Goal: Task Accomplishment & Management: Complete application form

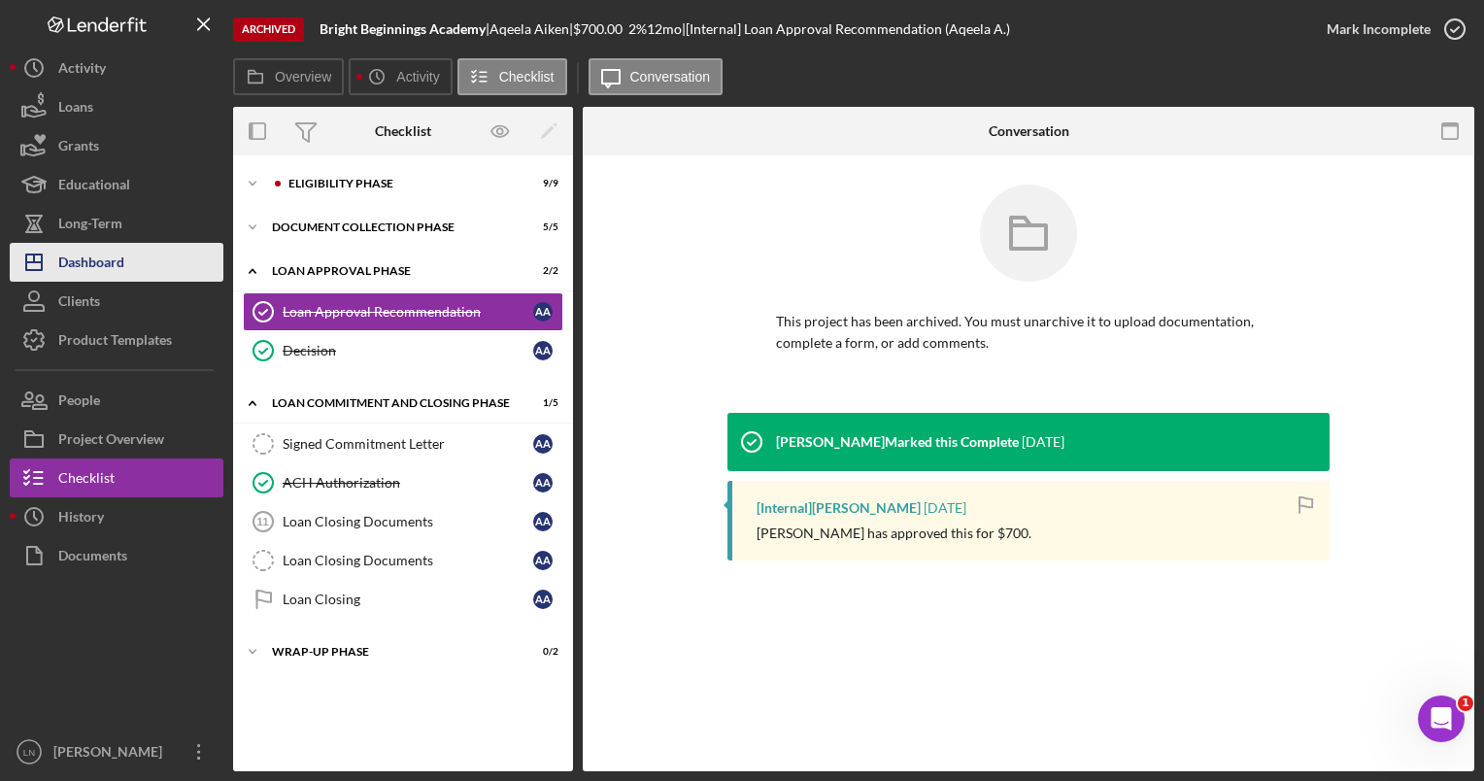
click at [159, 274] on button "Icon/Dashboard Dashboard" at bounding box center [117, 262] width 214 height 39
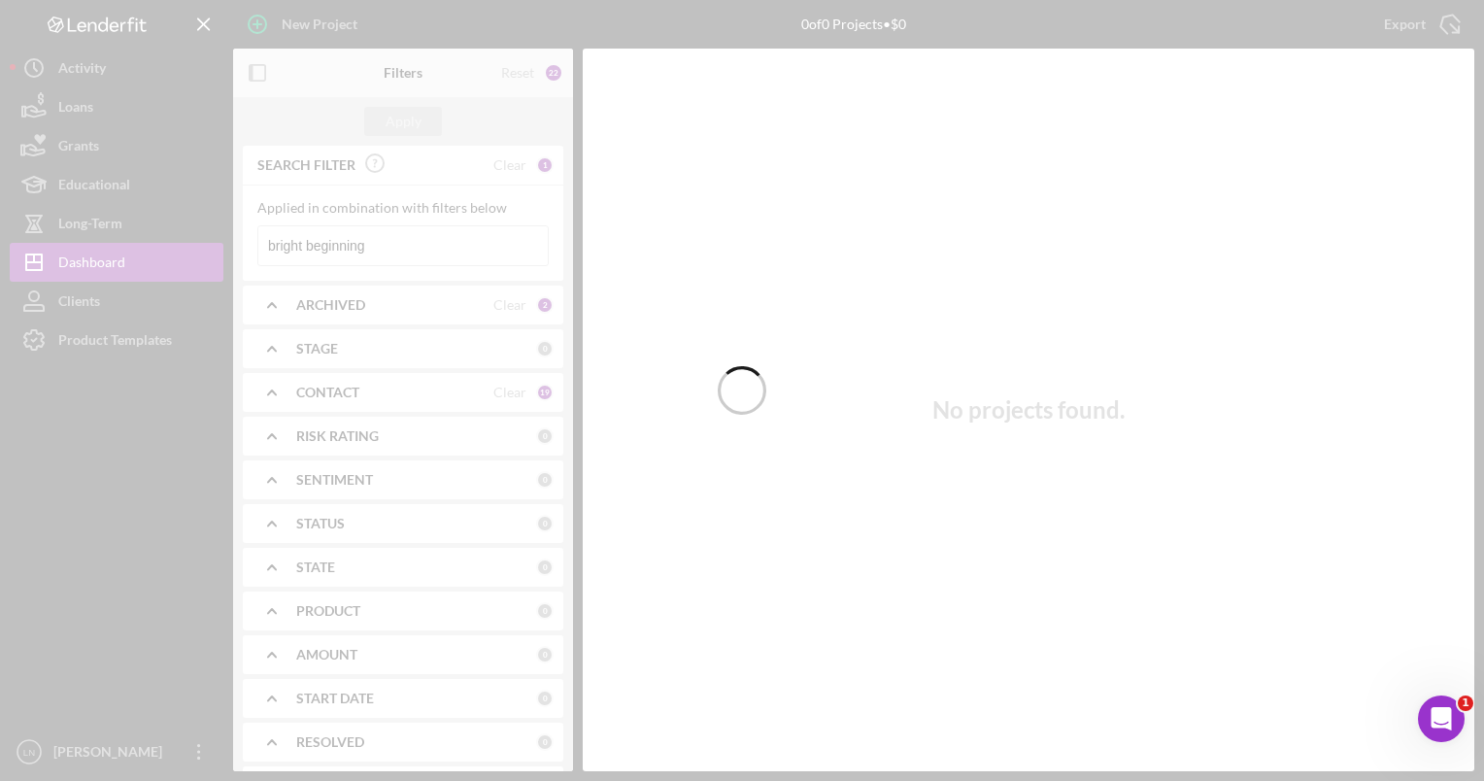
click at [382, 252] on div at bounding box center [742, 390] width 1484 height 781
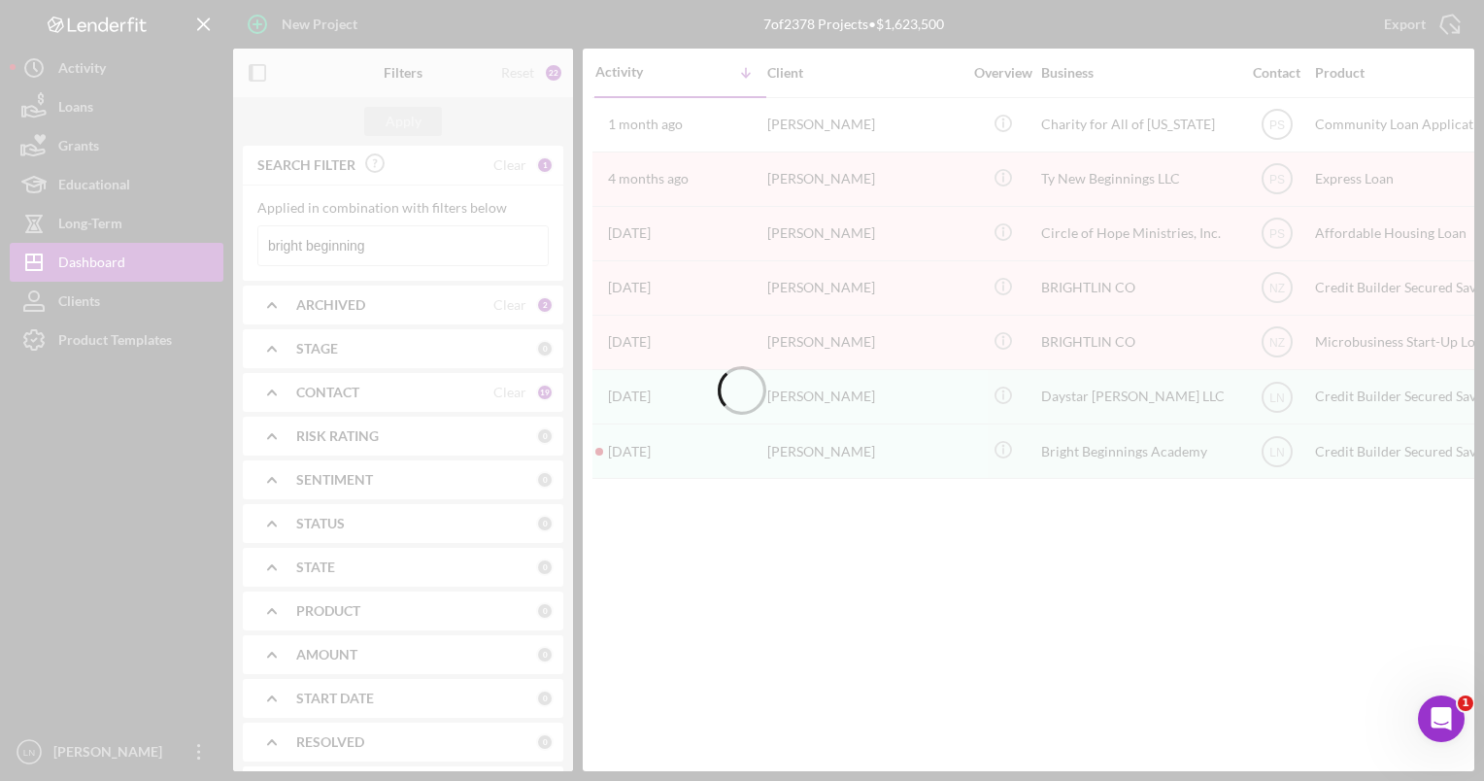
click at [382, 252] on div at bounding box center [742, 390] width 1484 height 781
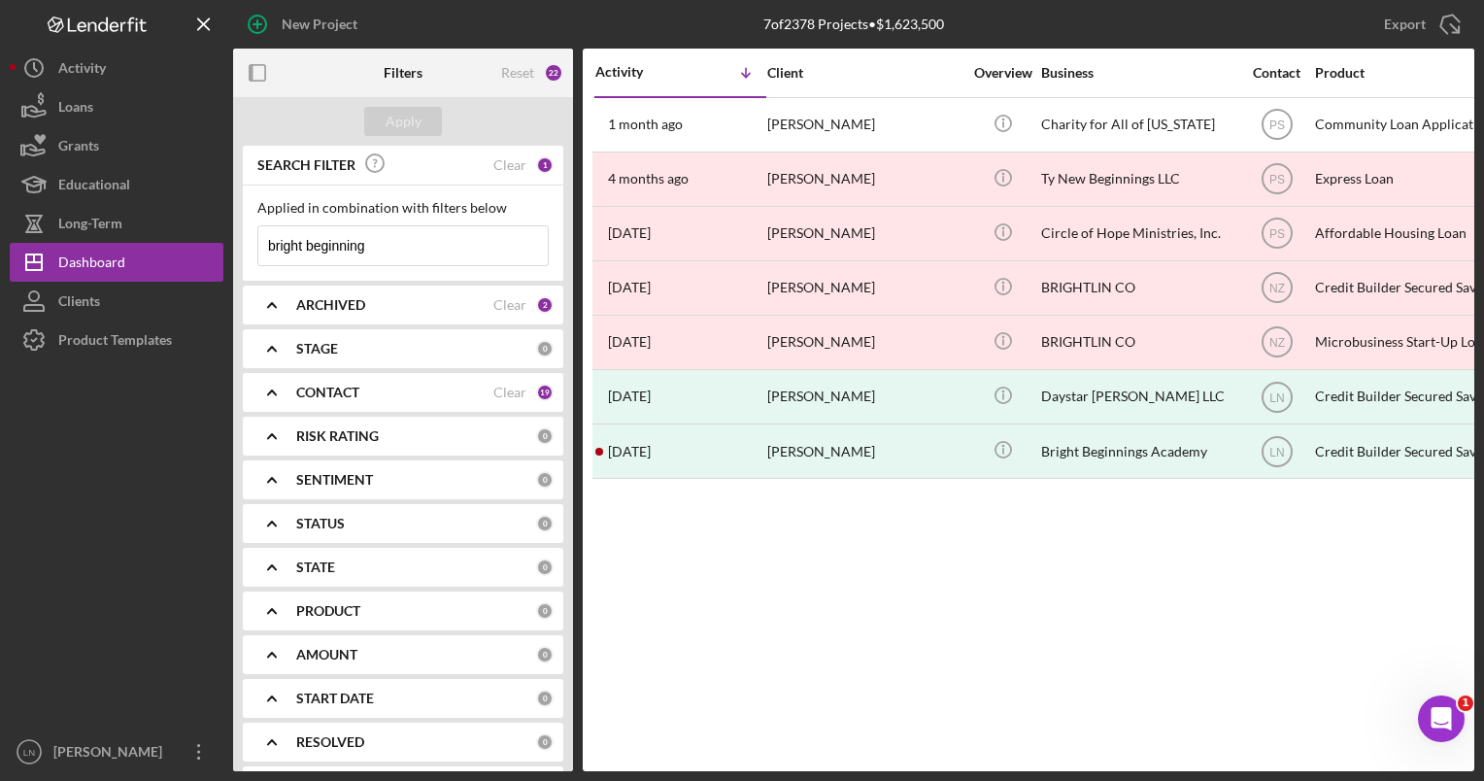
drag, startPoint x: 382, startPoint y: 252, endPoint x: 224, endPoint y: 245, distance: 157.5
click at [224, 245] on div "New Project 7 of 2378 Projects • $1,623,500 bright beginning Export Icon/Export…" at bounding box center [742, 385] width 1464 height 771
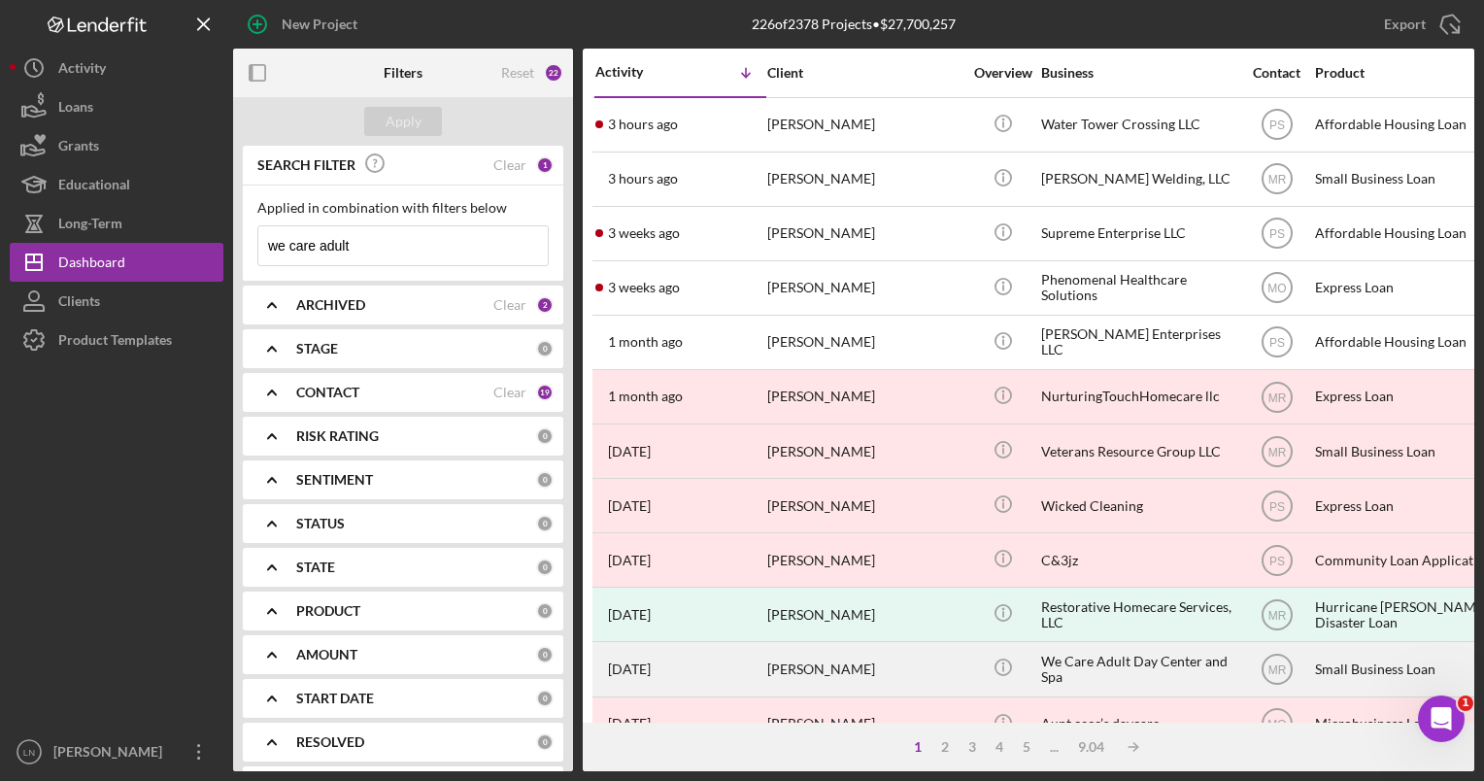
type input "we care adult"
click at [1083, 669] on div "We Care Adult Day Center and Spa" at bounding box center [1138, 668] width 194 height 51
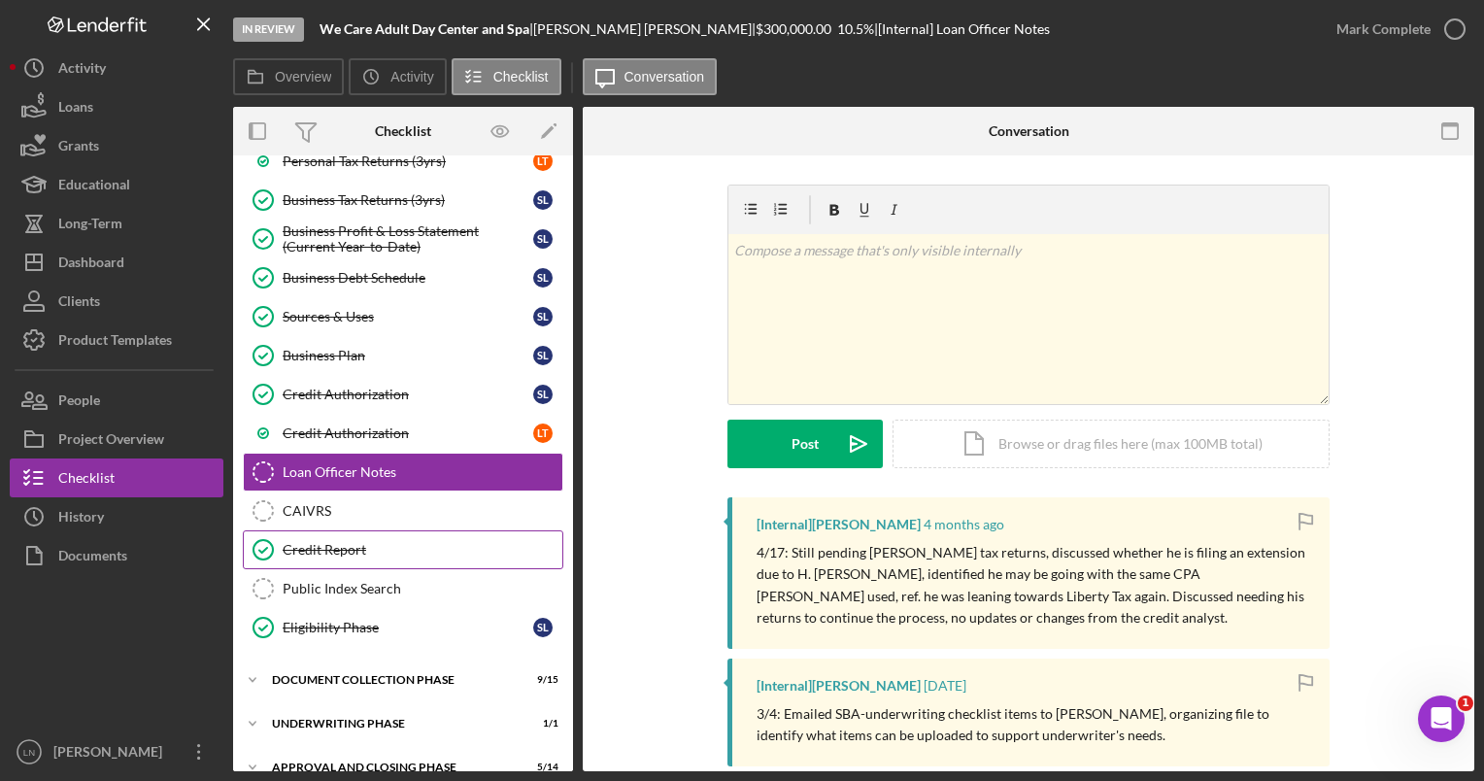
scroll to position [471, 0]
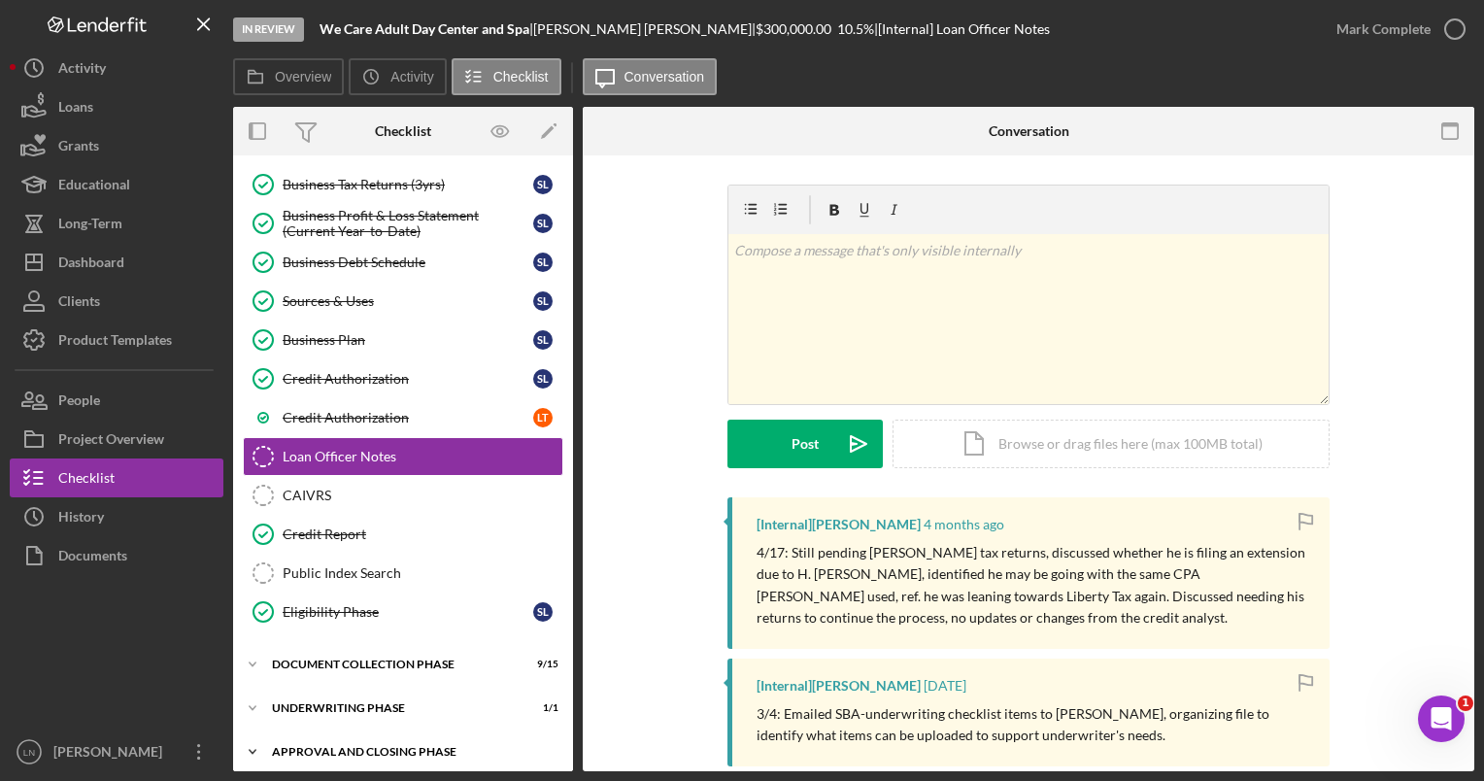
click at [388, 732] on div "Icon/Expander Approval and Closing Phase 5 / 14" at bounding box center [403, 751] width 340 height 39
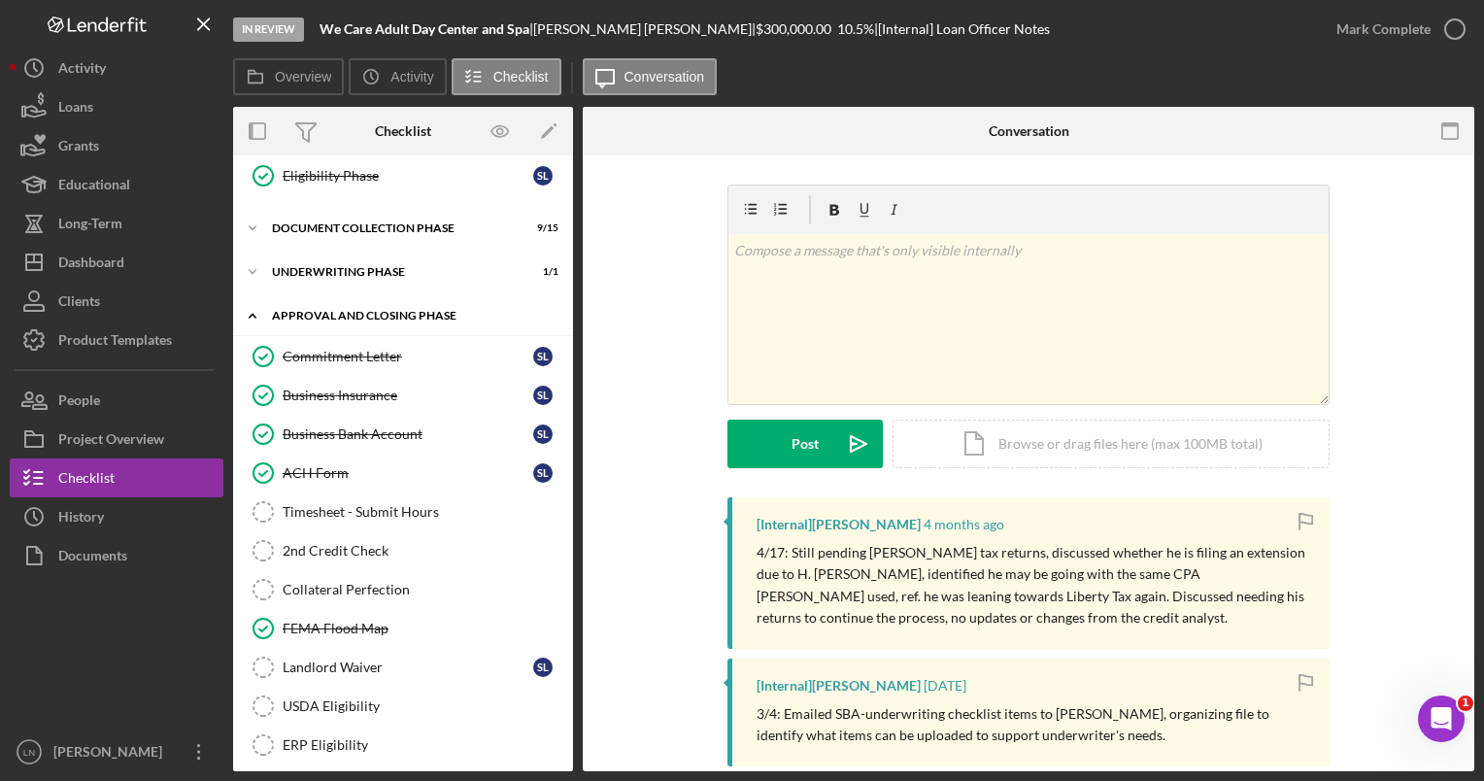
scroll to position [1020, 0]
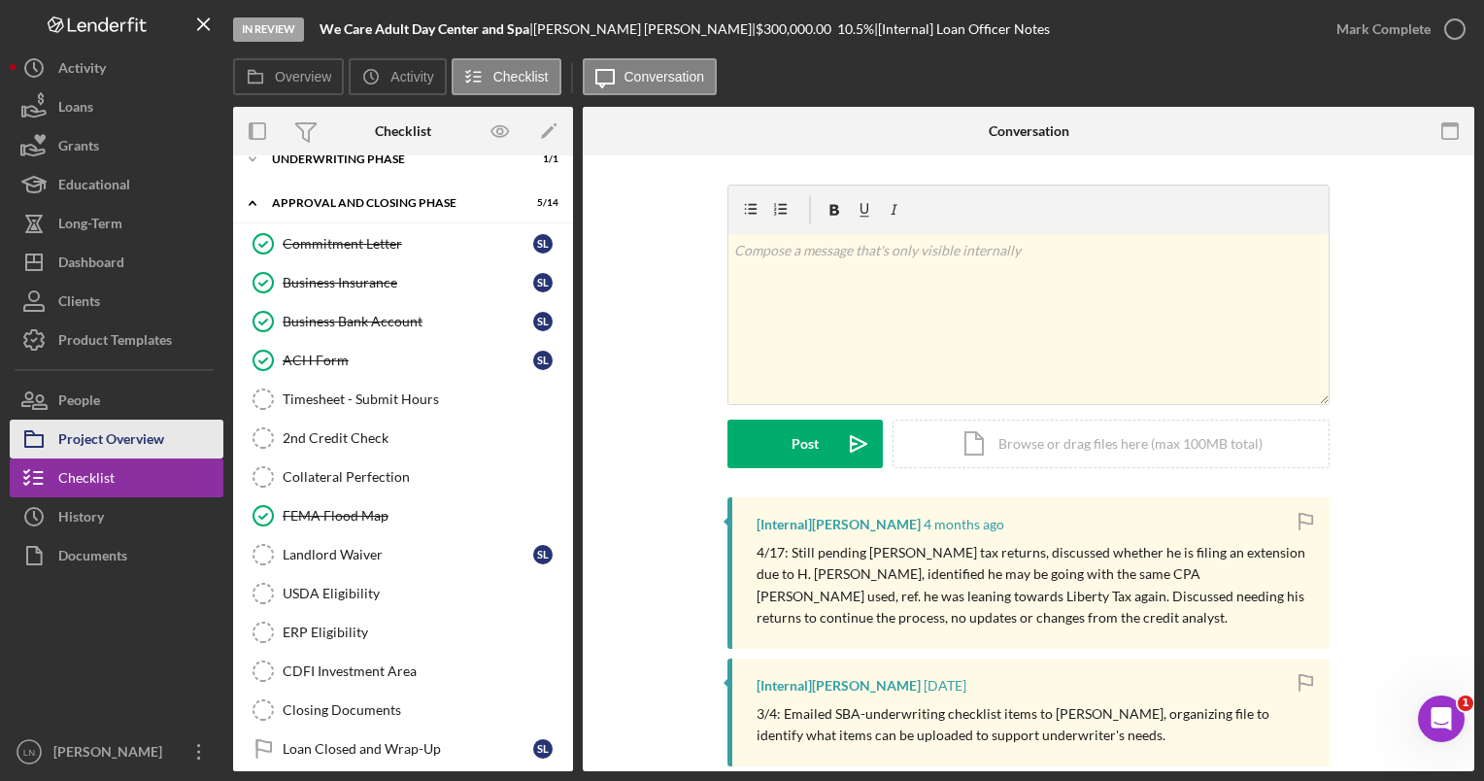
click at [120, 446] on div "Project Overview" at bounding box center [111, 441] width 106 height 44
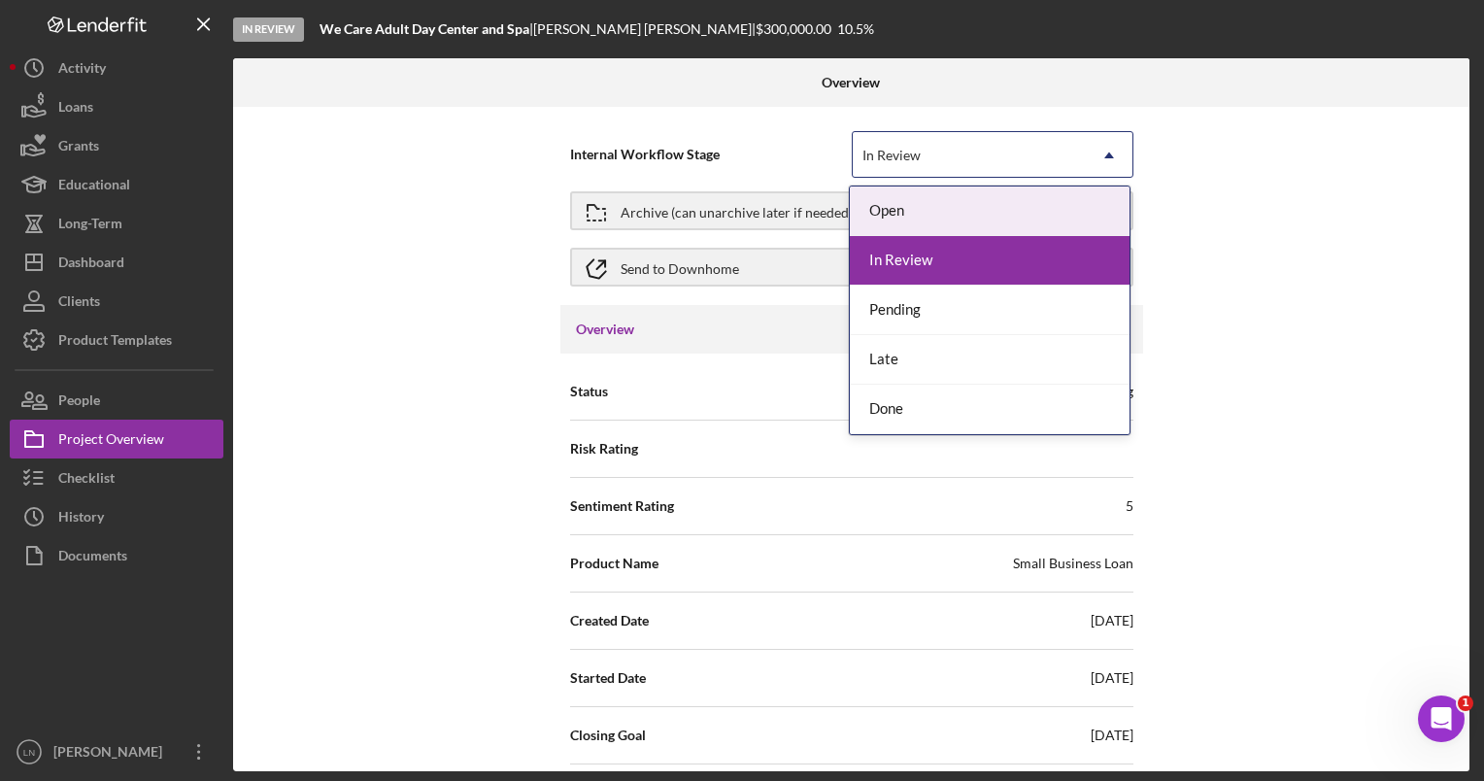
click at [975, 153] on div "In Review" at bounding box center [969, 155] width 233 height 45
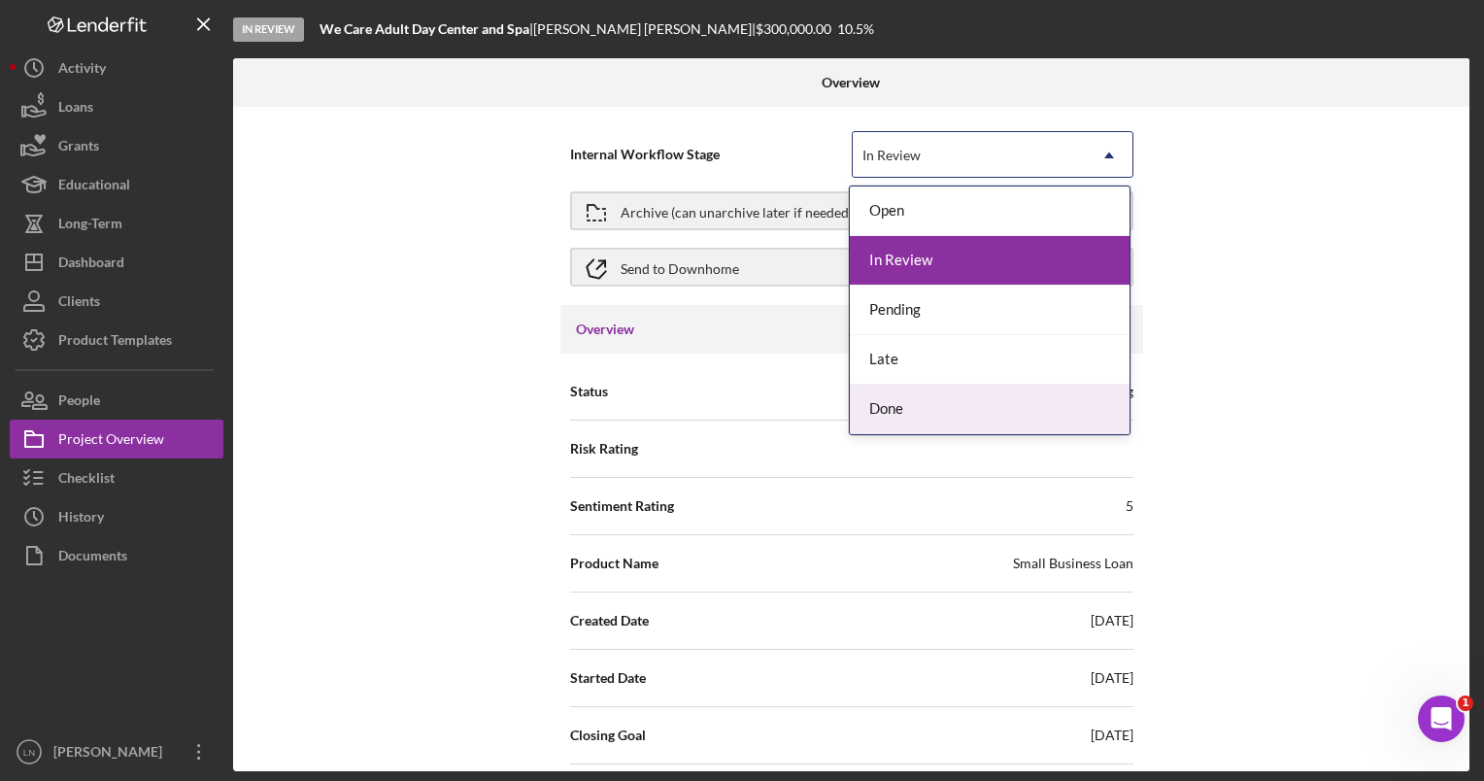
click at [925, 397] on div "Done" at bounding box center [990, 410] width 280 height 50
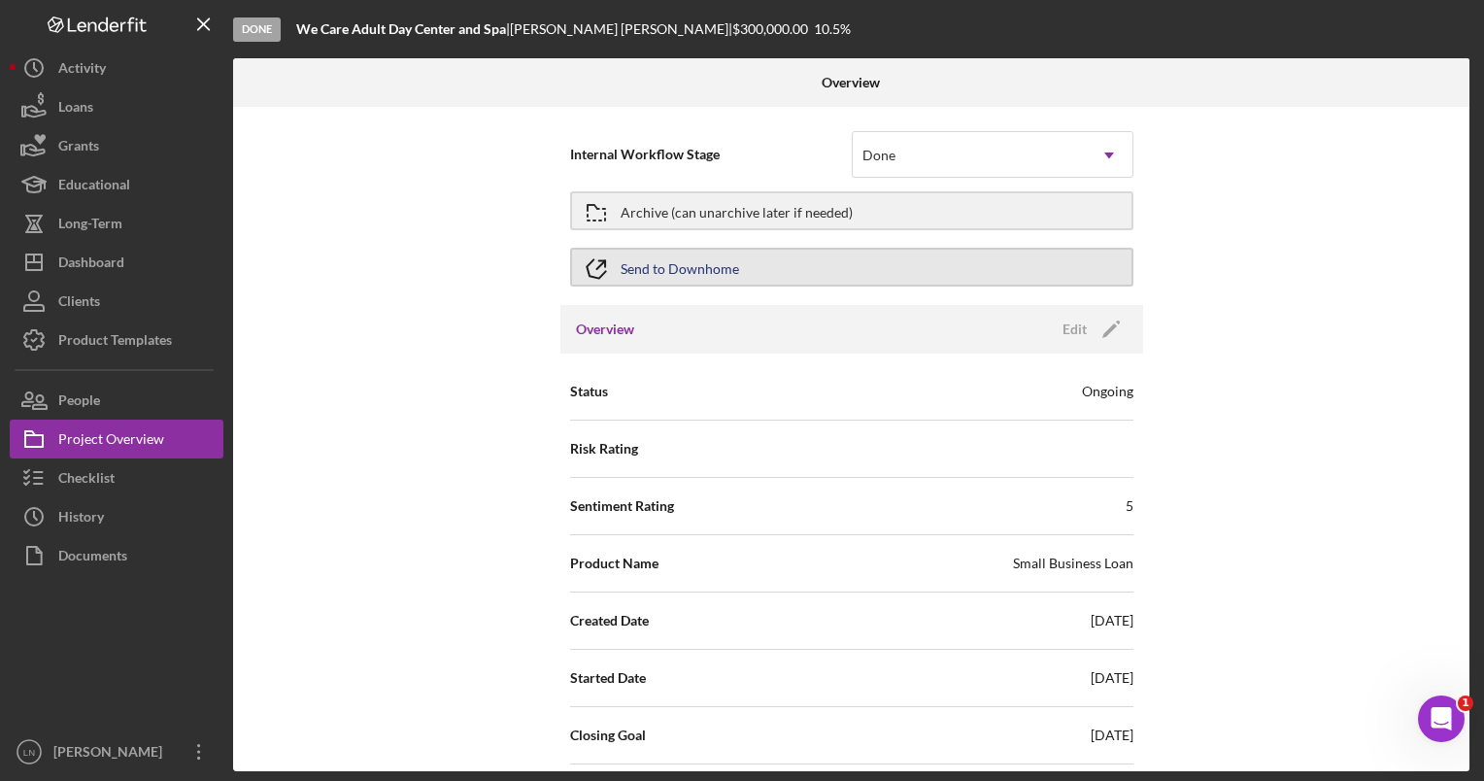
click at [675, 271] on div "Send to Downhome" at bounding box center [679, 267] width 118 height 35
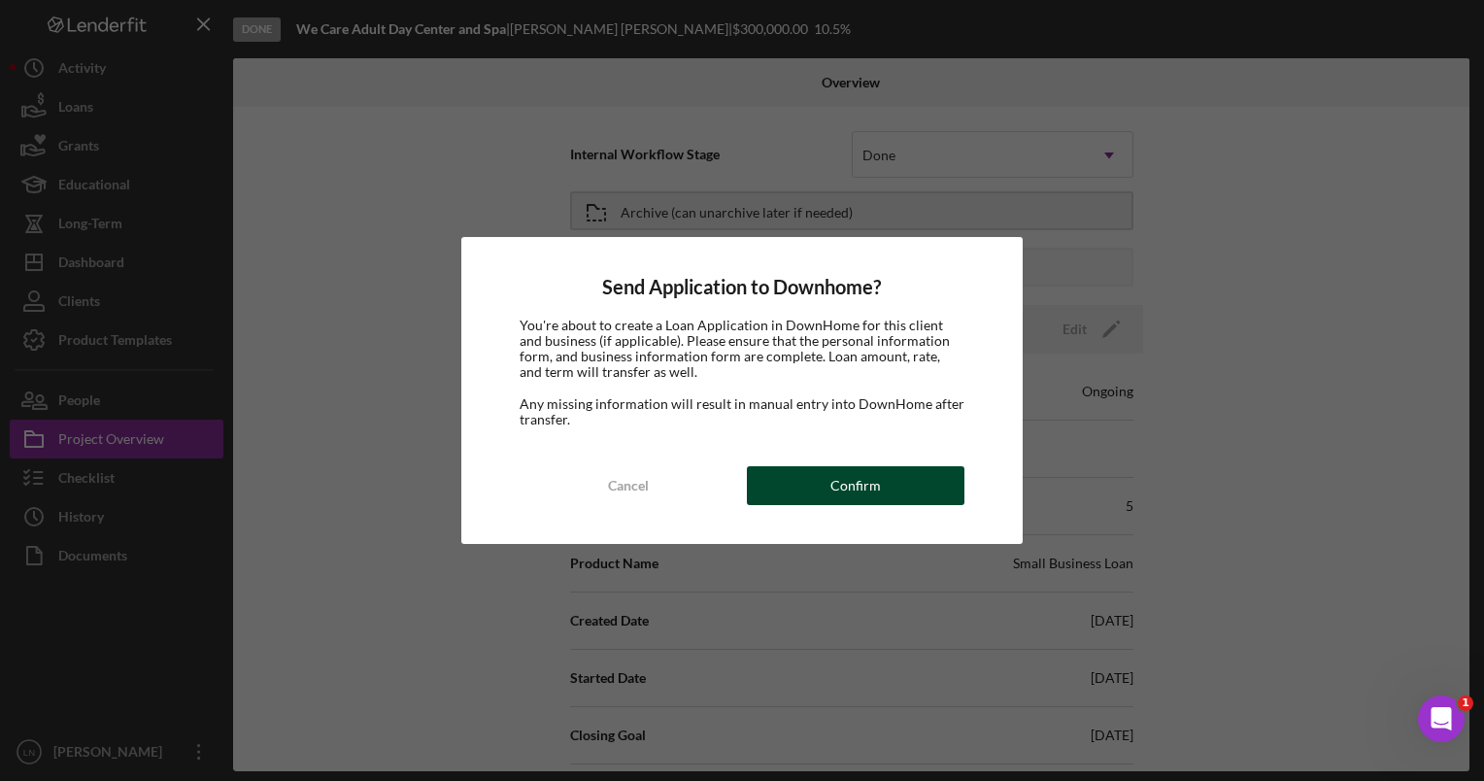
click at [849, 501] on div "Confirm" at bounding box center [855, 485] width 50 height 39
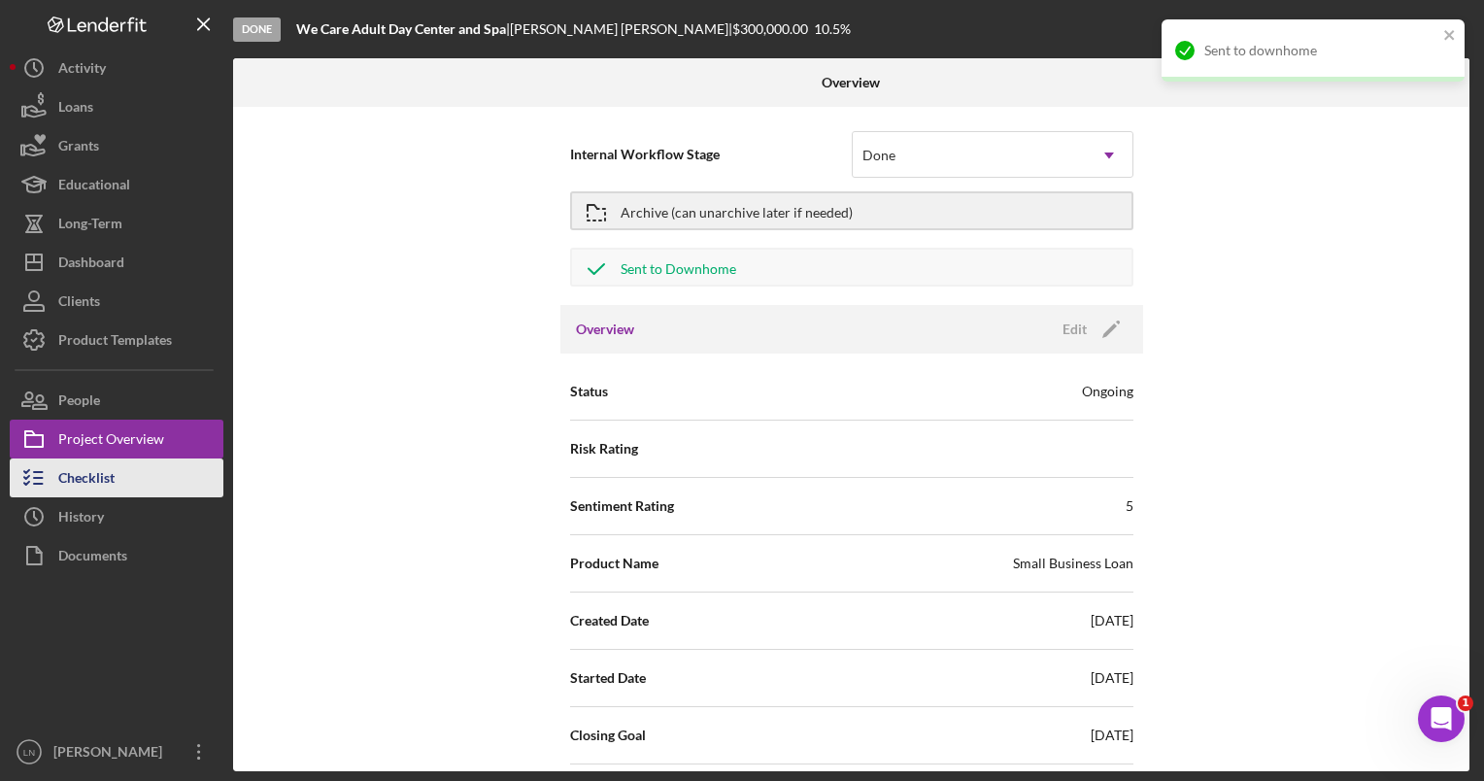
click at [136, 476] on button "Checklist" at bounding box center [117, 477] width 214 height 39
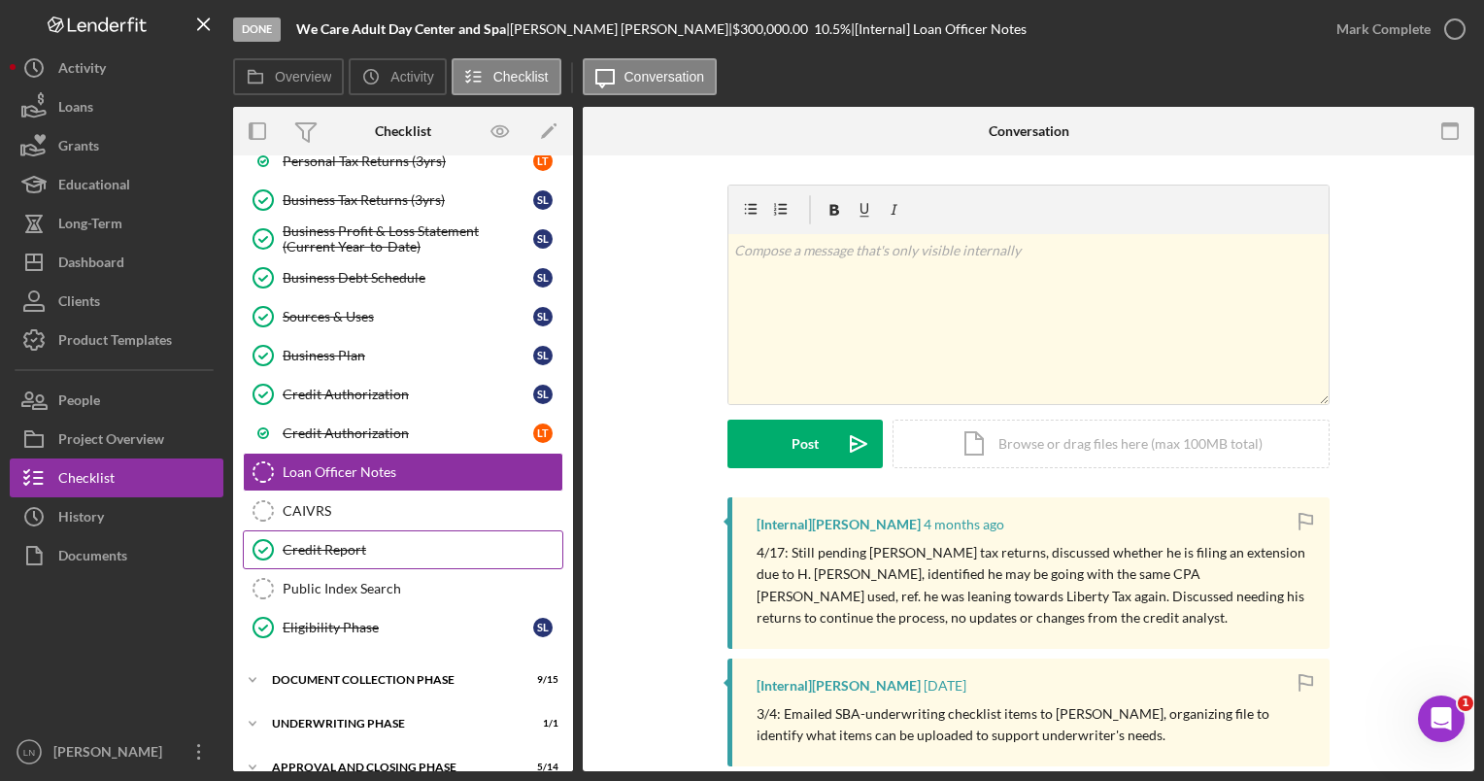
scroll to position [471, 0]
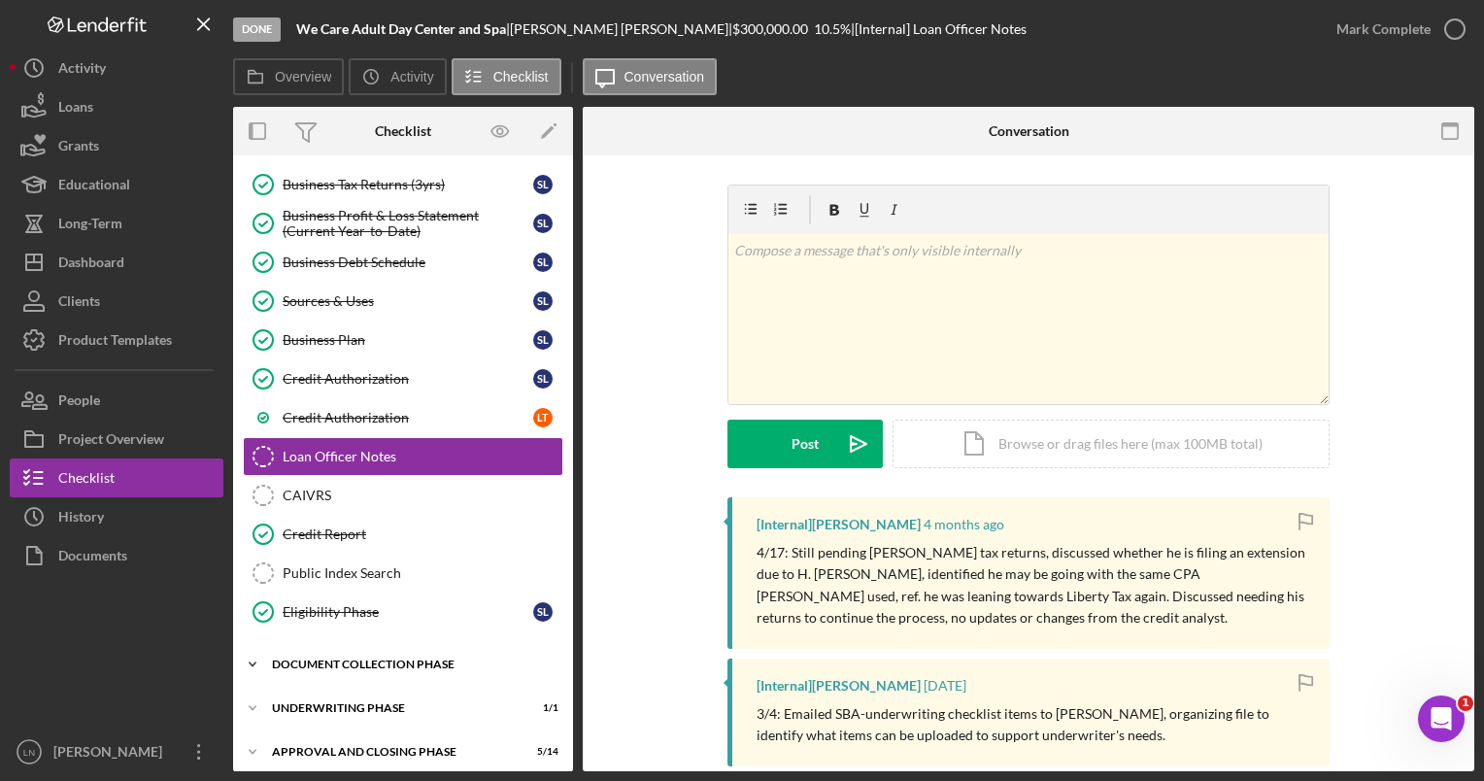
click at [321, 659] on div "Icon/Expander Document Collection Phase 9 / 15" at bounding box center [403, 664] width 340 height 39
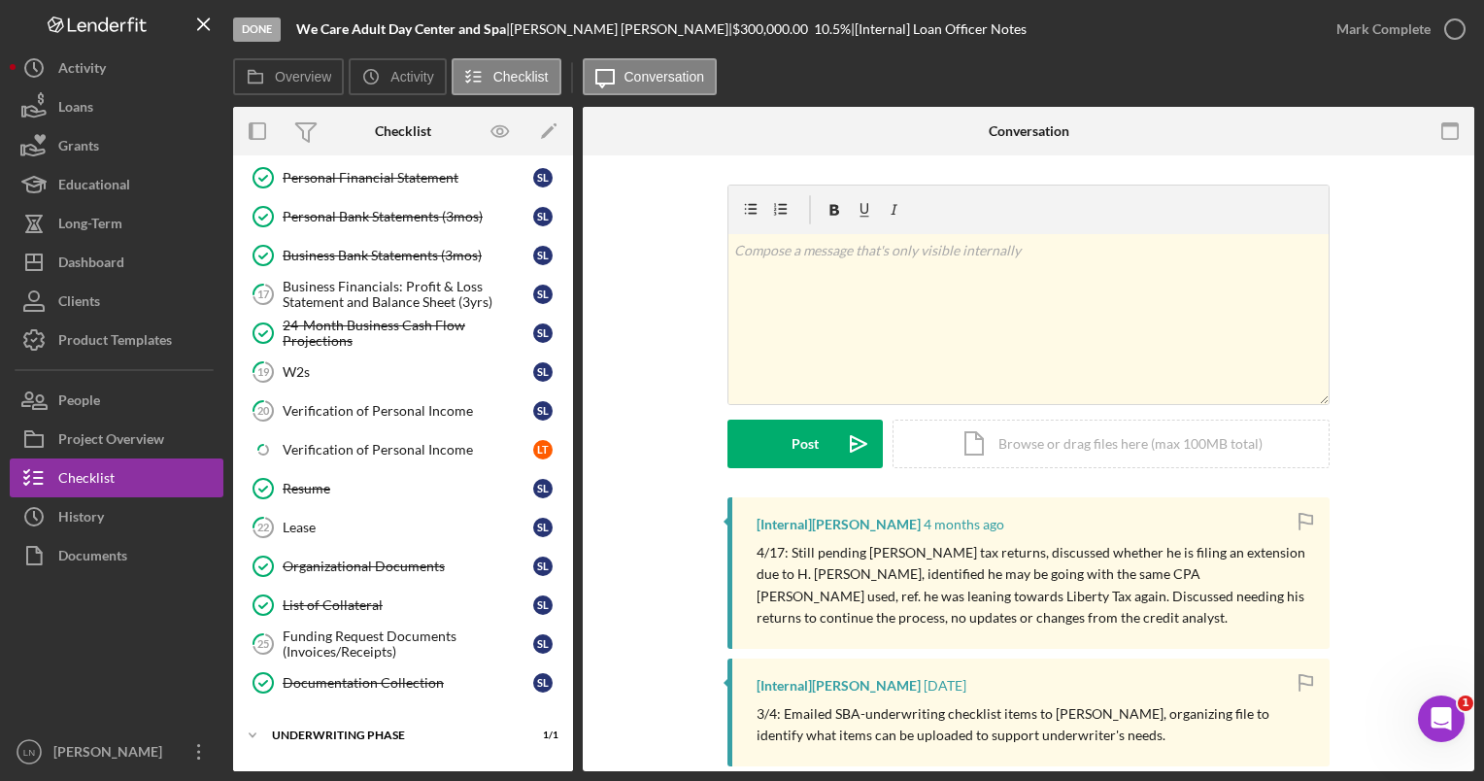
scroll to position [1058, 0]
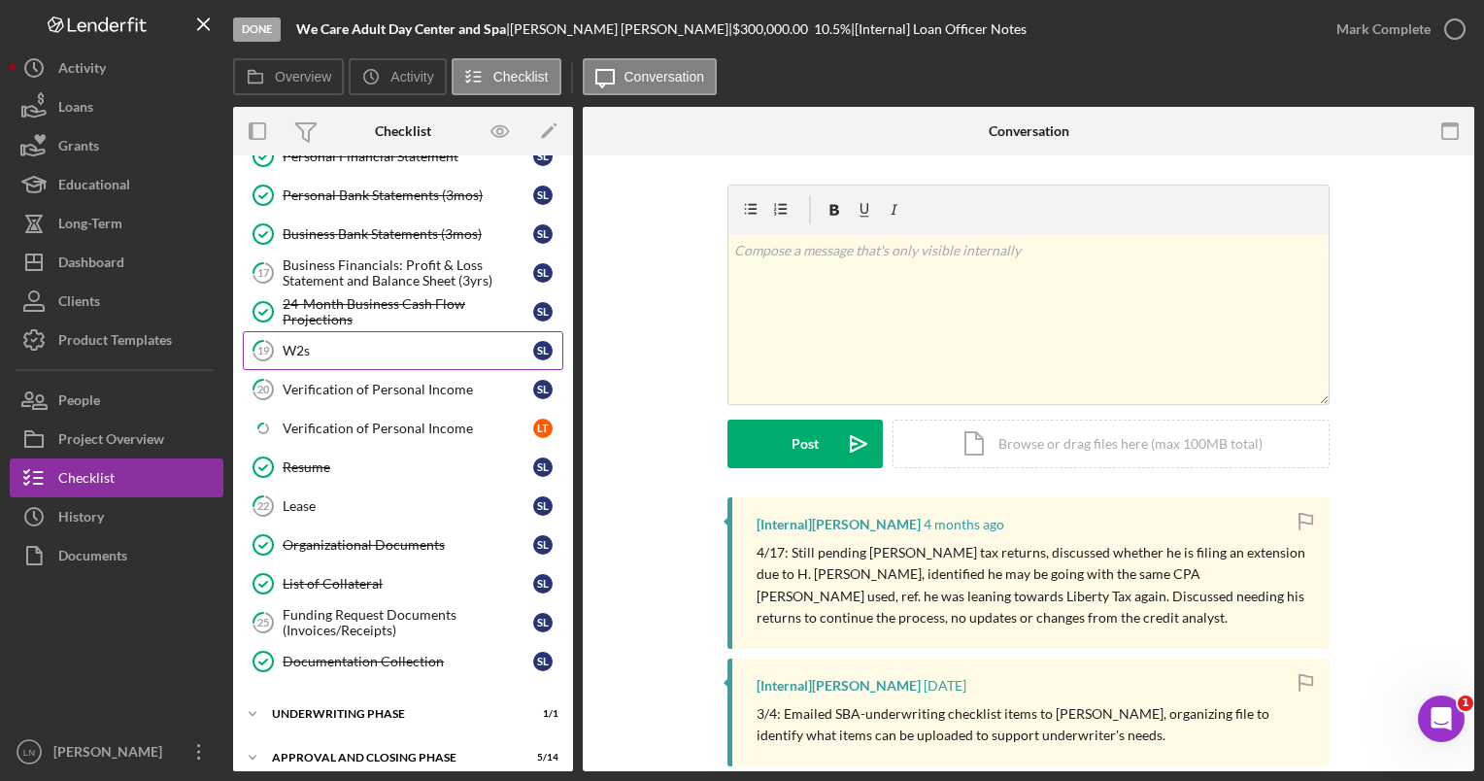
click at [364, 343] on div "W2s" at bounding box center [408, 351] width 251 height 16
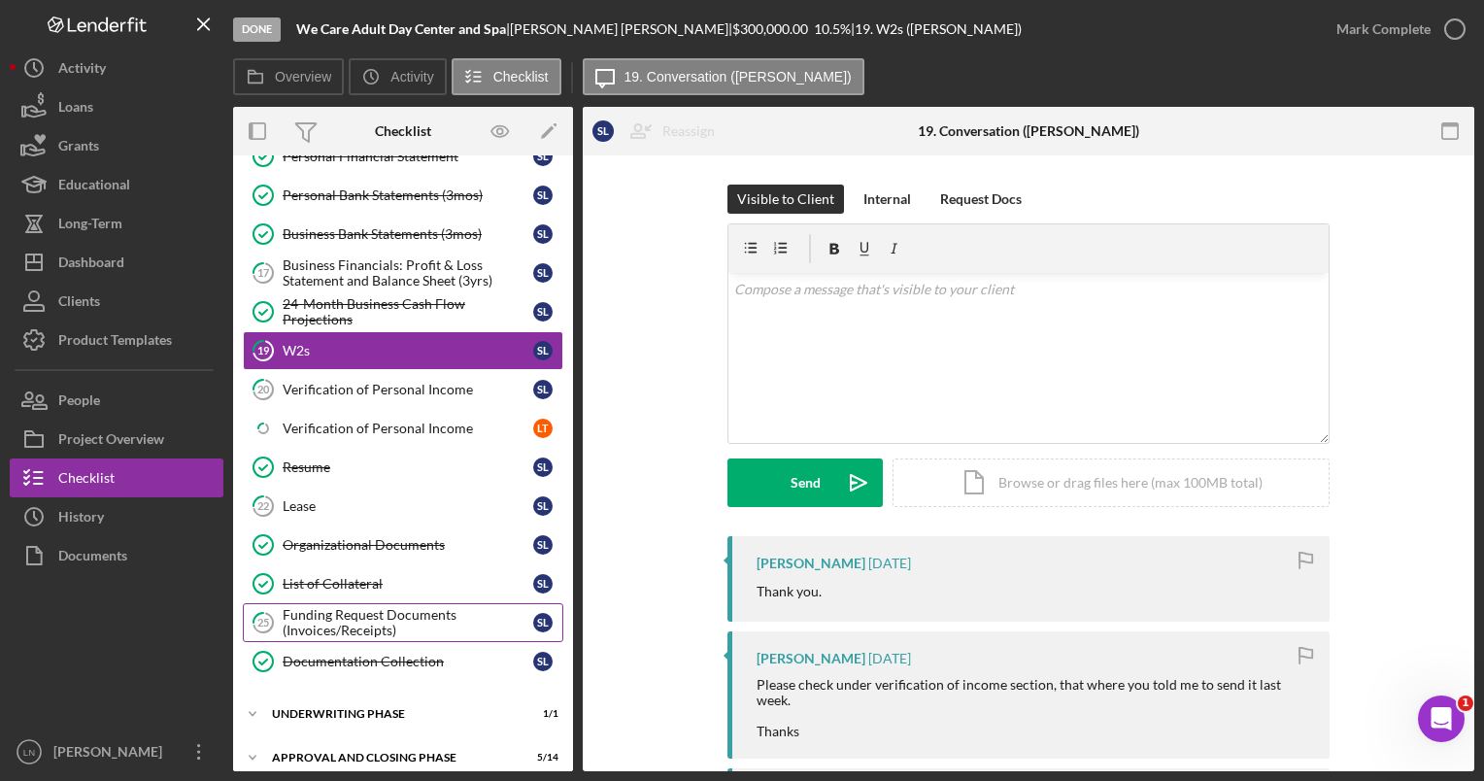
click at [365, 607] on div "Funding Request Documents (Invoices/Receipts)" at bounding box center [408, 622] width 251 height 31
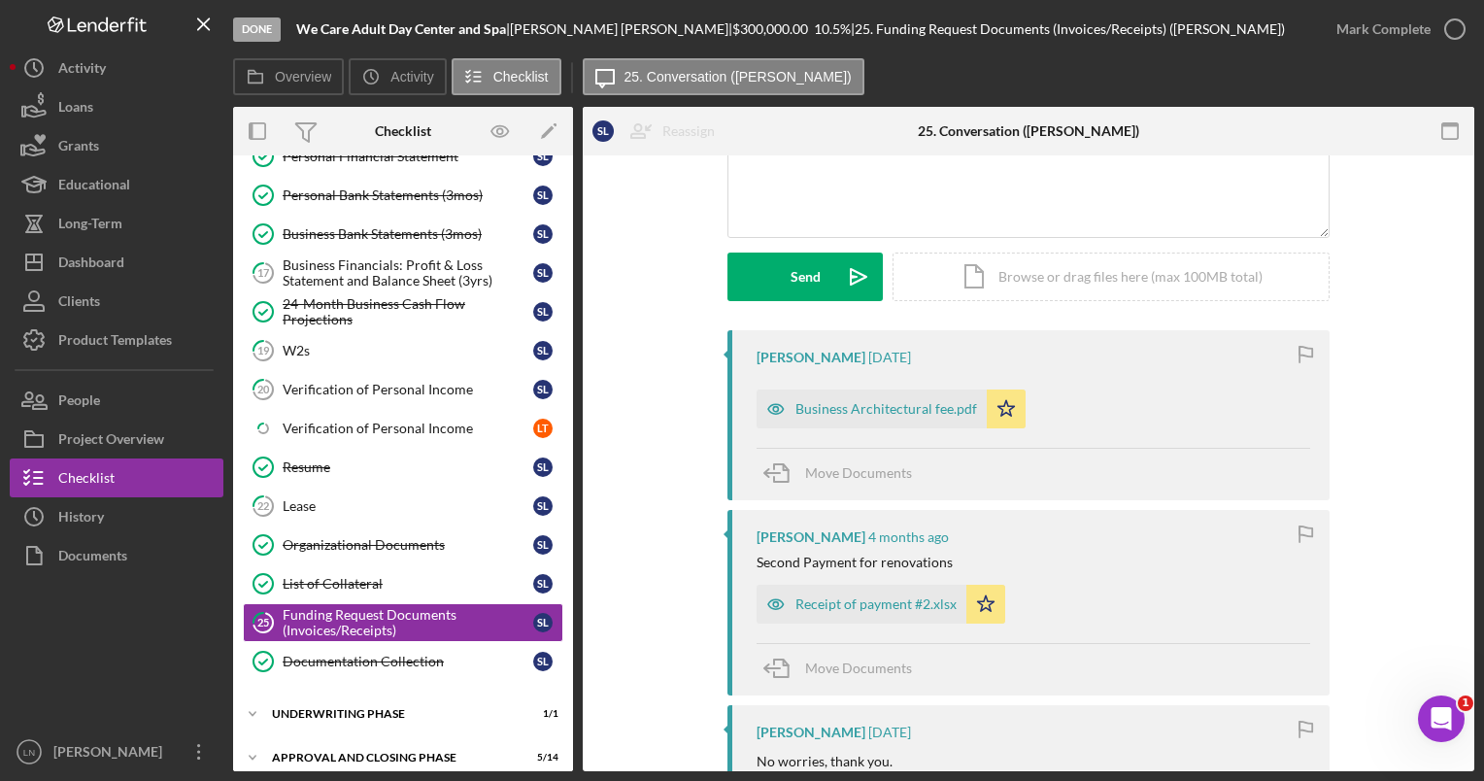
scroll to position [210, 0]
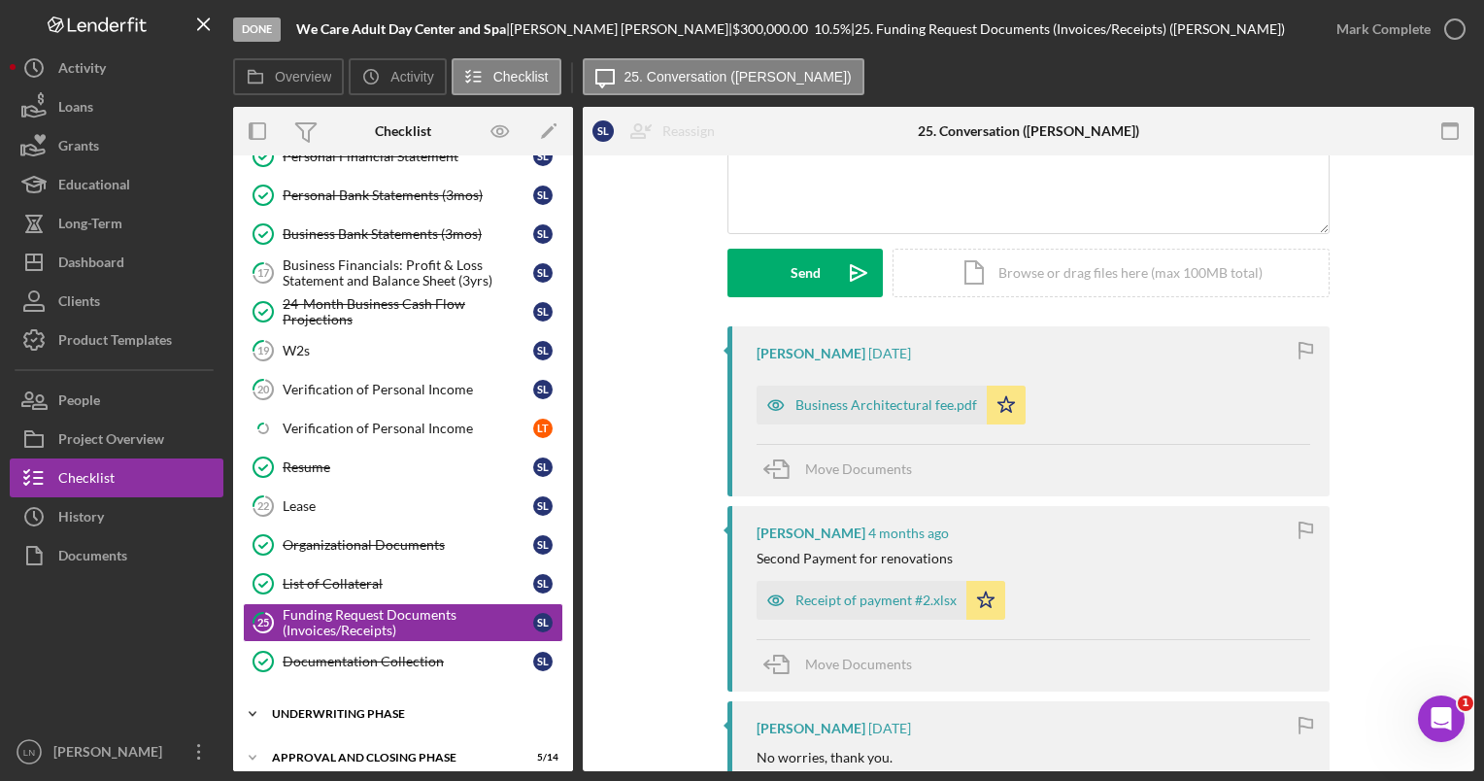
click at [432, 694] on div "Icon/Expander Underwriting Phase 1 / 1" at bounding box center [403, 713] width 340 height 39
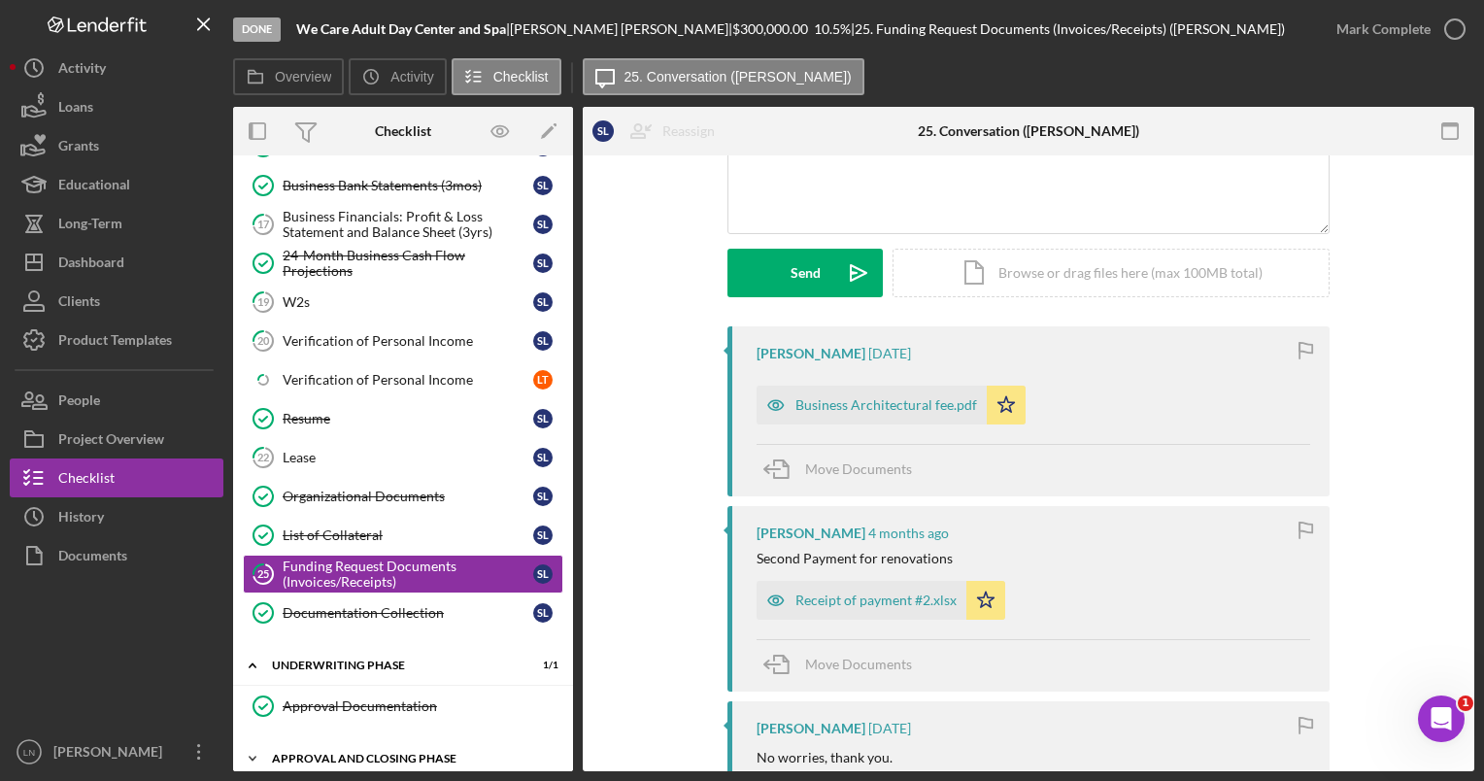
click at [406, 754] on div "Icon/Expander Approval and Closing Phase 5 / 14" at bounding box center [403, 758] width 340 height 39
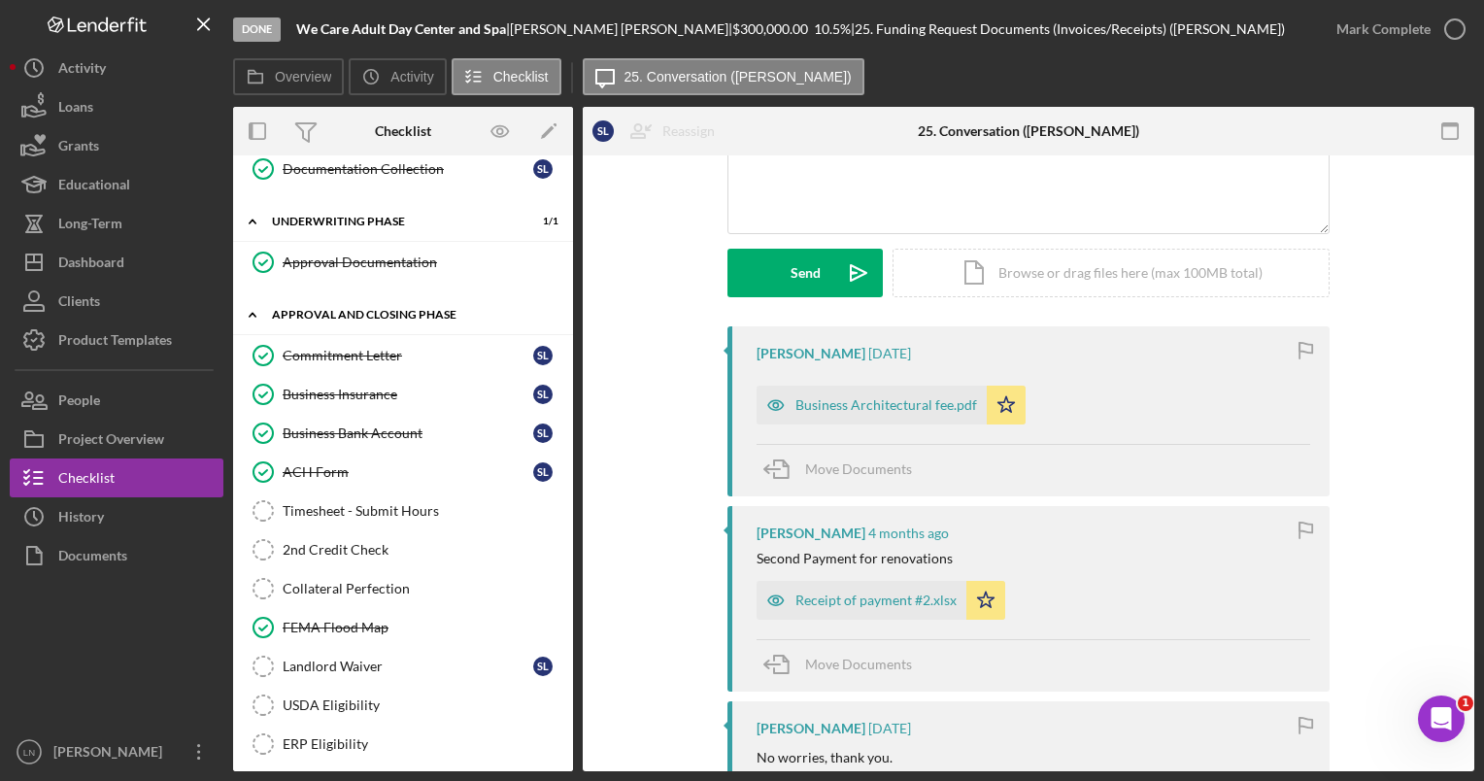
scroll to position [1656, 0]
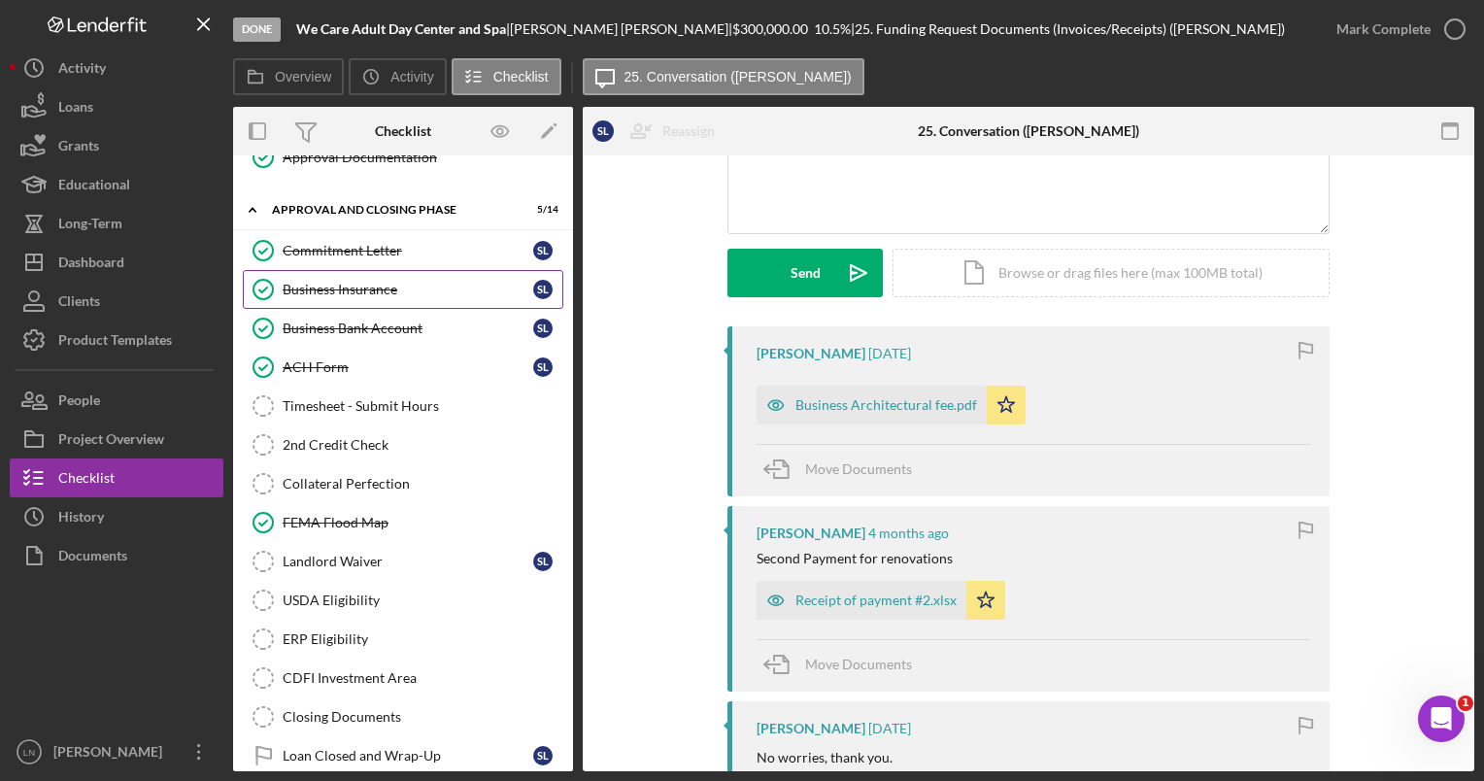
click at [322, 284] on link "Business Insurance Business Insurance S L" at bounding box center [403, 289] width 320 height 39
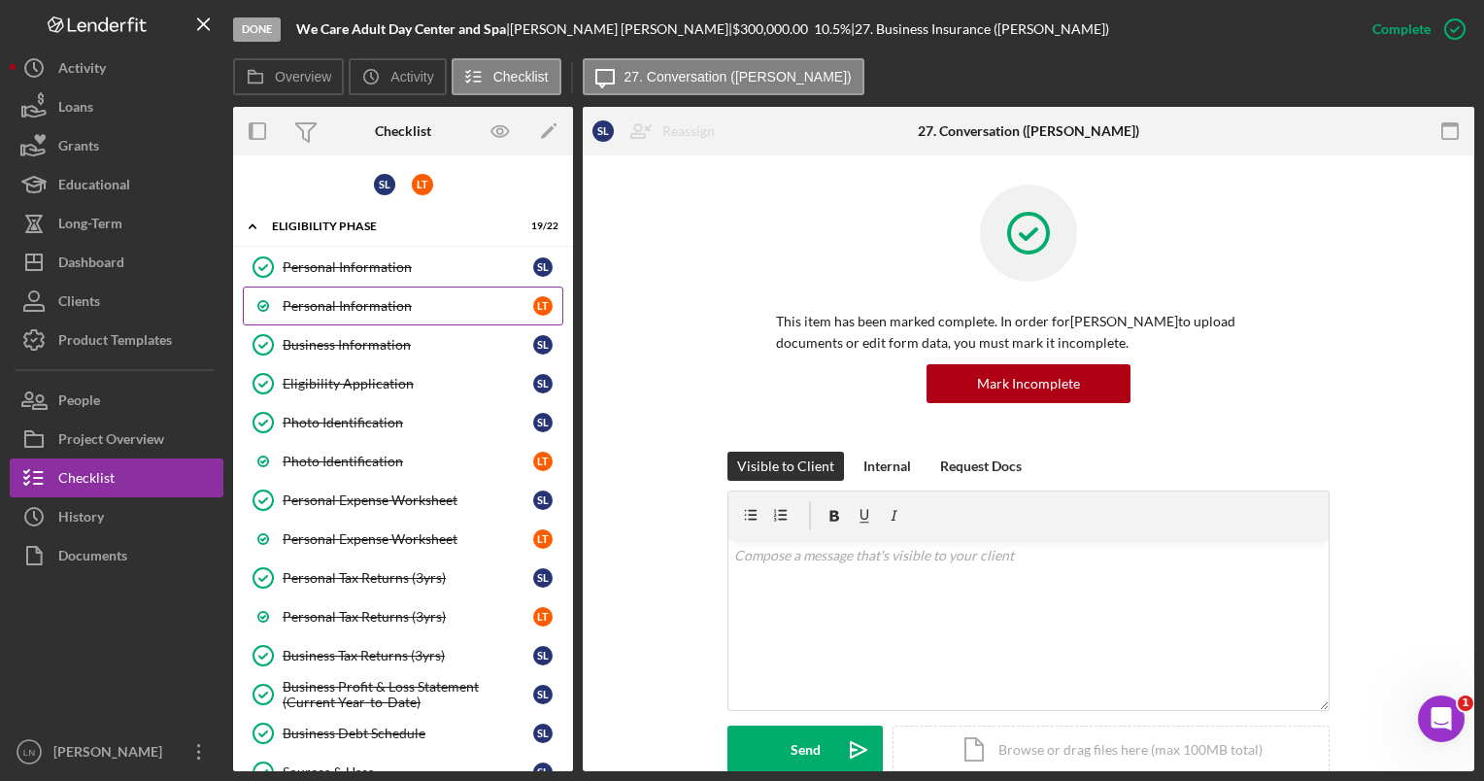
click at [341, 298] on div "Personal Information" at bounding box center [408, 306] width 251 height 16
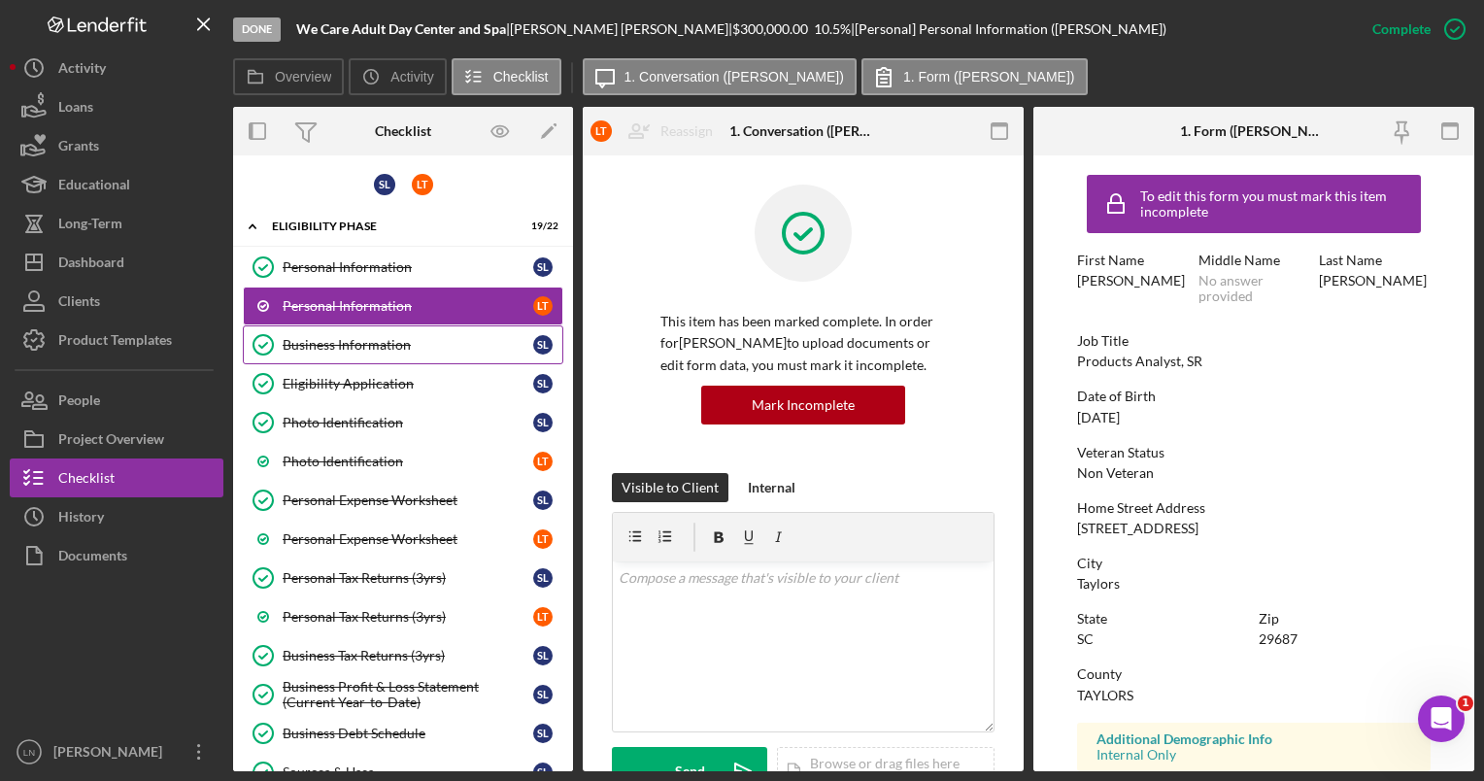
click at [360, 347] on div "Business Information" at bounding box center [408, 345] width 251 height 16
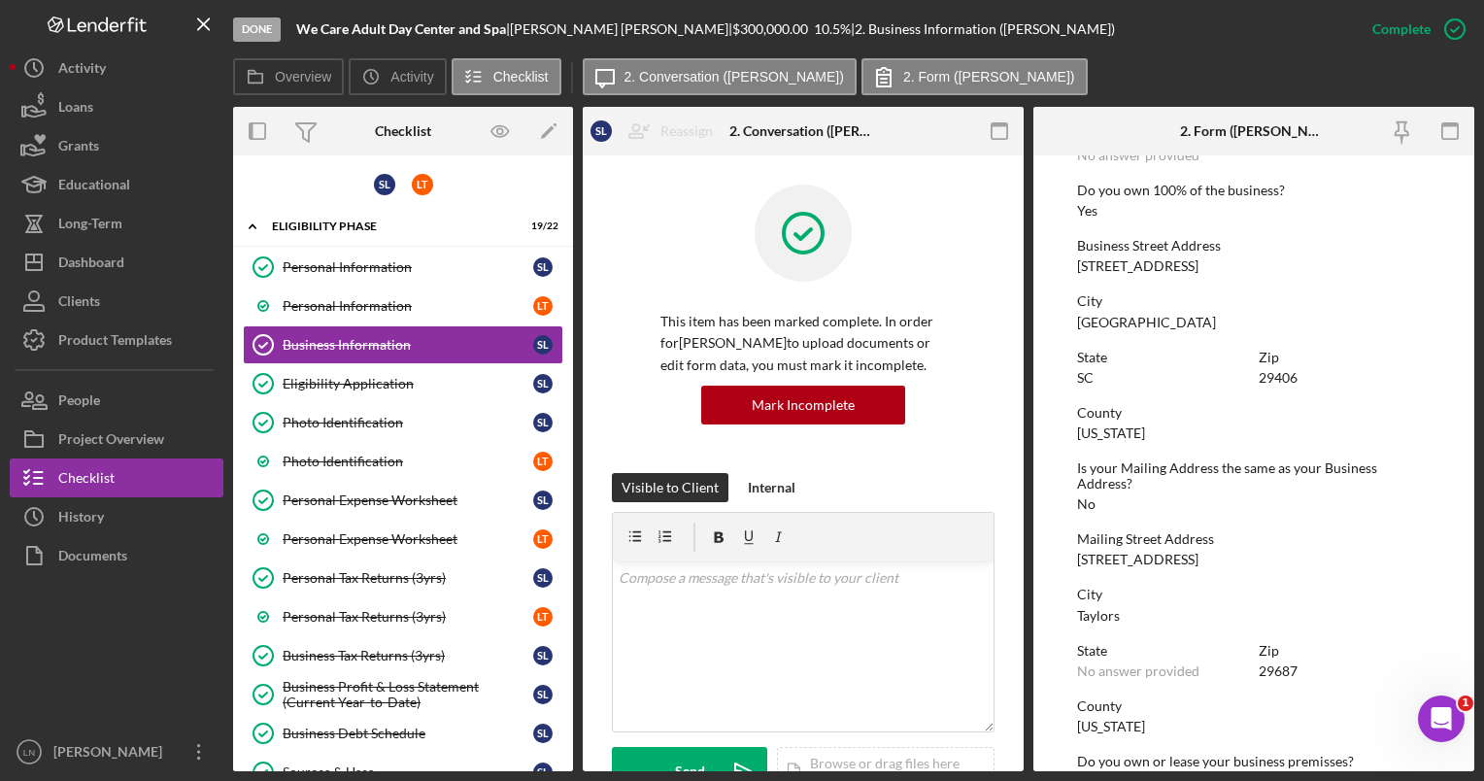
scroll to position [750, 0]
click at [380, 261] on div "Personal Information" at bounding box center [408, 267] width 251 height 16
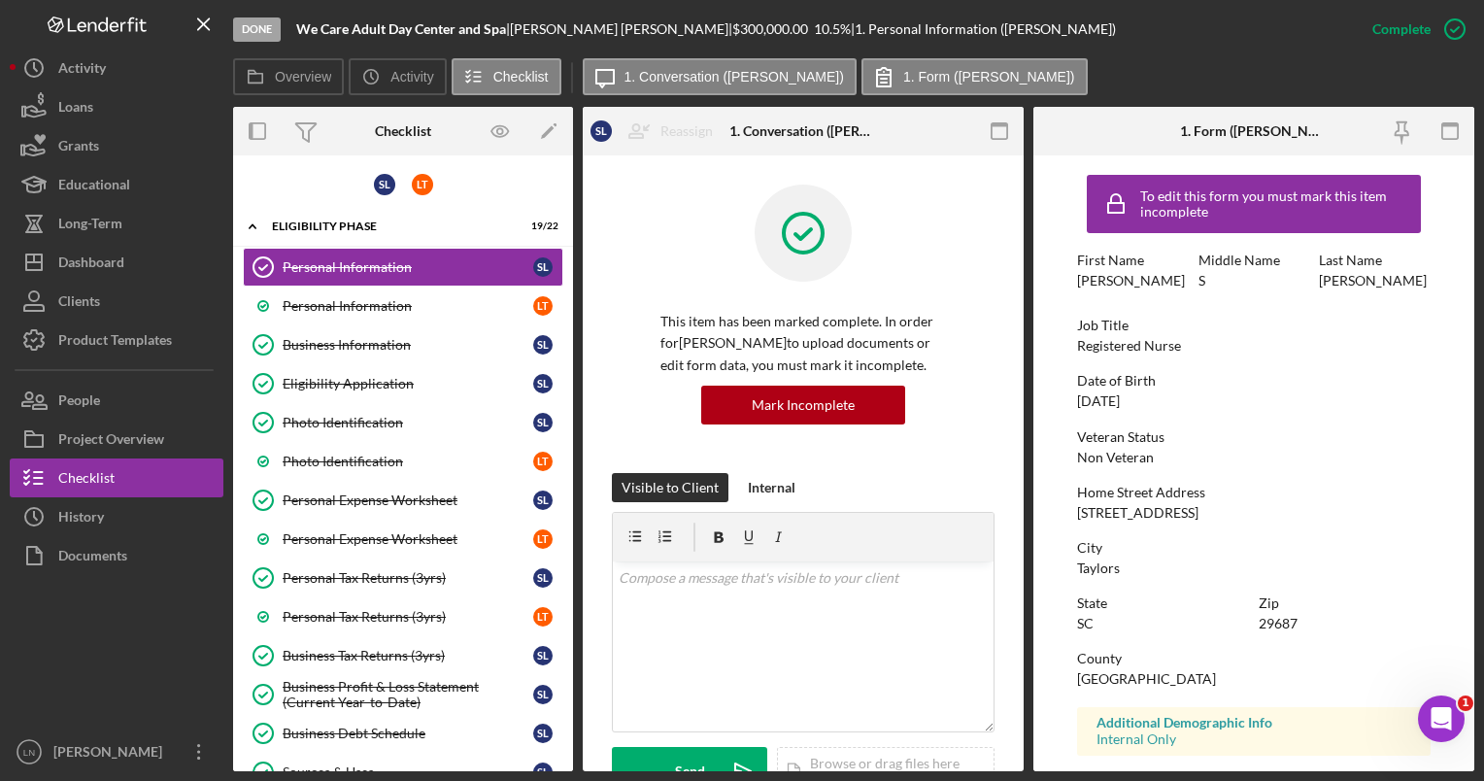
click at [1170, 517] on div "[STREET_ADDRESS]" at bounding box center [1137, 513] width 121 height 16
copy div "[STREET_ADDRESS]"
click at [322, 344] on div "Business Information" at bounding box center [408, 345] width 251 height 16
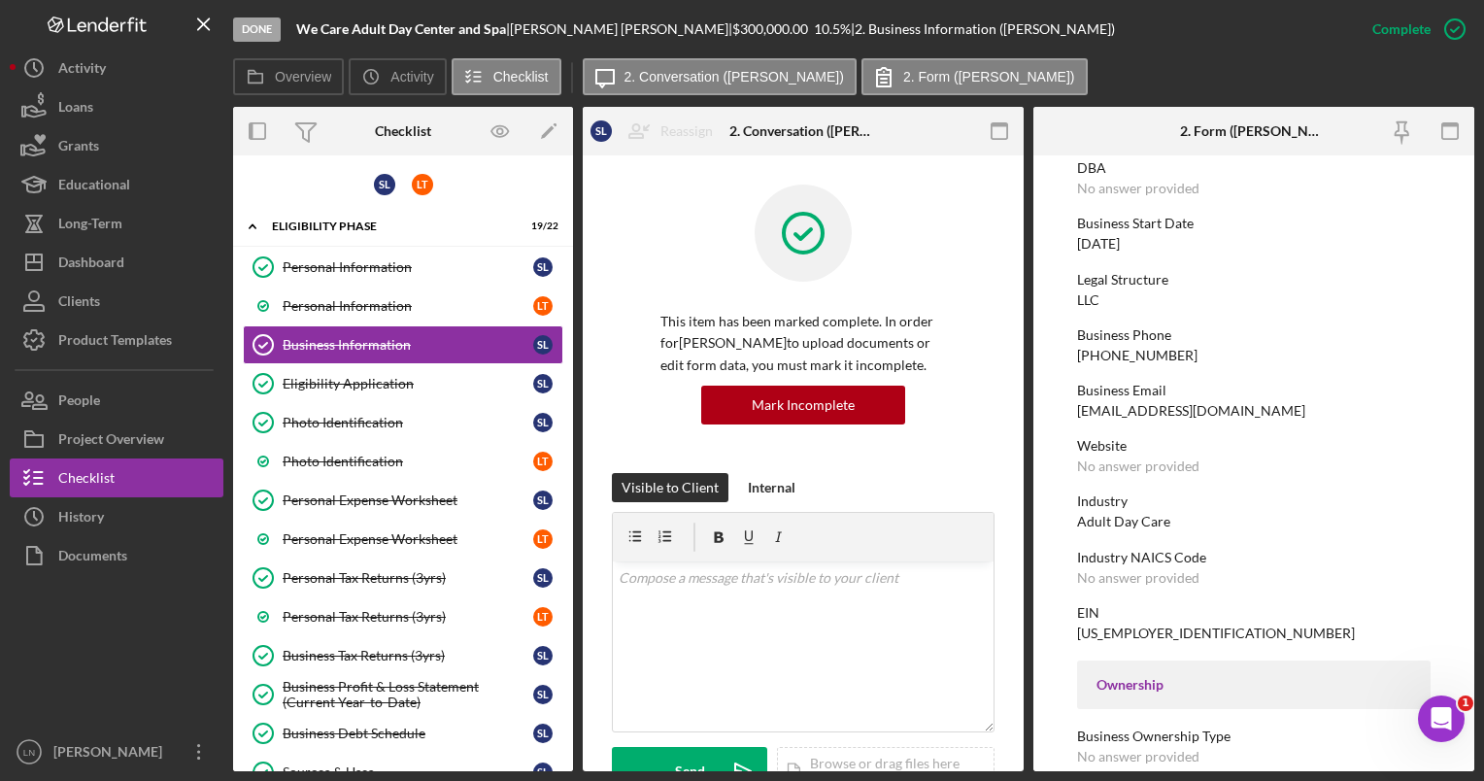
scroll to position [159, 0]
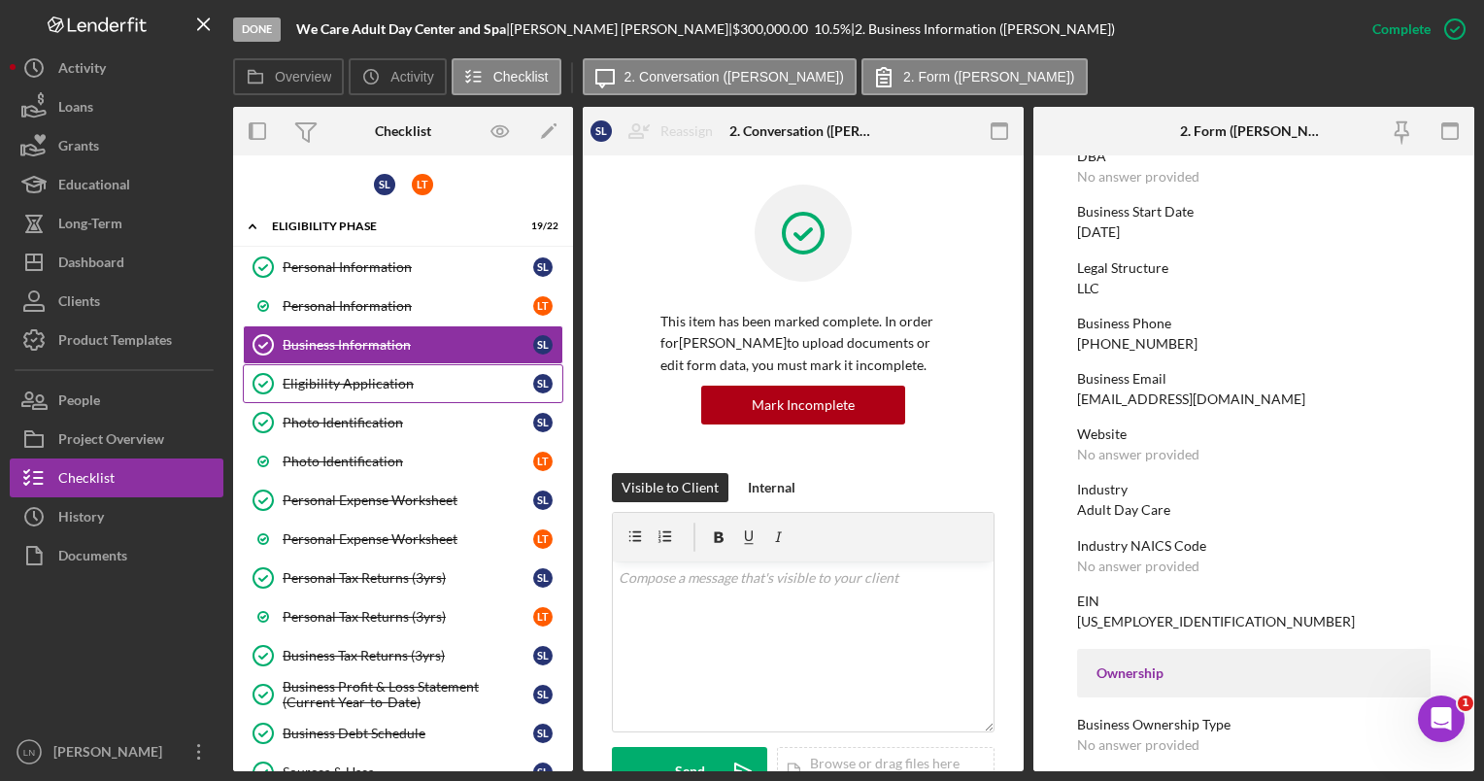
click at [368, 364] on link "Eligibility Application Eligibility Application S L" at bounding box center [403, 383] width 320 height 39
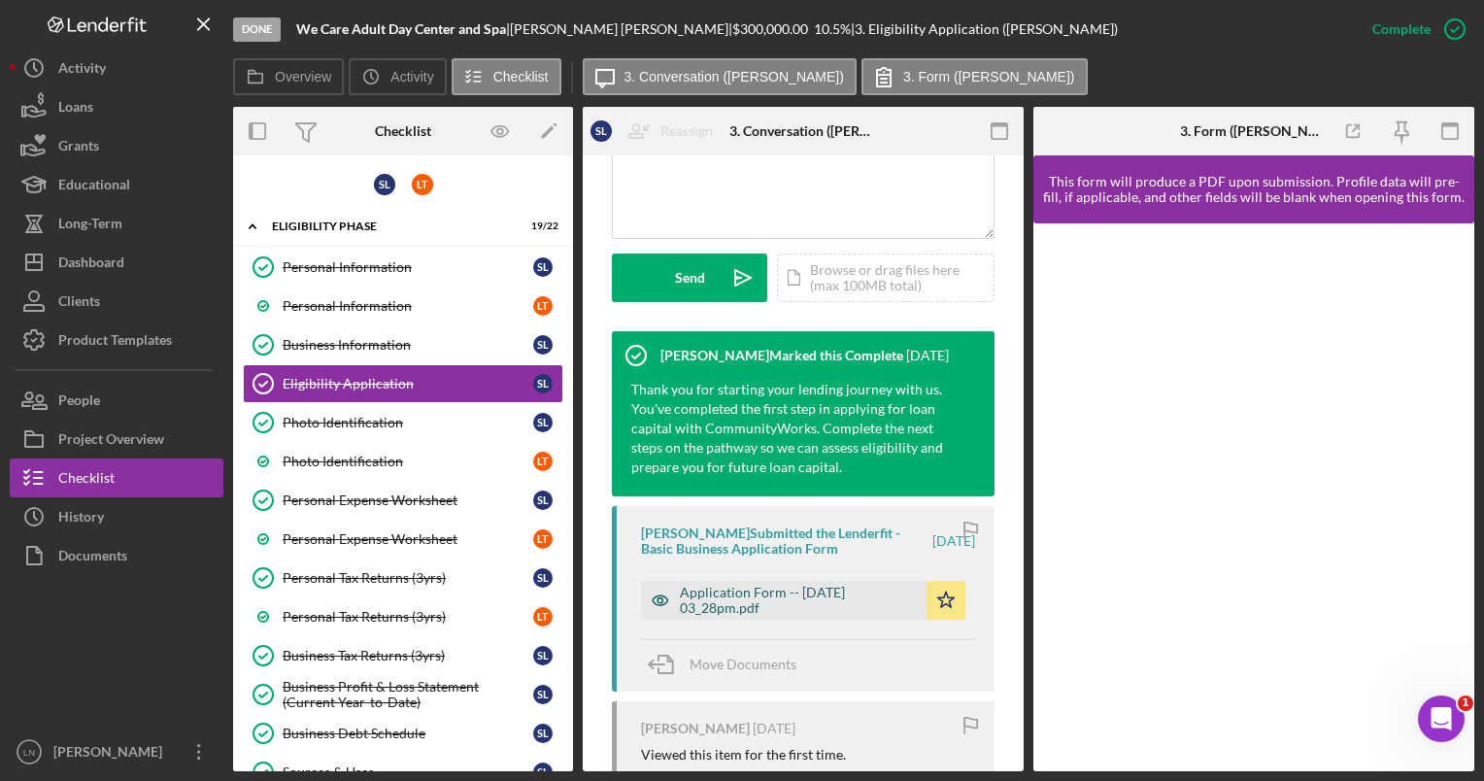
scroll to position [495, 0]
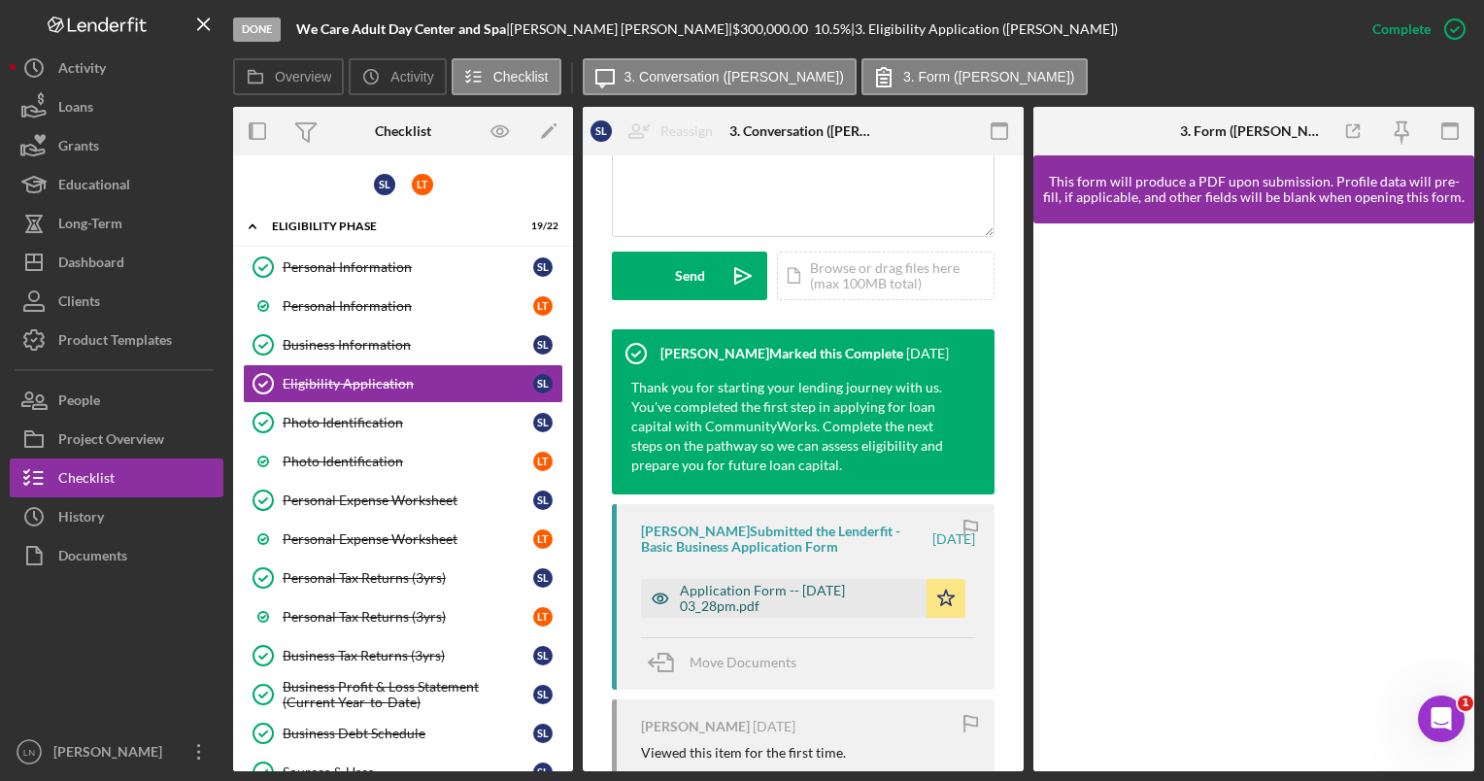
click at [815, 613] on div "Application Form -- [DATE] 03_28pm.pdf" at bounding box center [798, 598] width 237 height 31
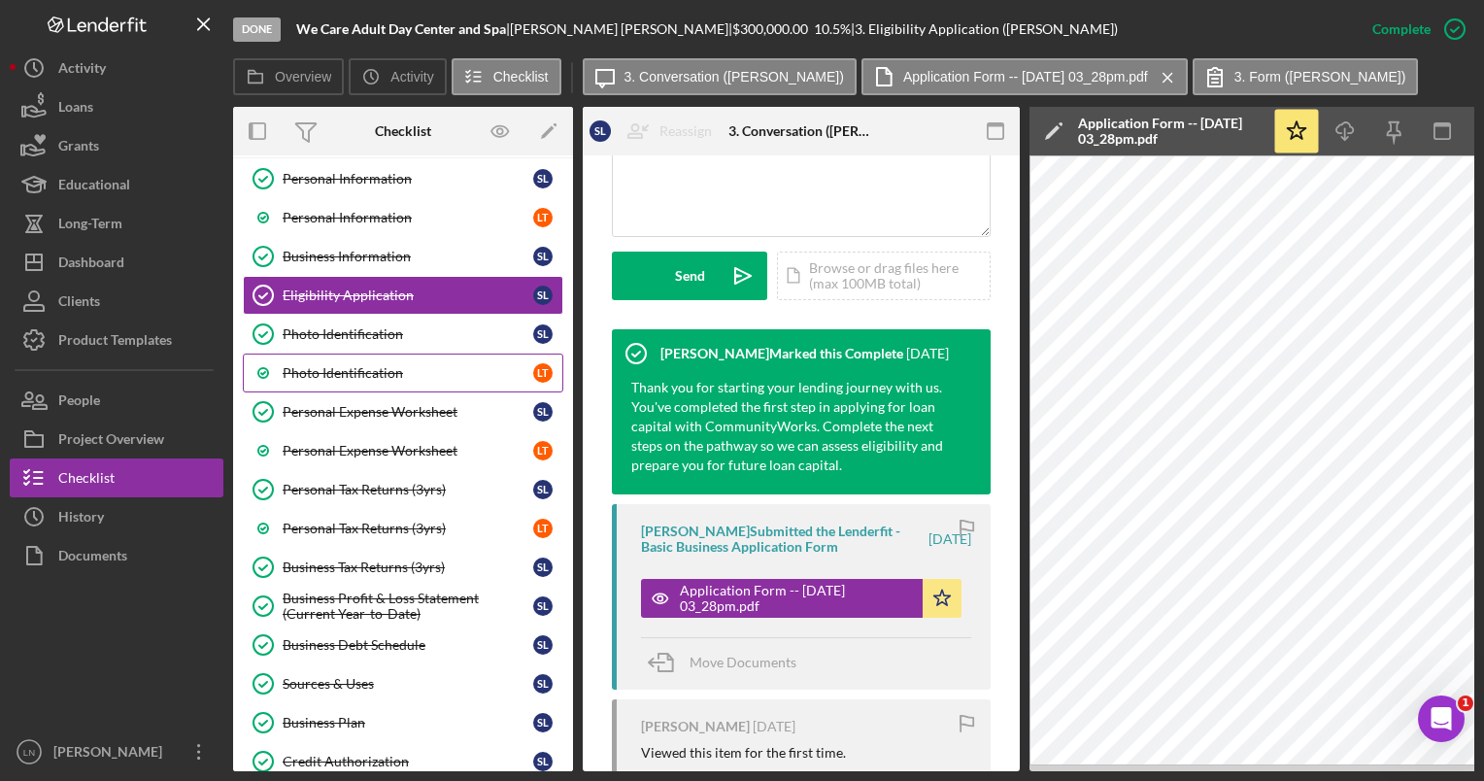
scroll to position [89, 0]
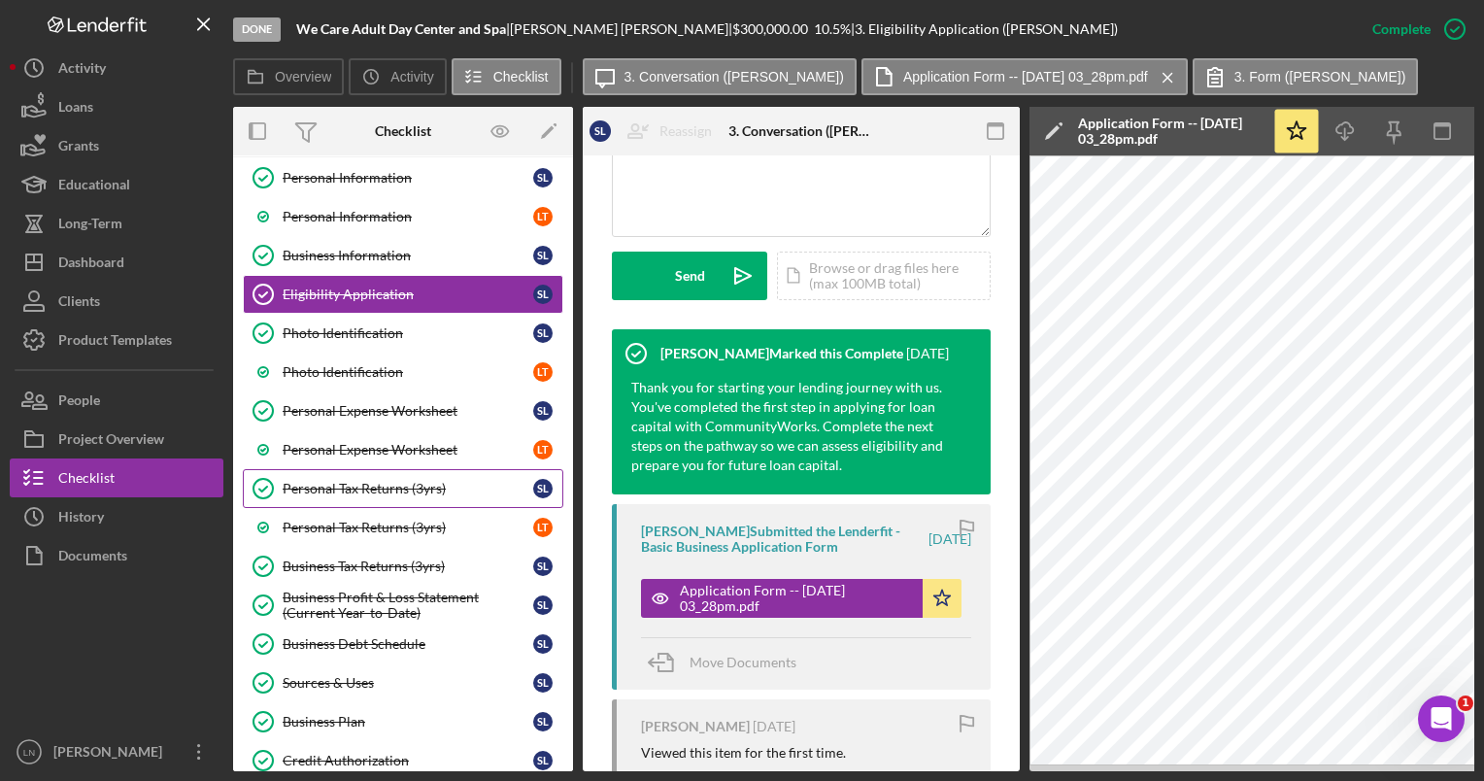
click at [373, 470] on link "Personal Tax Returns (3yrs) Personal Tax Returns (3yrs) S L" at bounding box center [403, 488] width 320 height 39
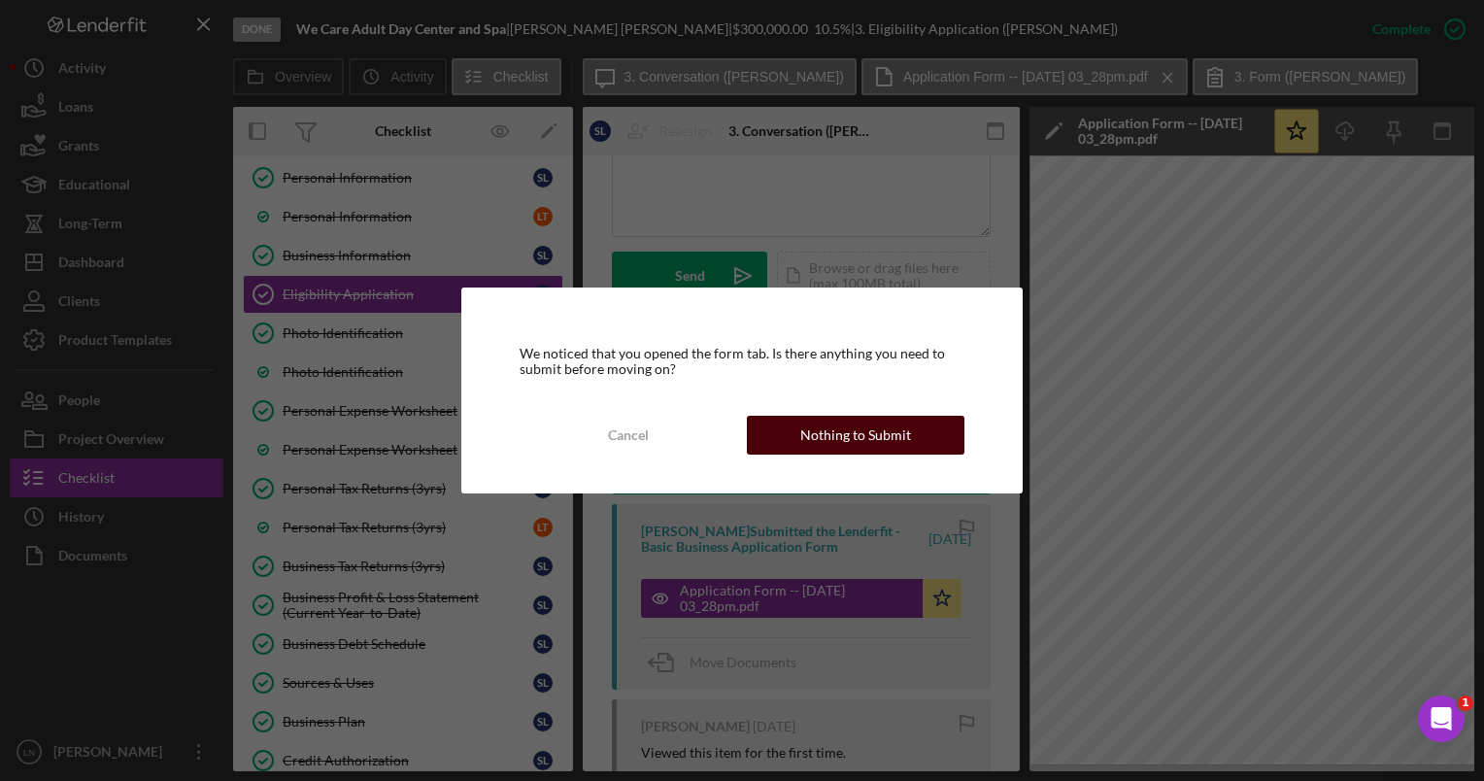
click at [832, 426] on div "Nothing to Submit" at bounding box center [855, 435] width 111 height 39
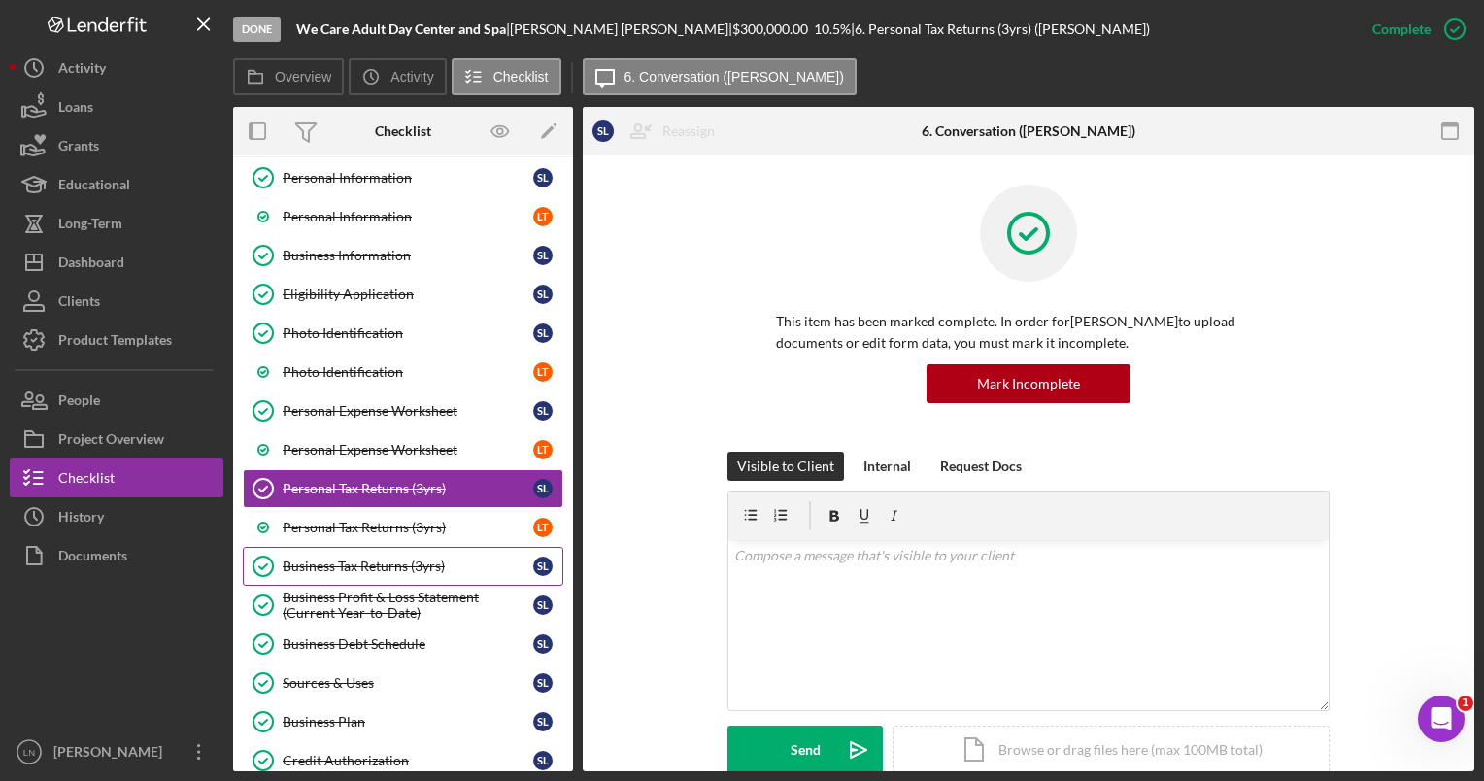
click at [327, 568] on link "Business Tax Returns (3yrs) Business Tax Returns (3yrs) S L" at bounding box center [403, 566] width 320 height 39
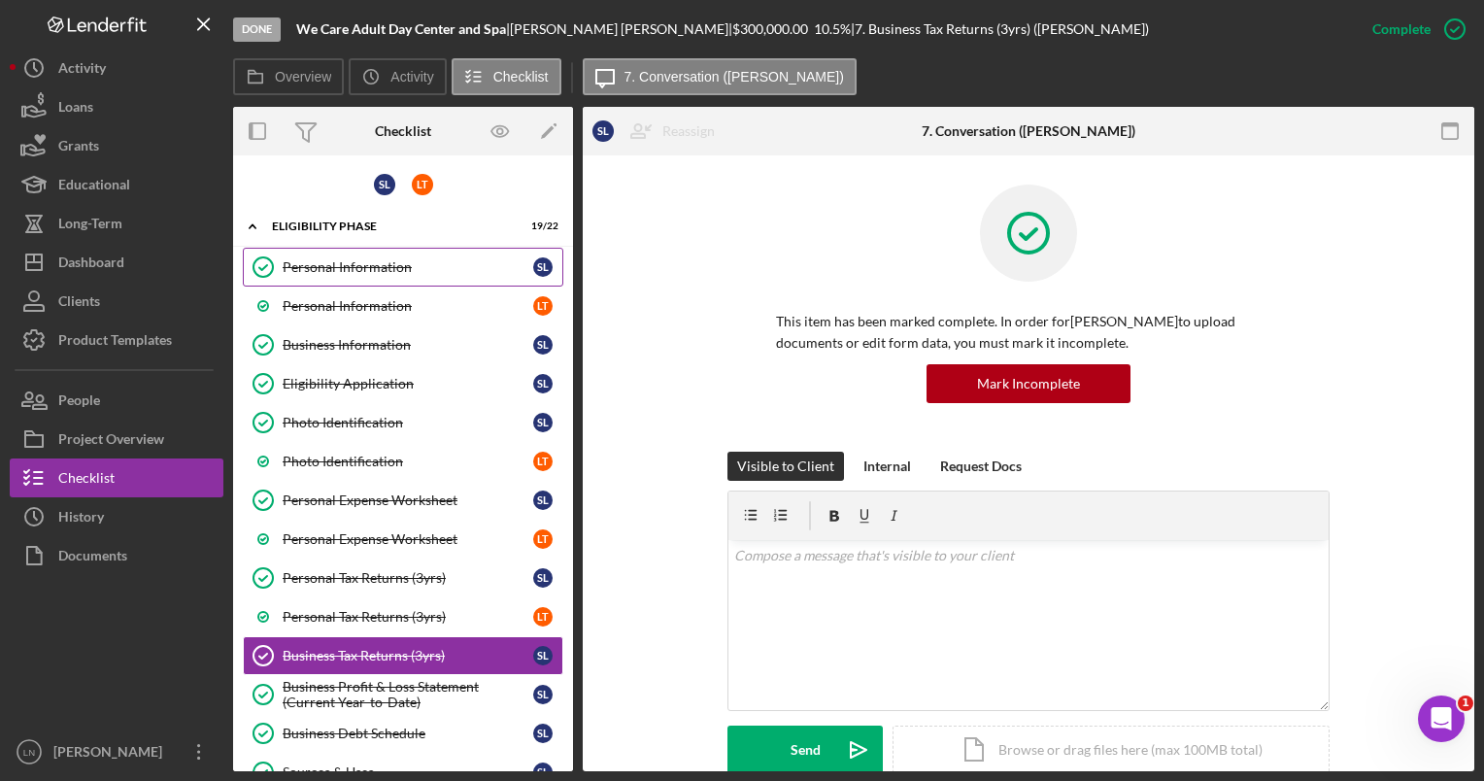
click at [388, 268] on div "Personal Information" at bounding box center [408, 267] width 251 height 16
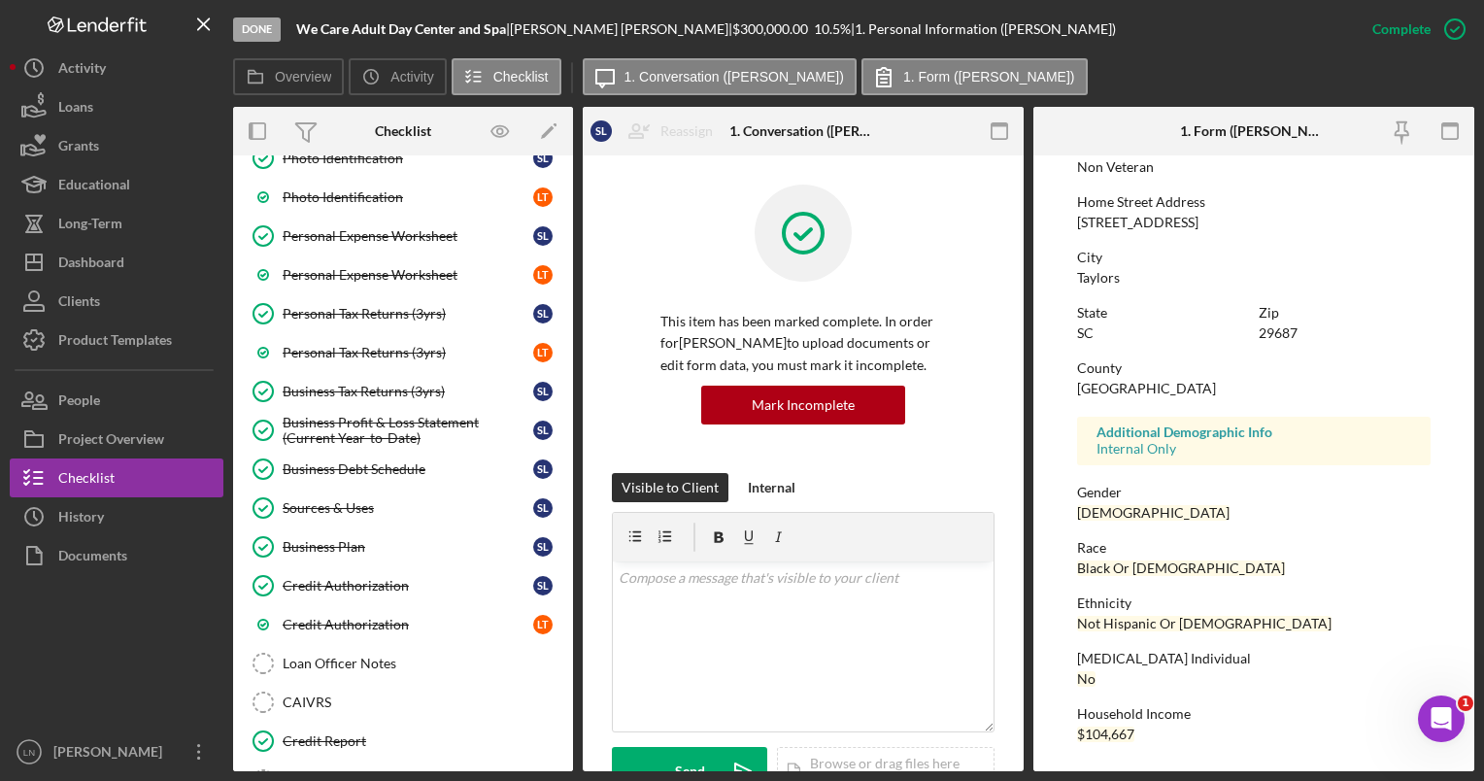
scroll to position [445, 0]
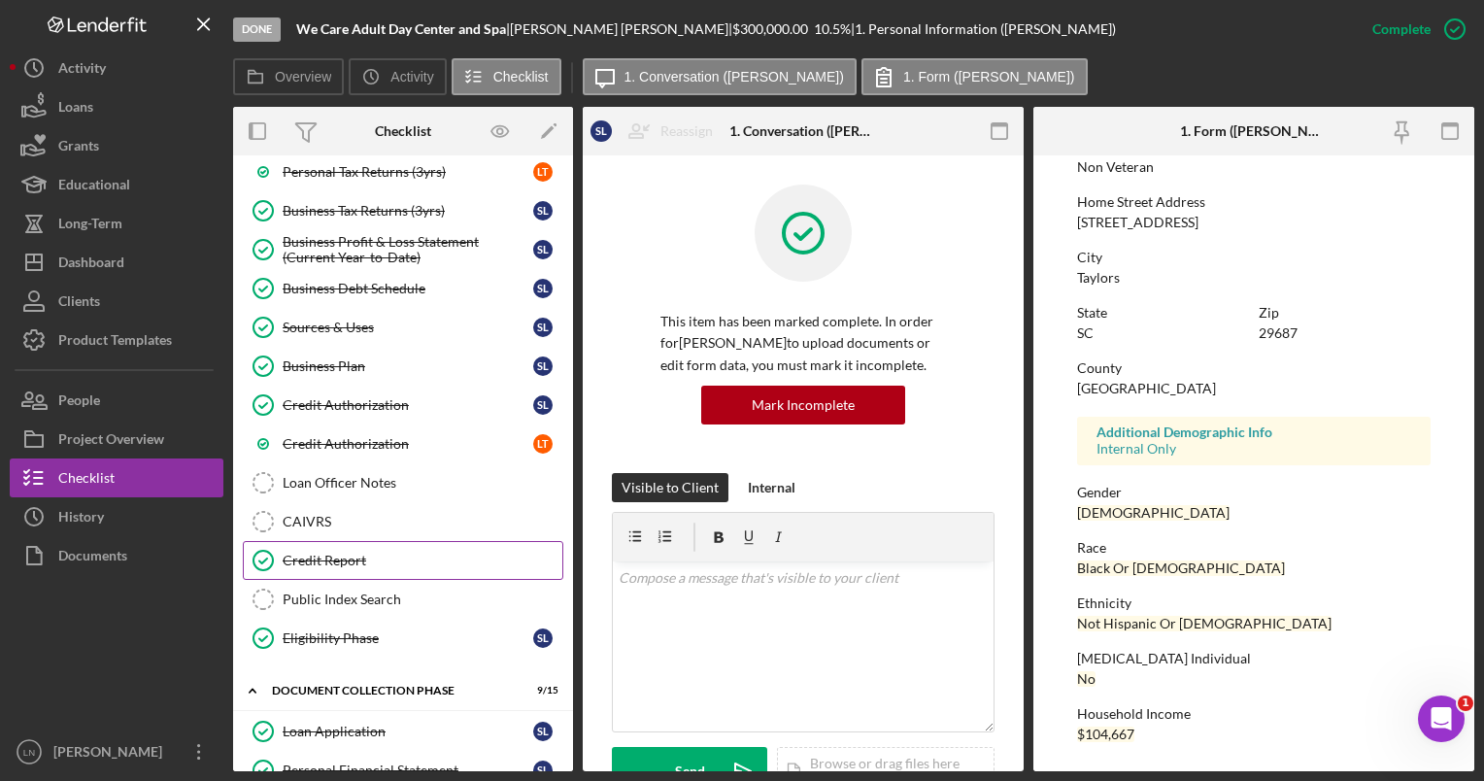
click at [349, 553] on div "Credit Report" at bounding box center [423, 561] width 280 height 16
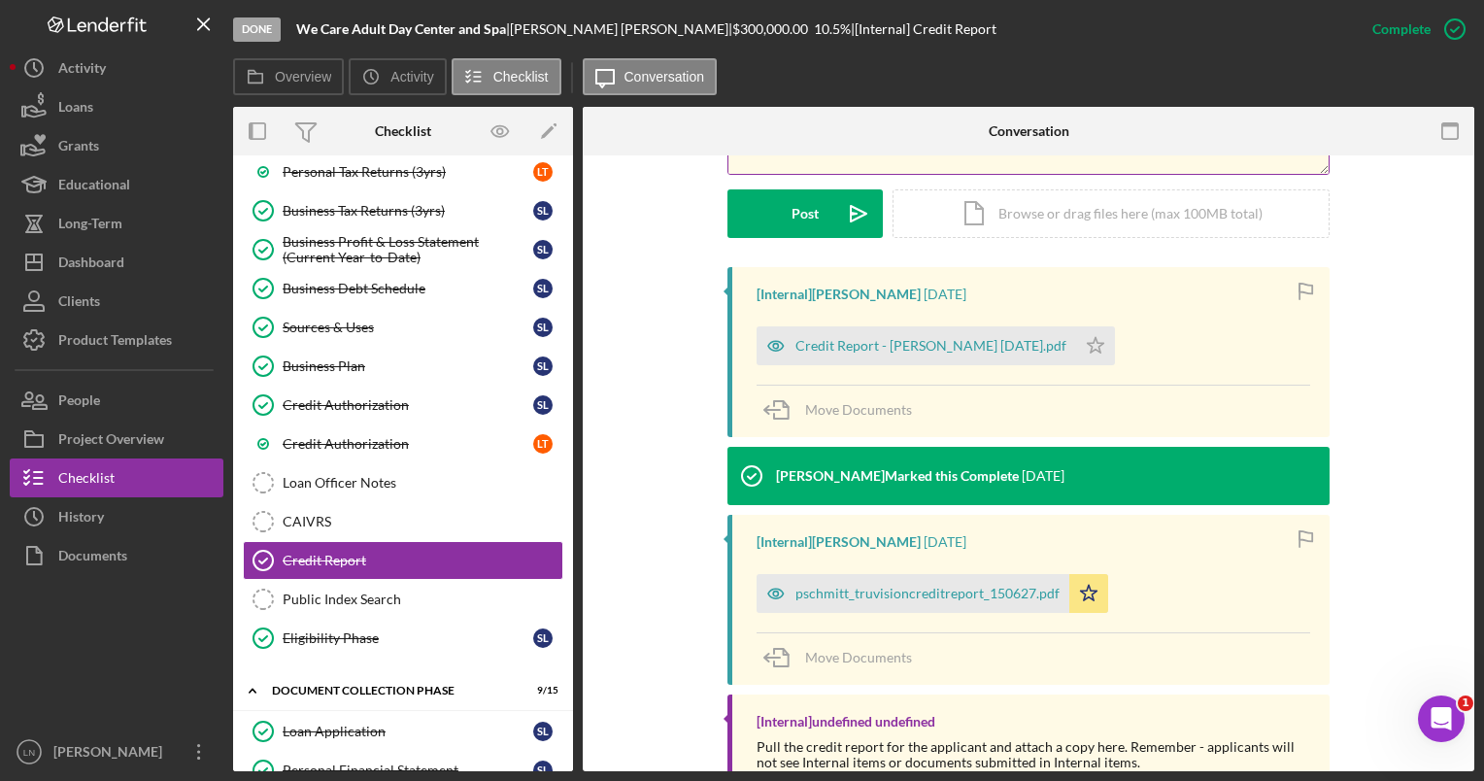
scroll to position [536, 0]
click at [890, 601] on div "pschmitt_truvisioncreditreport_150627.pdf" at bounding box center [912, 593] width 313 height 39
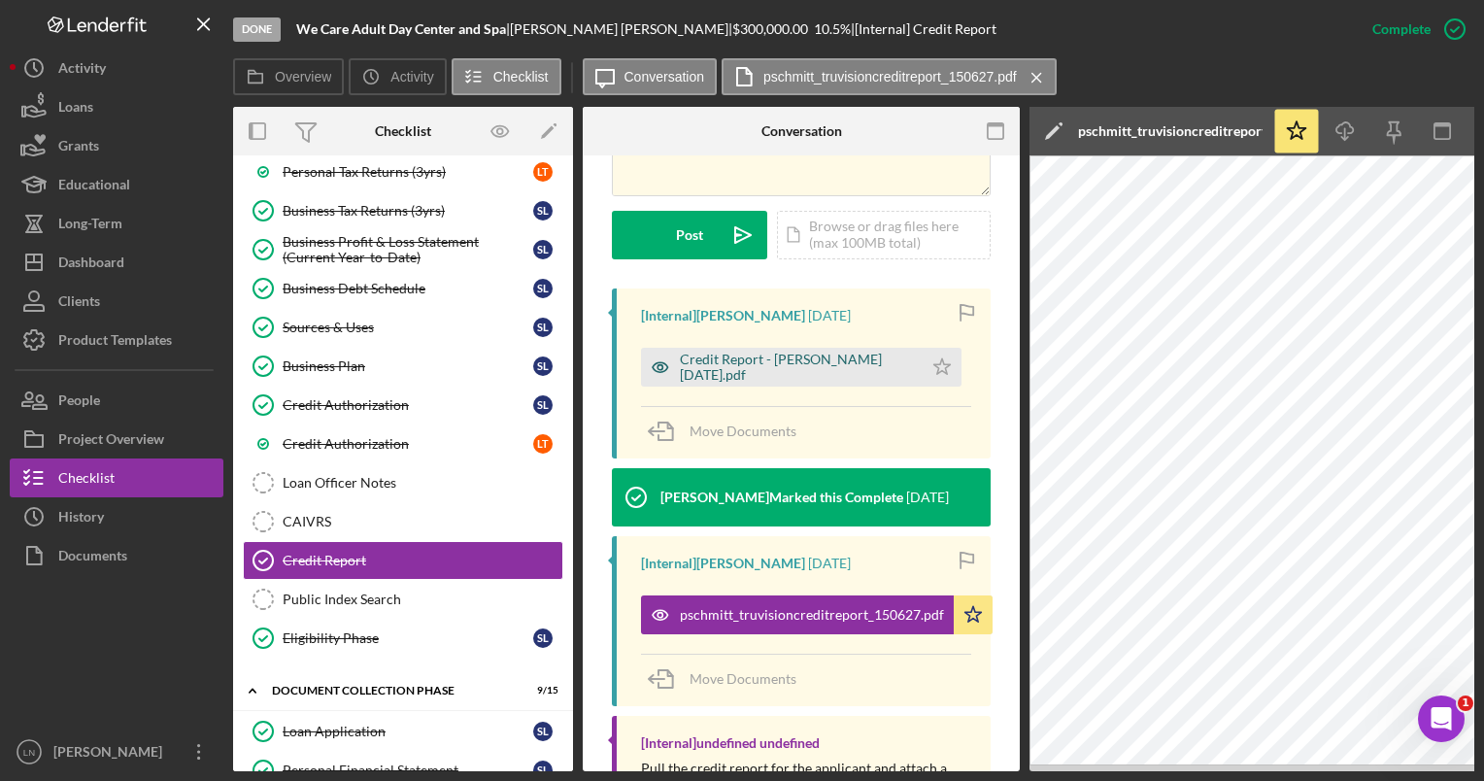
click at [816, 352] on div "Credit Report - [PERSON_NAME] [DATE].pdf" at bounding box center [796, 367] width 233 height 31
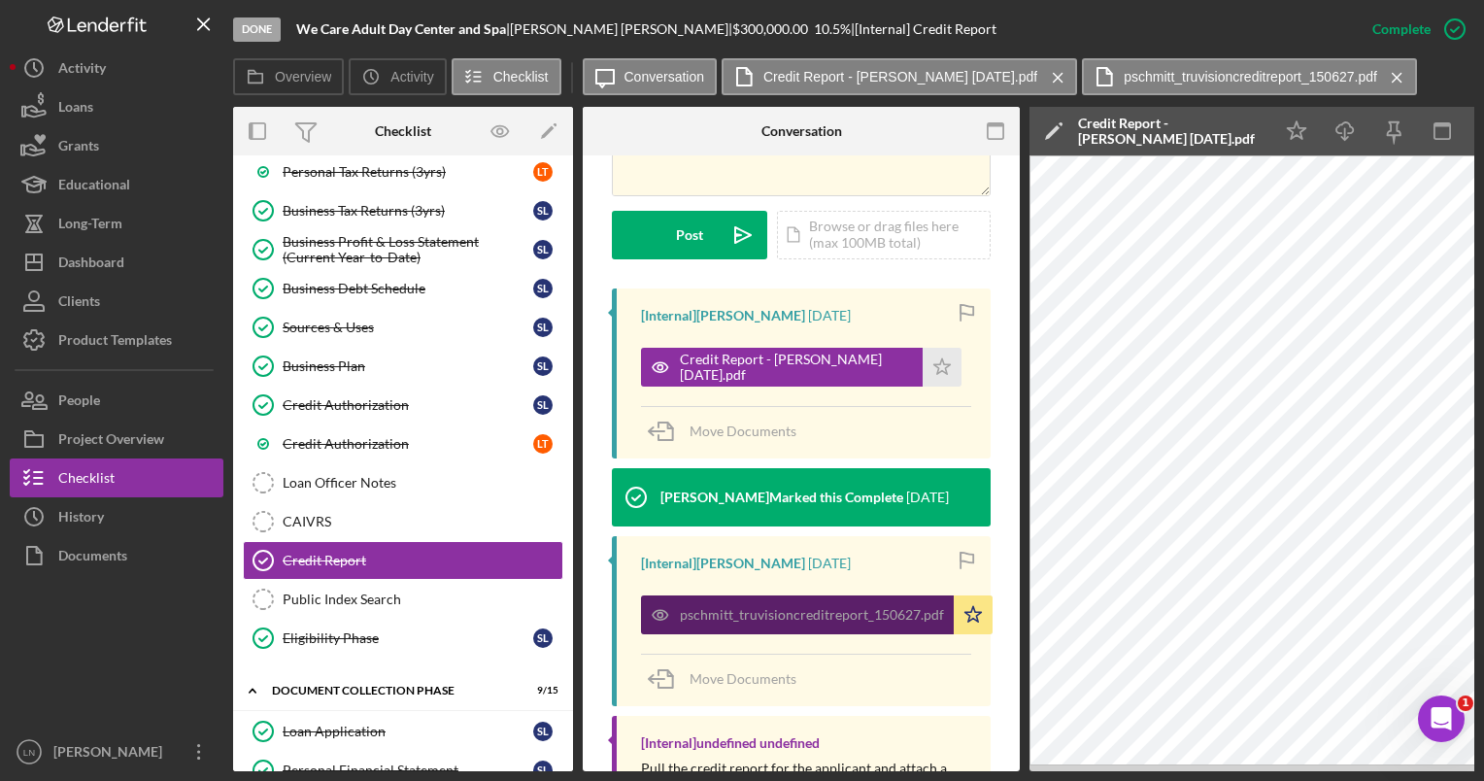
click at [795, 595] on div "pschmitt_truvisioncreditreport_150627.pdf" at bounding box center [797, 614] width 313 height 39
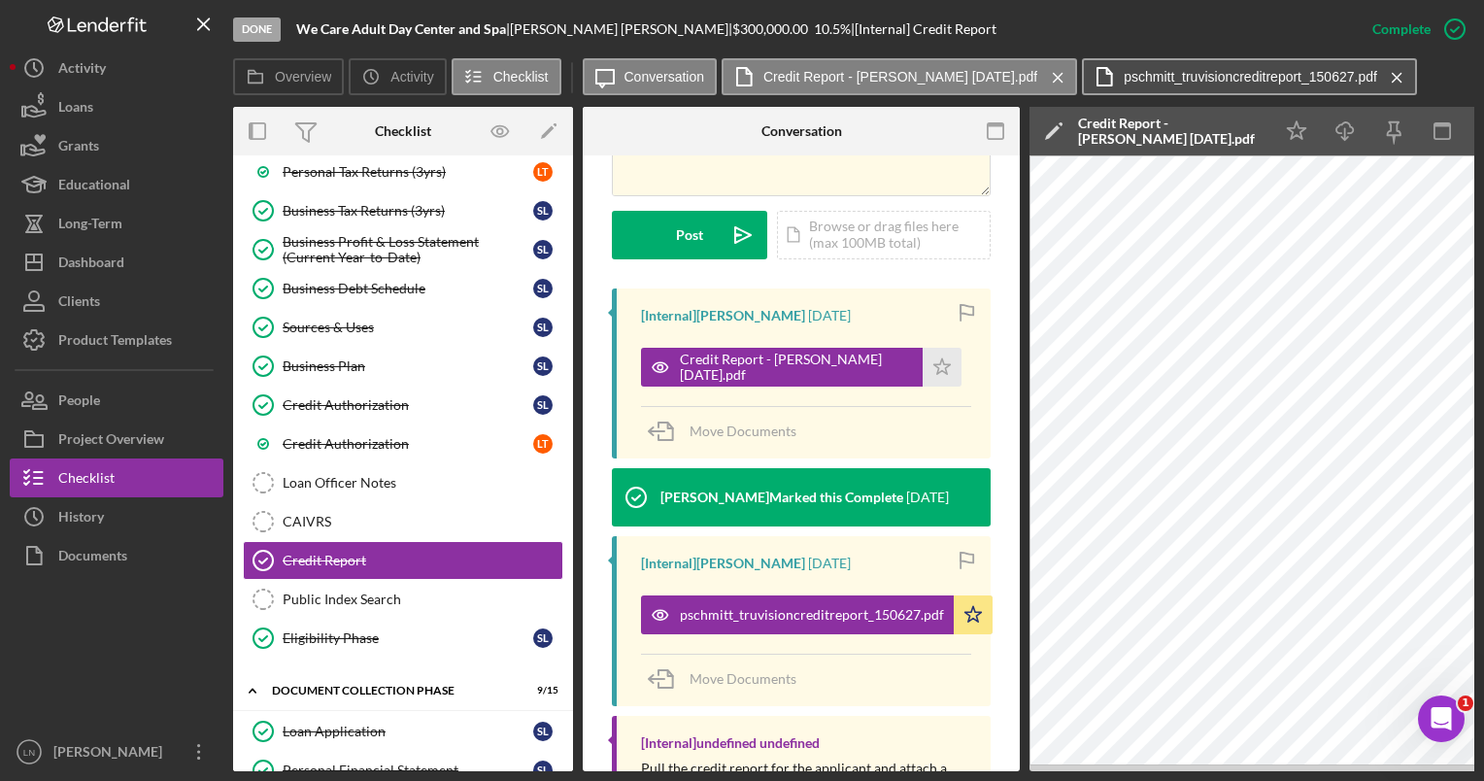
click at [1159, 73] on label "pschmitt_truvisioncreditreport_150627.pdf" at bounding box center [1249, 77] width 253 height 16
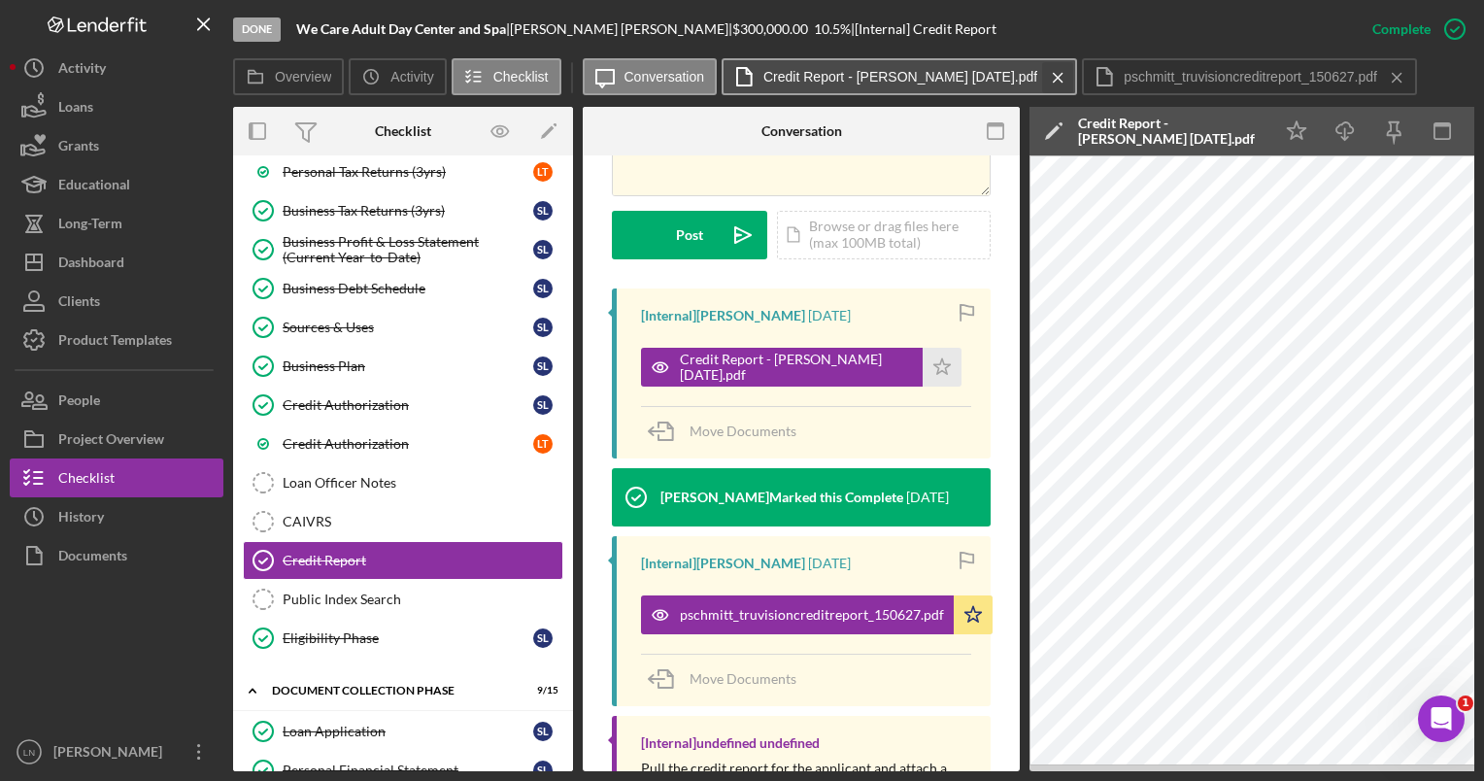
click at [1041, 74] on icon "Icon/Menu Close" at bounding box center [1058, 77] width 34 height 49
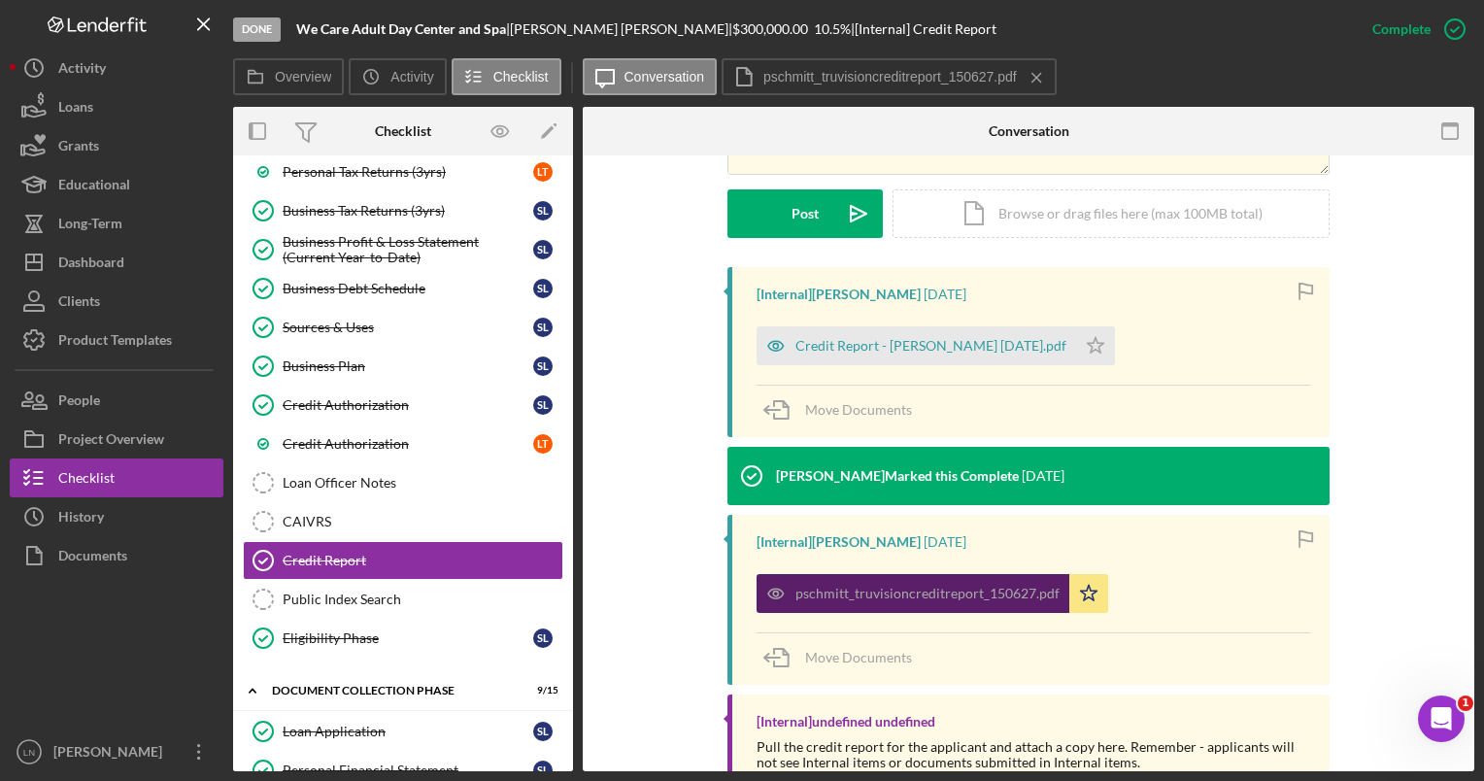
click at [915, 590] on div "pschmitt_truvisioncreditreport_150627.pdf" at bounding box center [927, 594] width 264 height 16
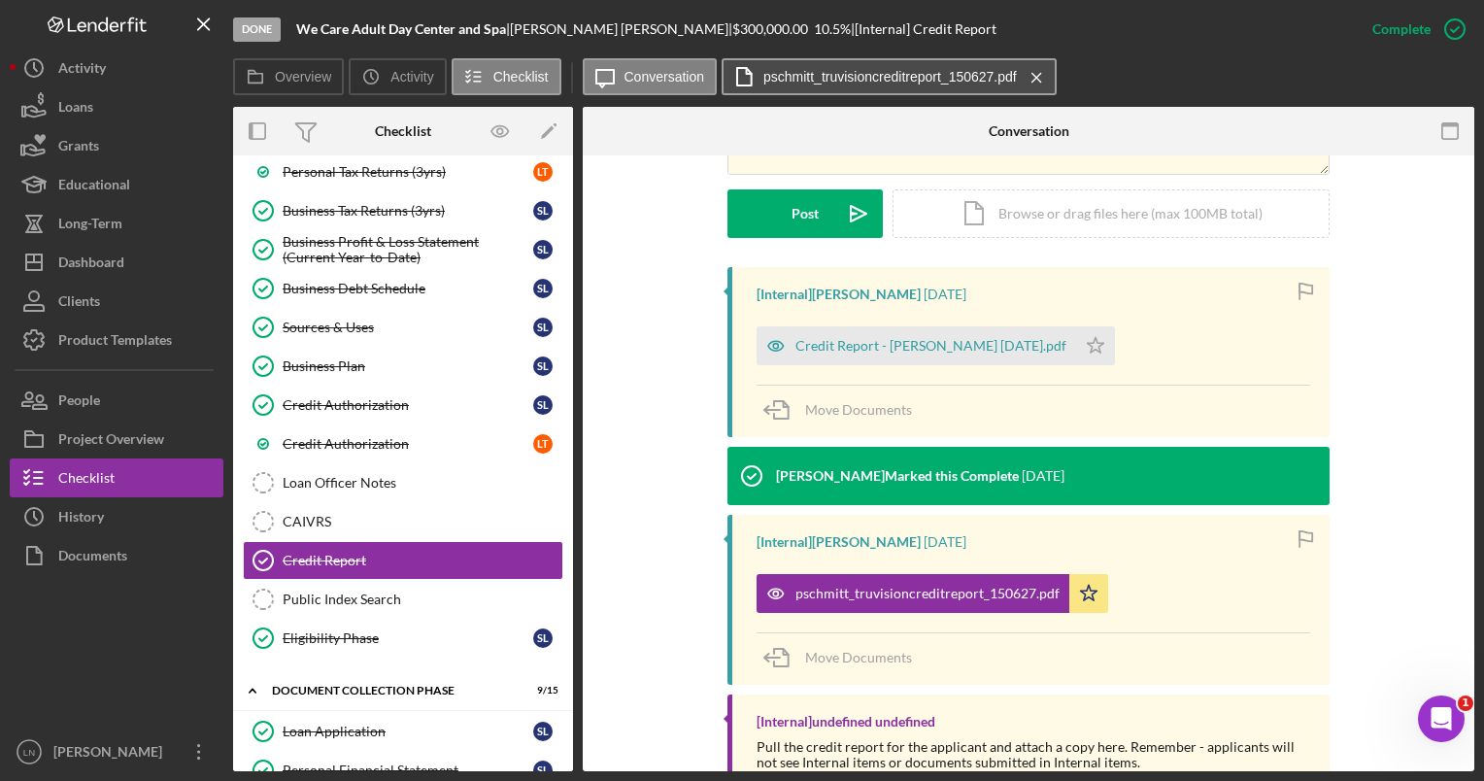
click at [866, 78] on label "pschmitt_truvisioncreditreport_150627.pdf" at bounding box center [889, 77] width 253 height 16
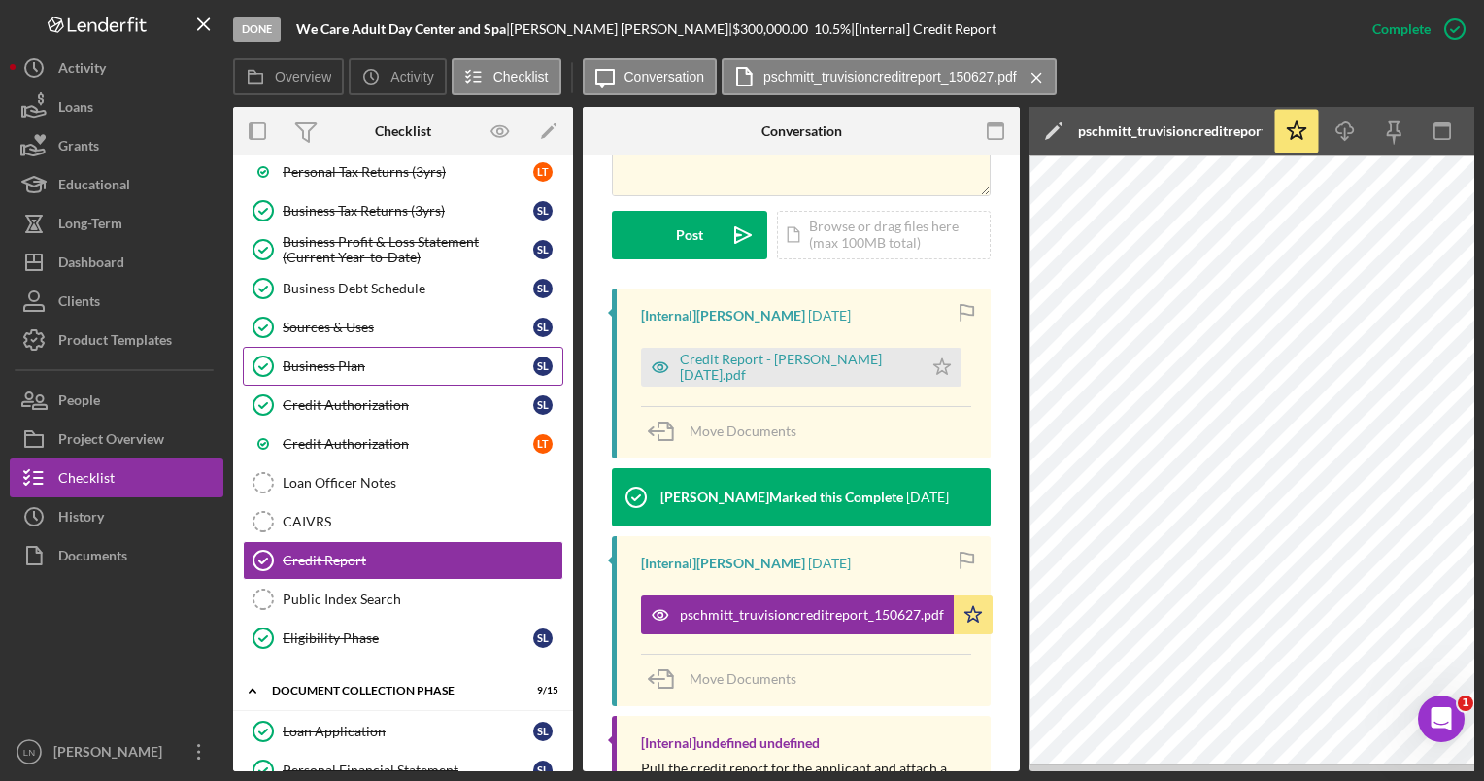
scroll to position [0, 0]
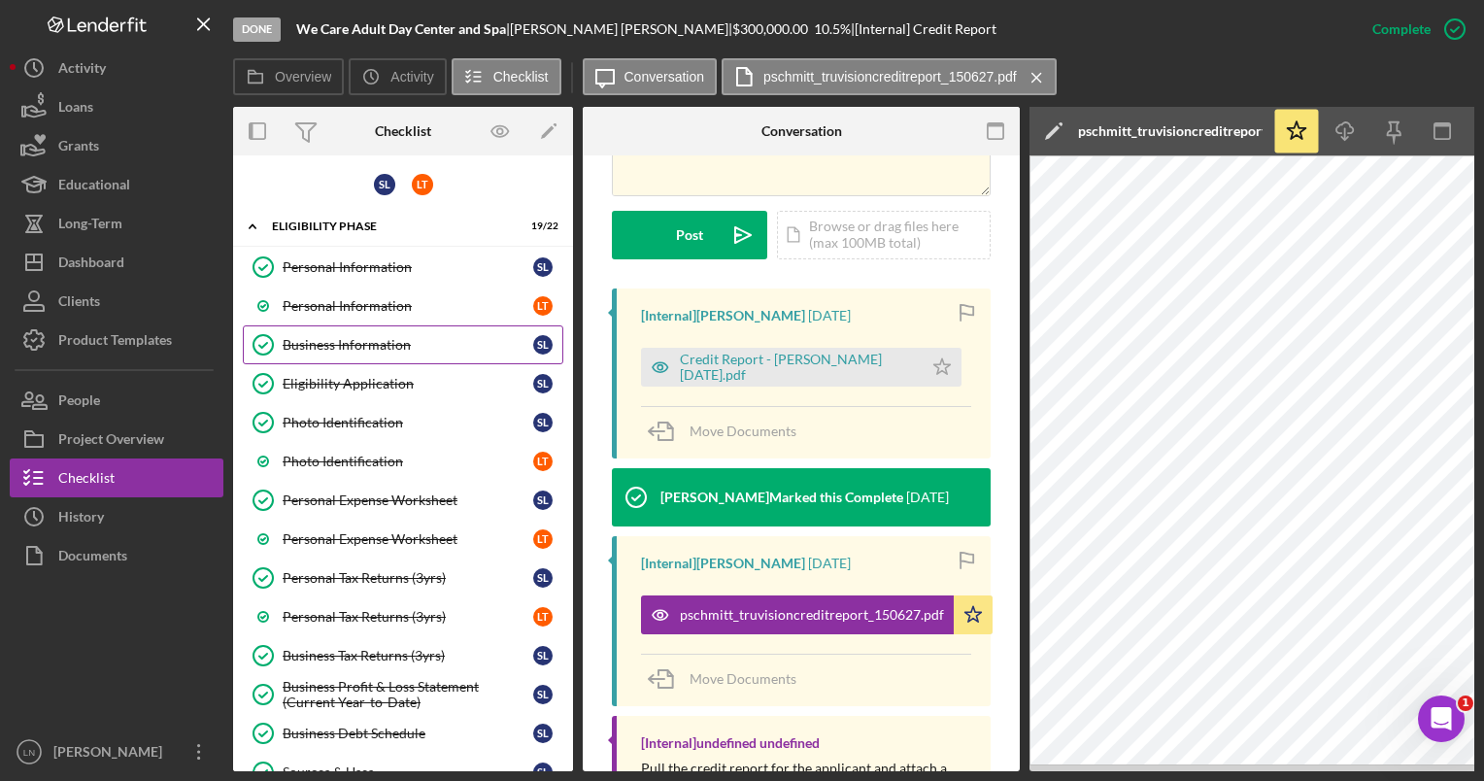
click at [365, 353] on link "Business Information Business Information S L" at bounding box center [403, 344] width 320 height 39
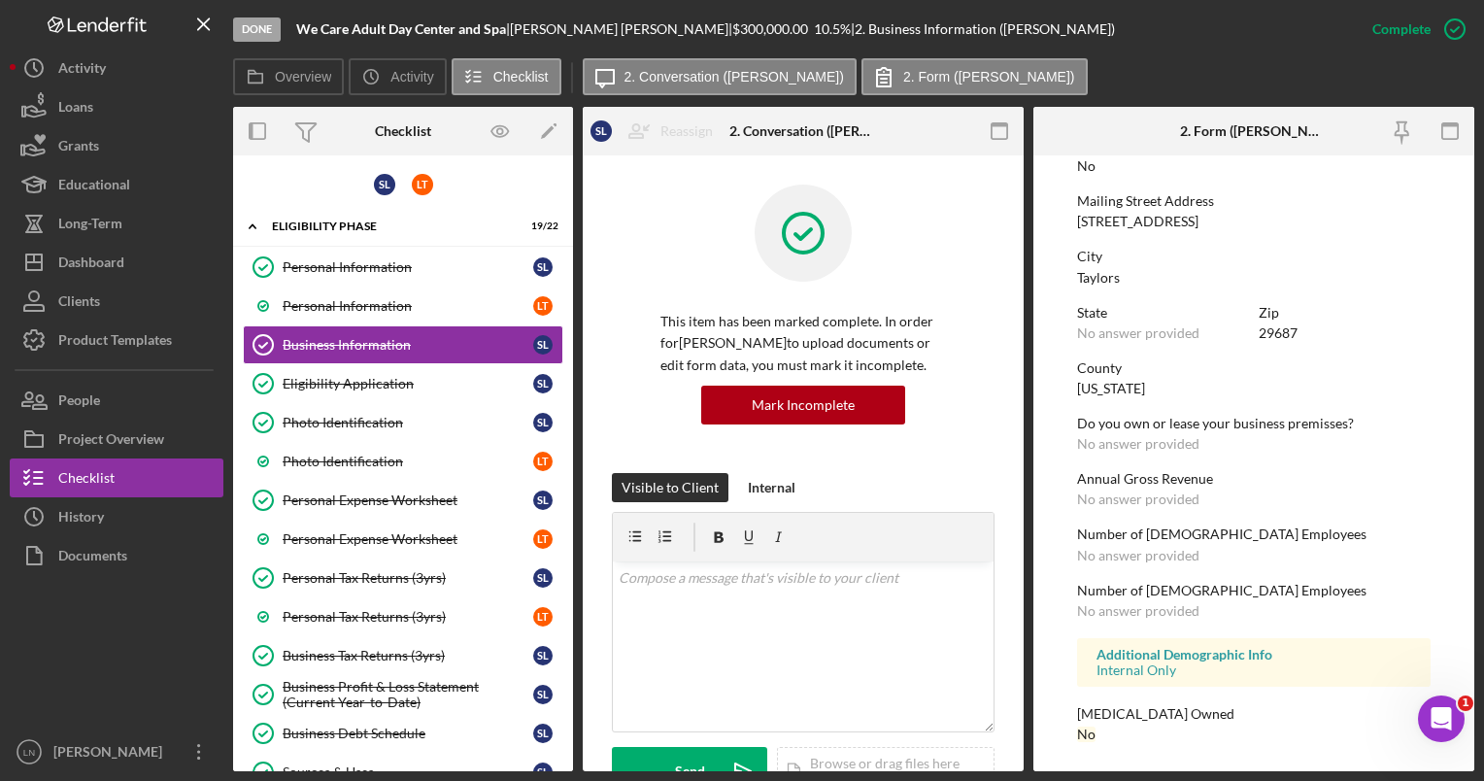
scroll to position [955, 0]
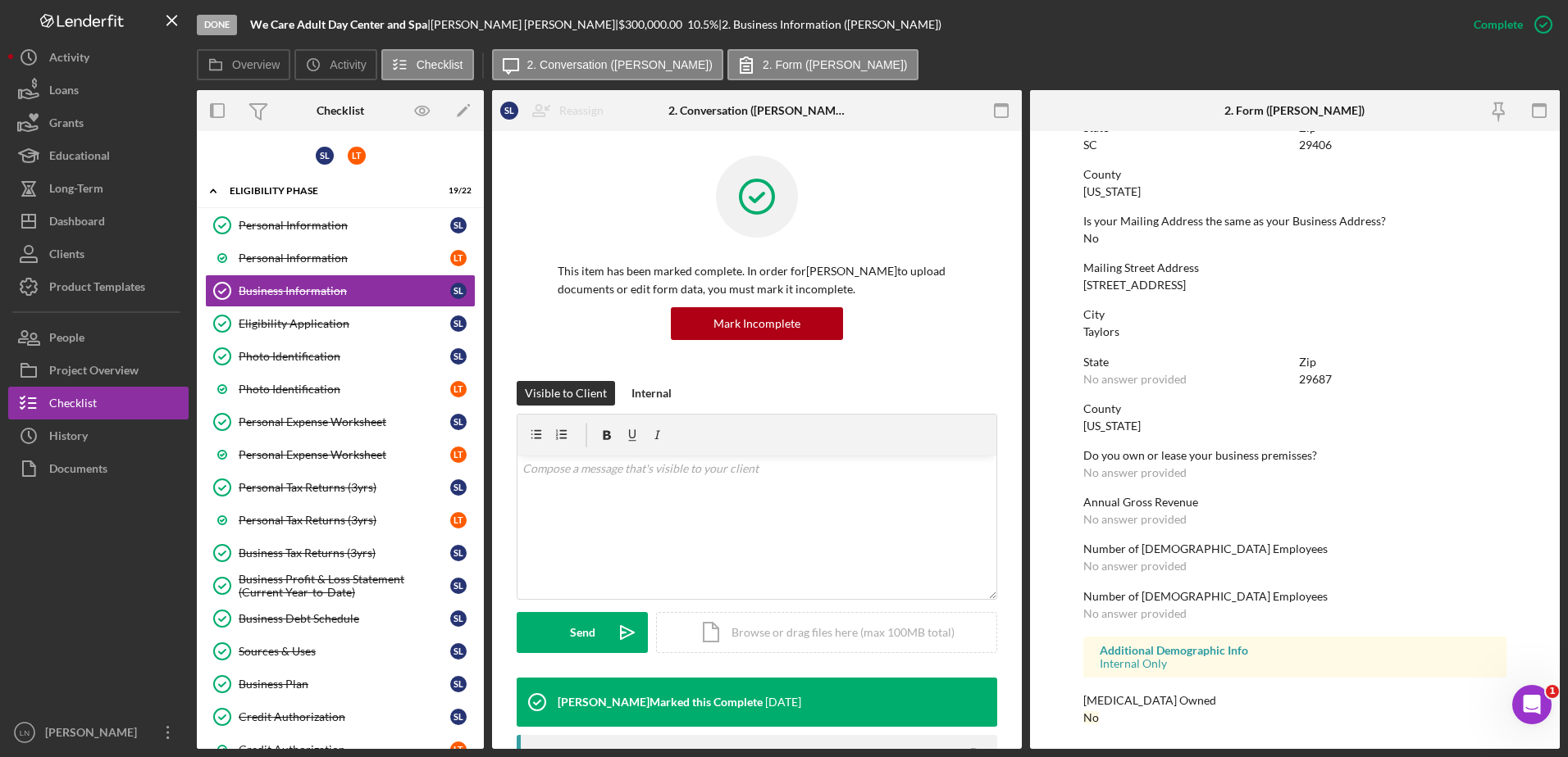
click at [1252, 451] on div "Do you own or lease your business premisses?" at bounding box center [1295, 456] width 424 height 14
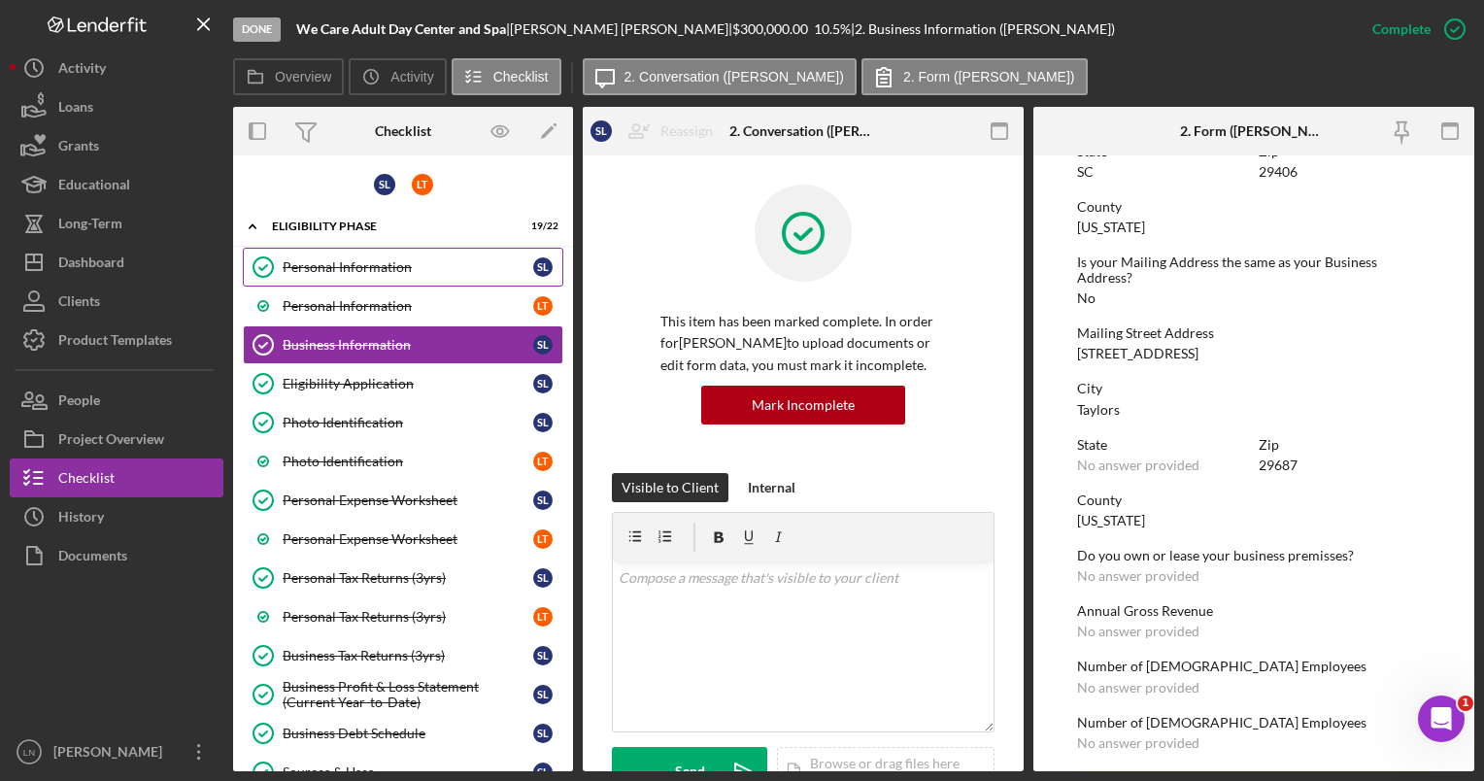
click at [353, 272] on div "Personal Information" at bounding box center [408, 267] width 251 height 16
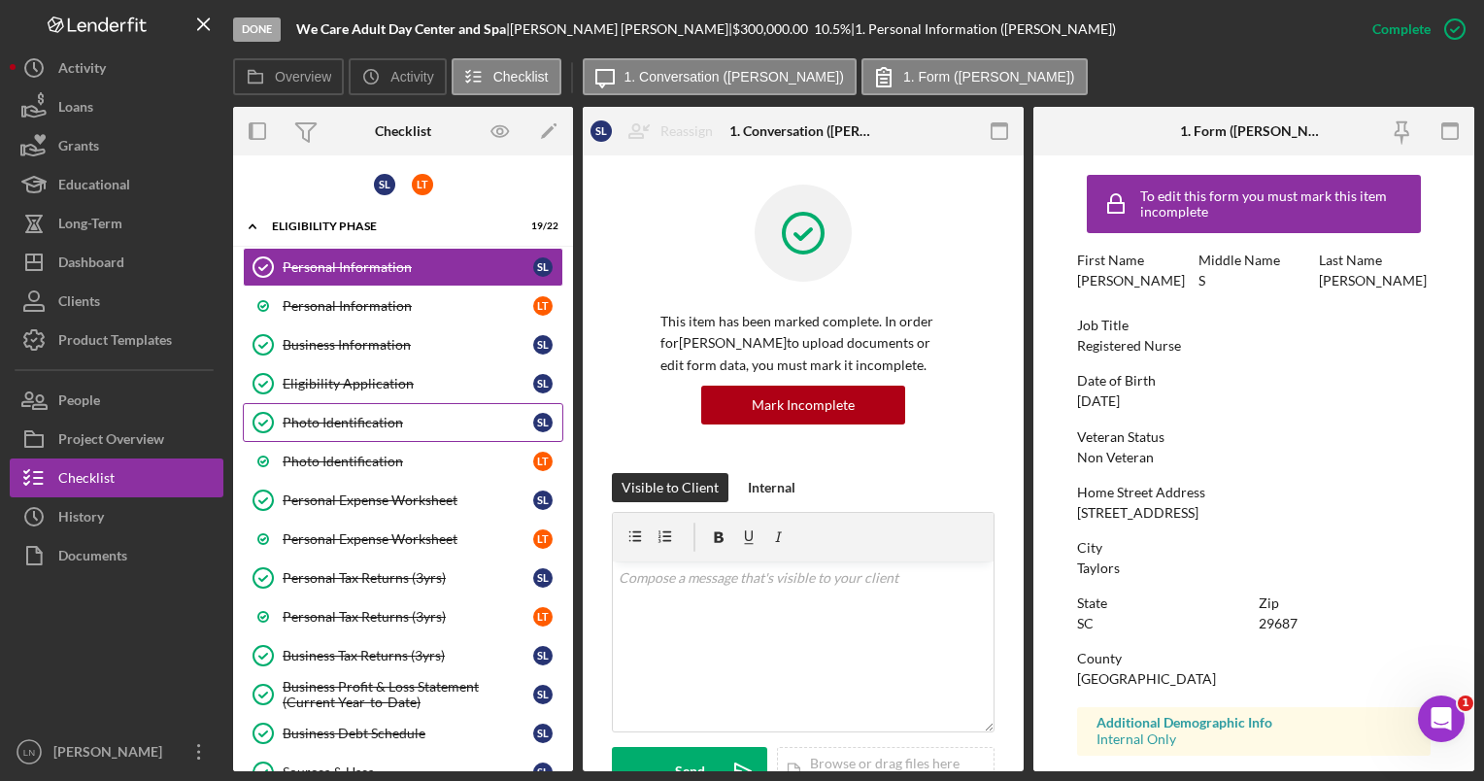
click at [349, 419] on div "Photo Identification" at bounding box center [408, 423] width 251 height 16
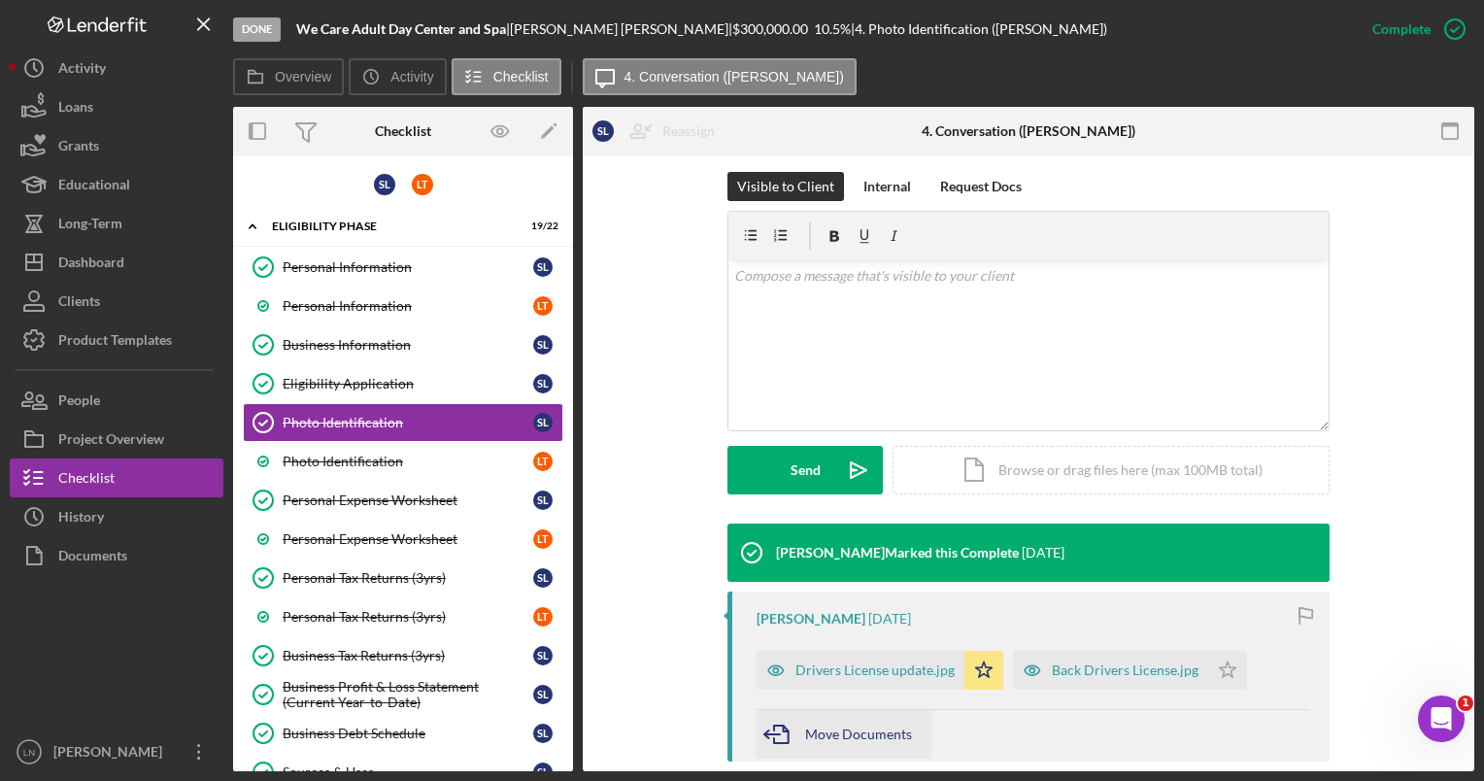
scroll to position [388, 0]
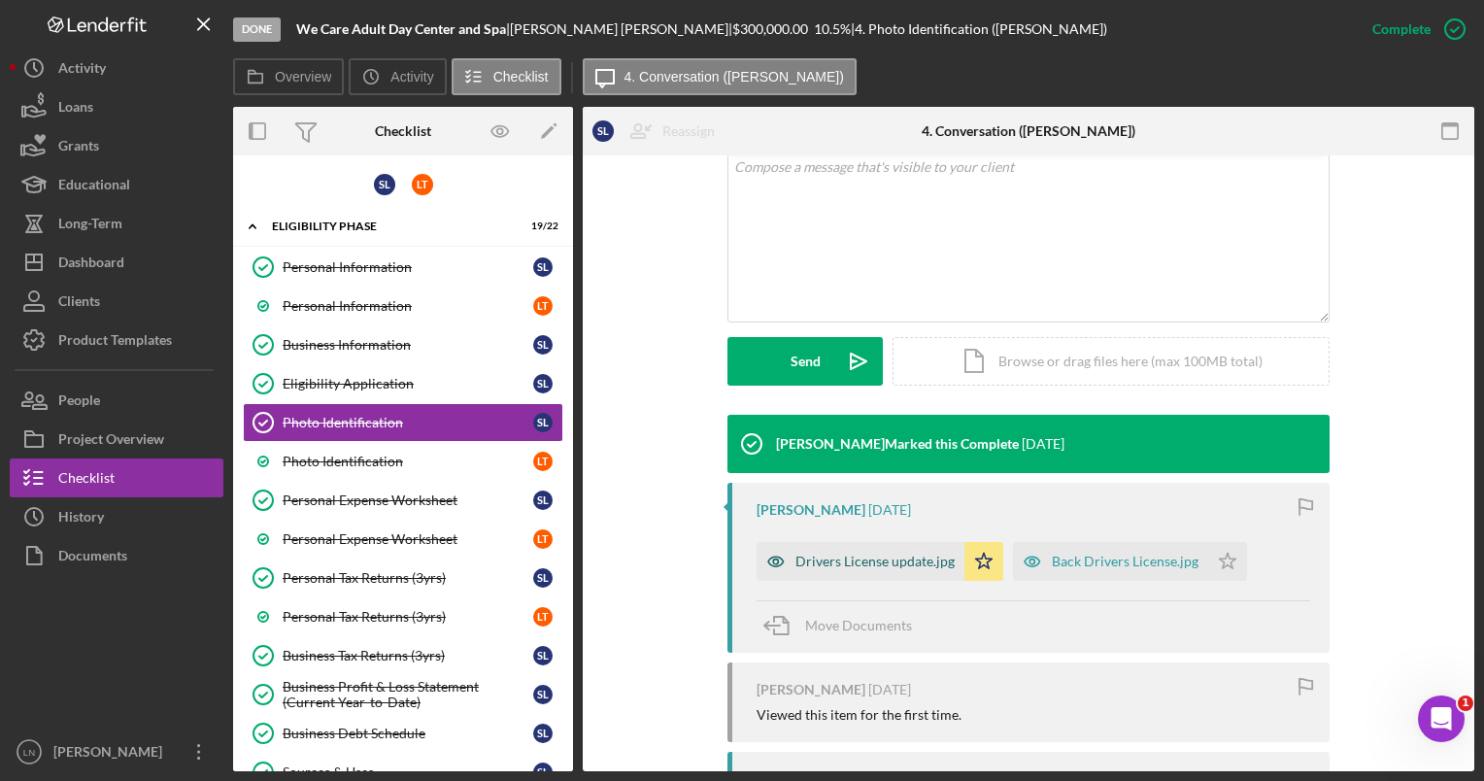
click at [856, 568] on div "Drivers License update.jpg" at bounding box center [860, 561] width 208 height 39
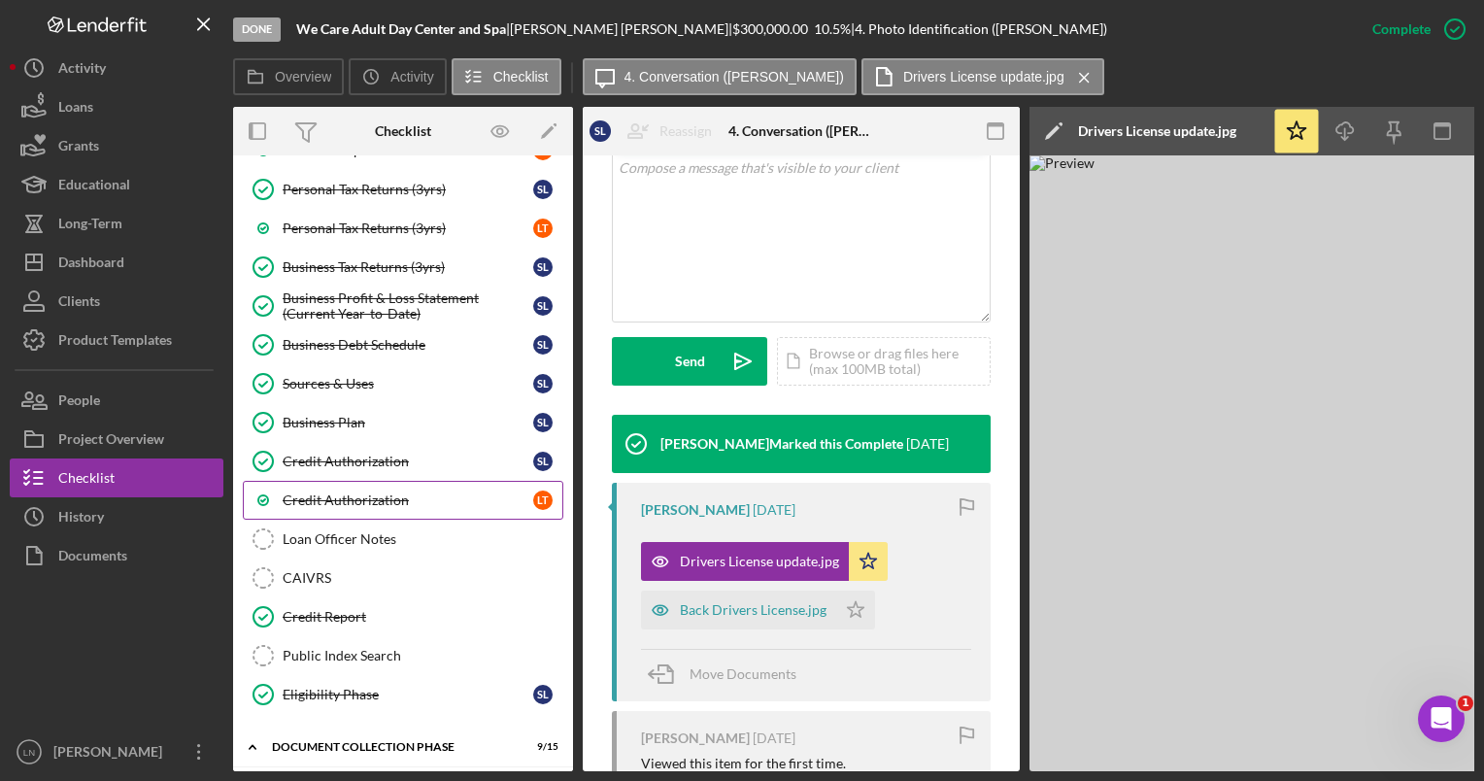
click at [340, 493] on div "Credit Authorization" at bounding box center [408, 500] width 251 height 16
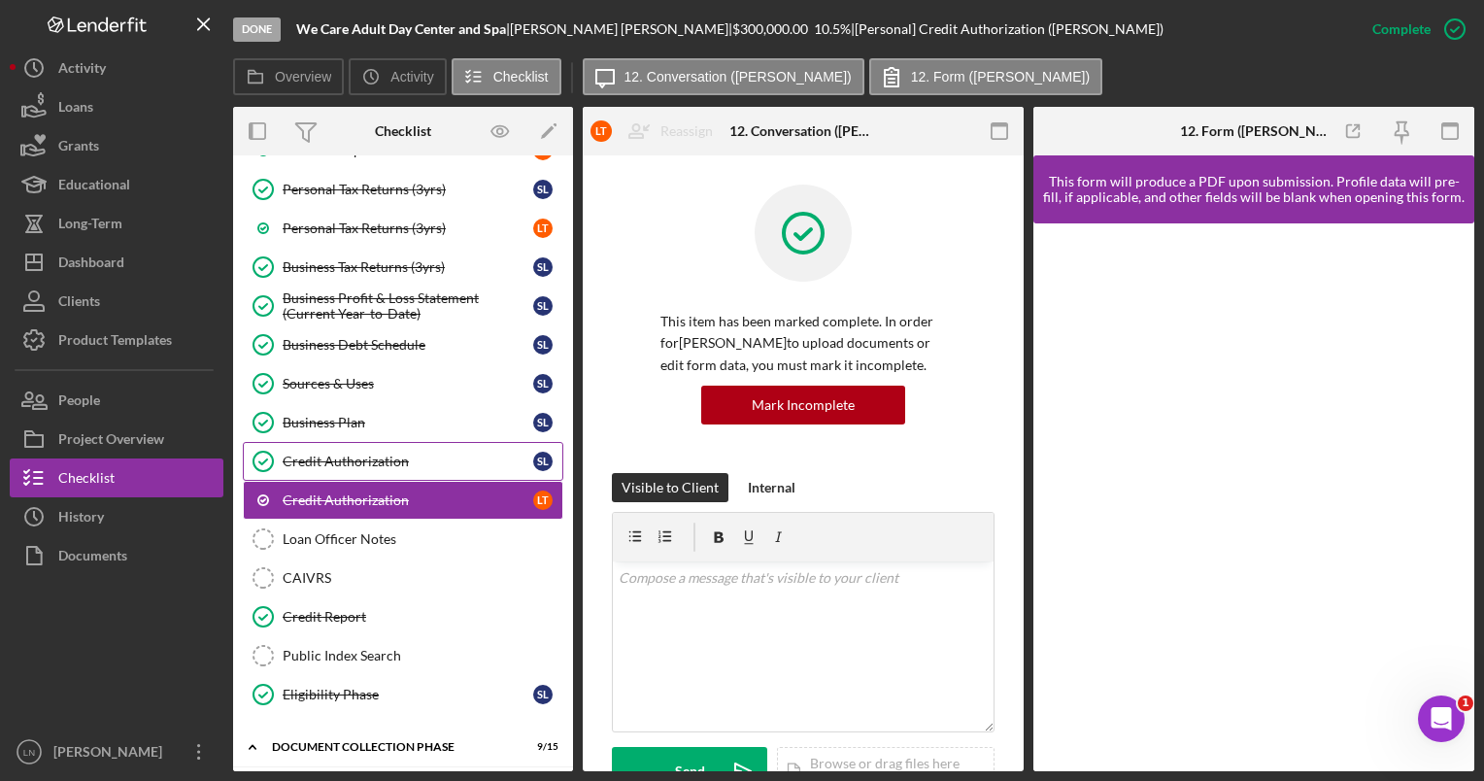
click at [326, 459] on div "Credit Authorization" at bounding box center [408, 461] width 251 height 16
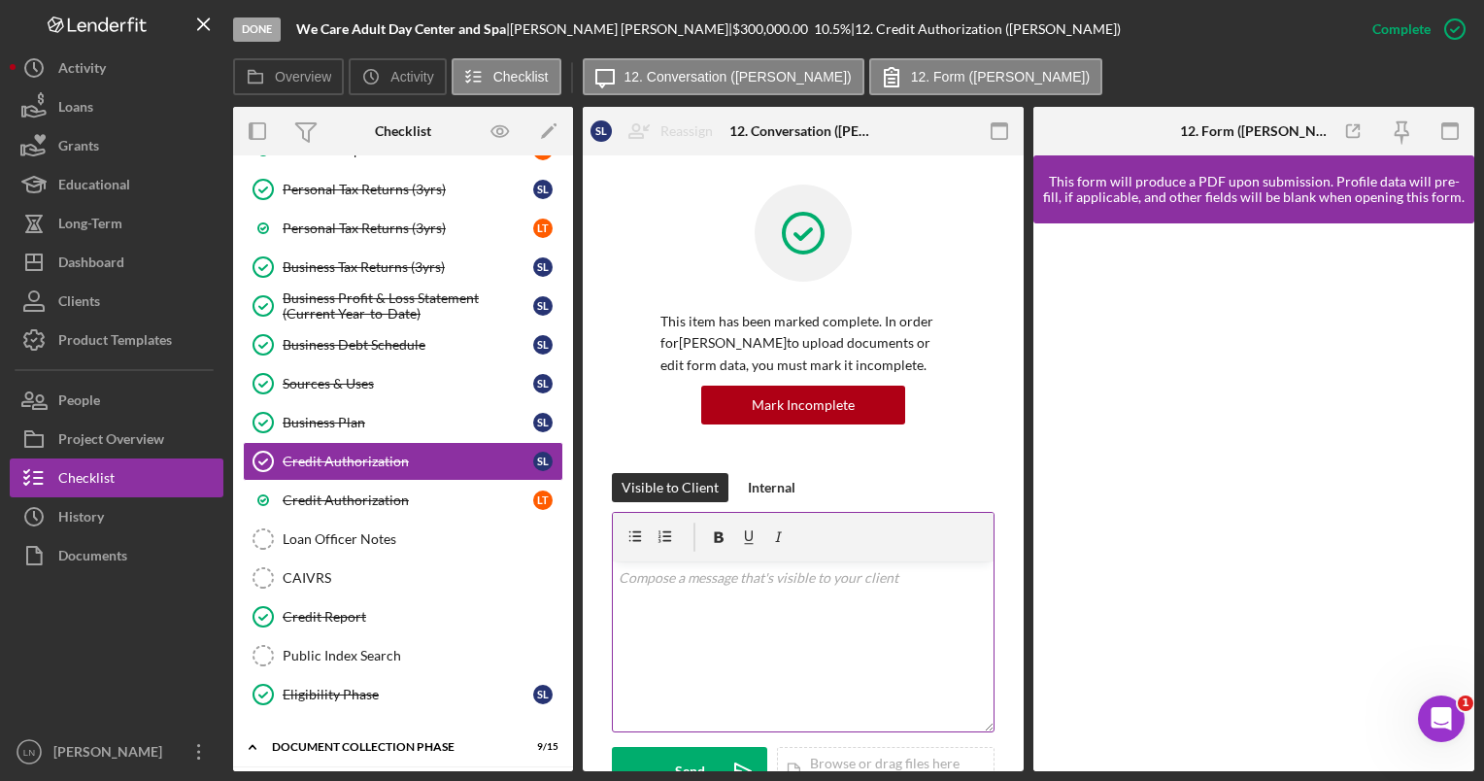
scroll to position [291, 0]
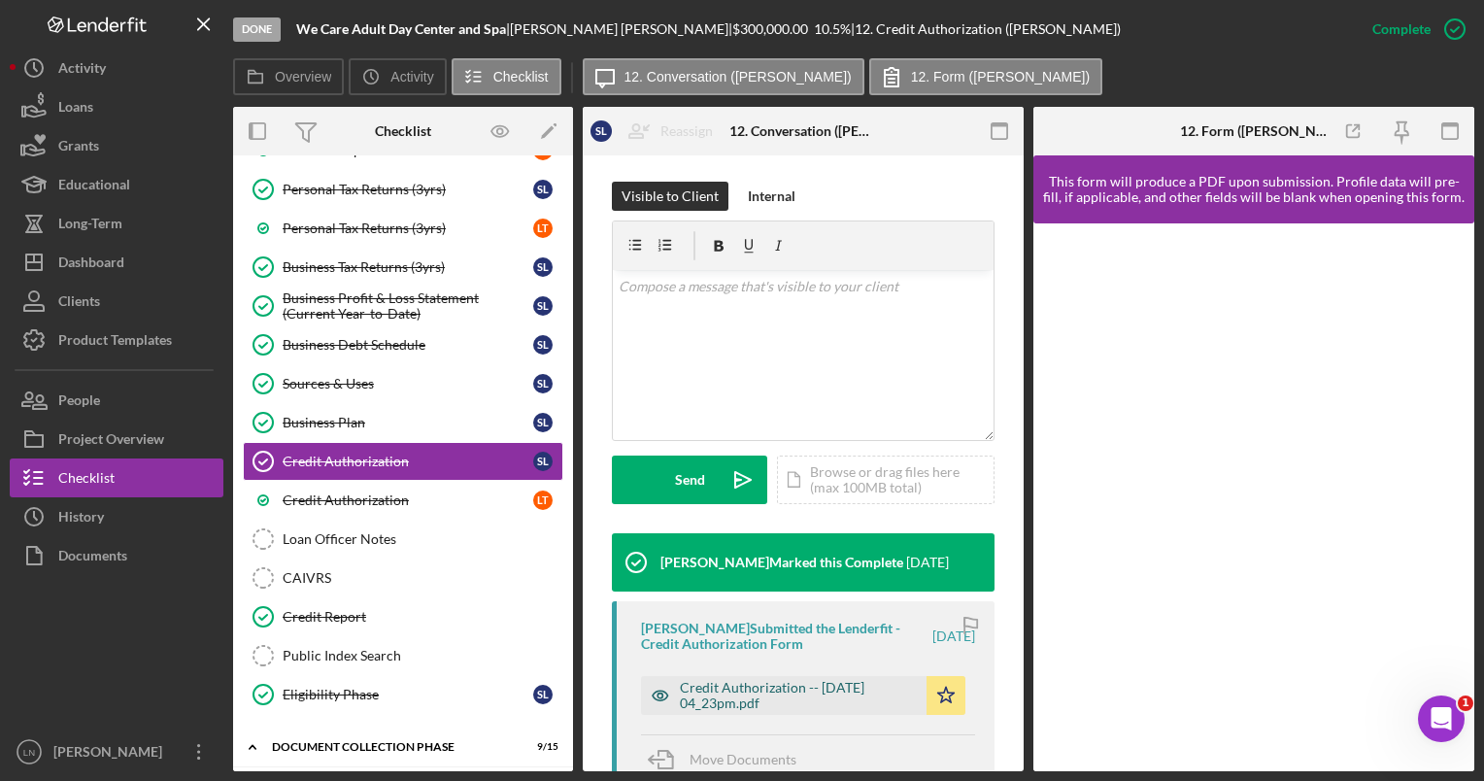
click at [790, 684] on div "Credit Authorization -- [DATE] 04_23pm.pdf" at bounding box center [798, 695] width 237 height 31
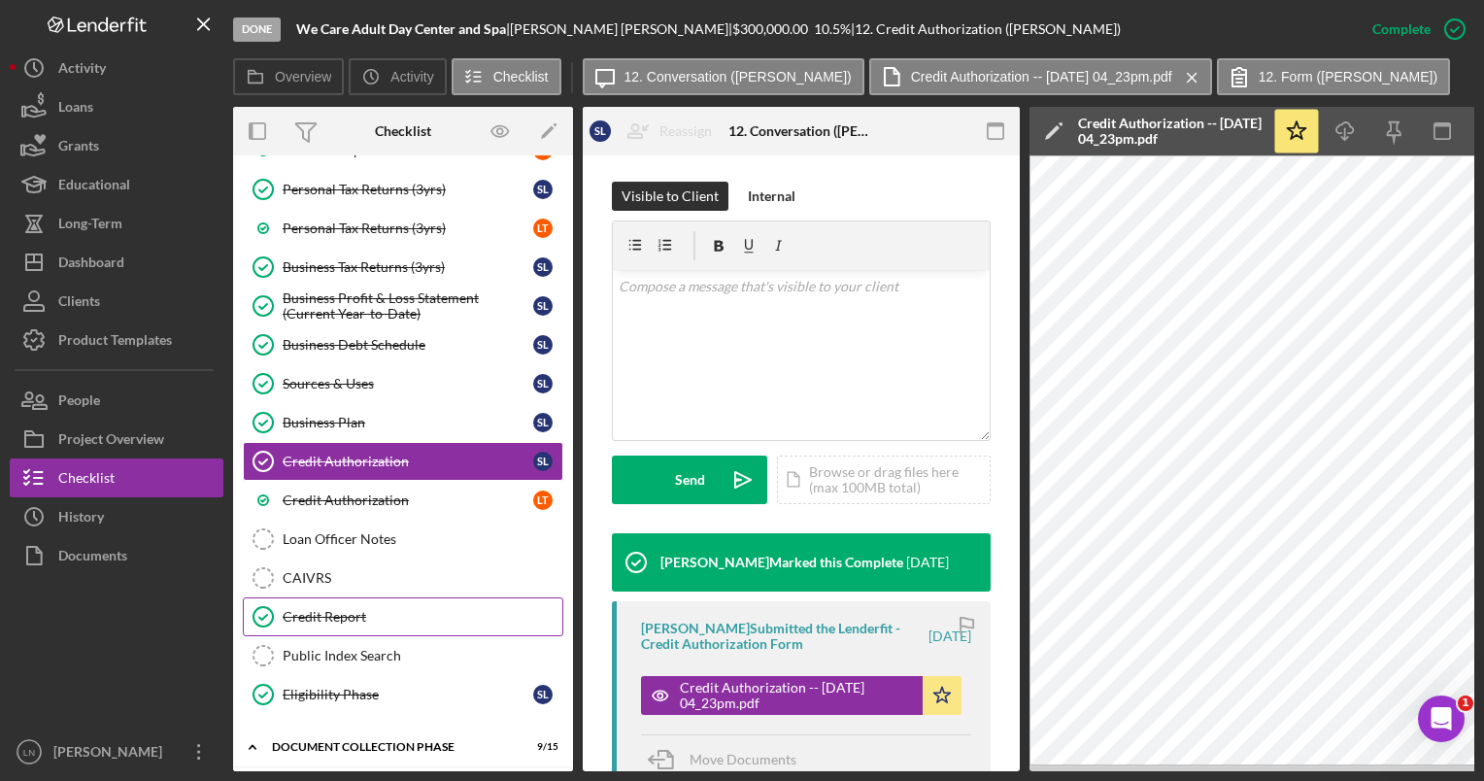
click at [363, 597] on link "Credit Report Credit Report" at bounding box center [403, 616] width 320 height 39
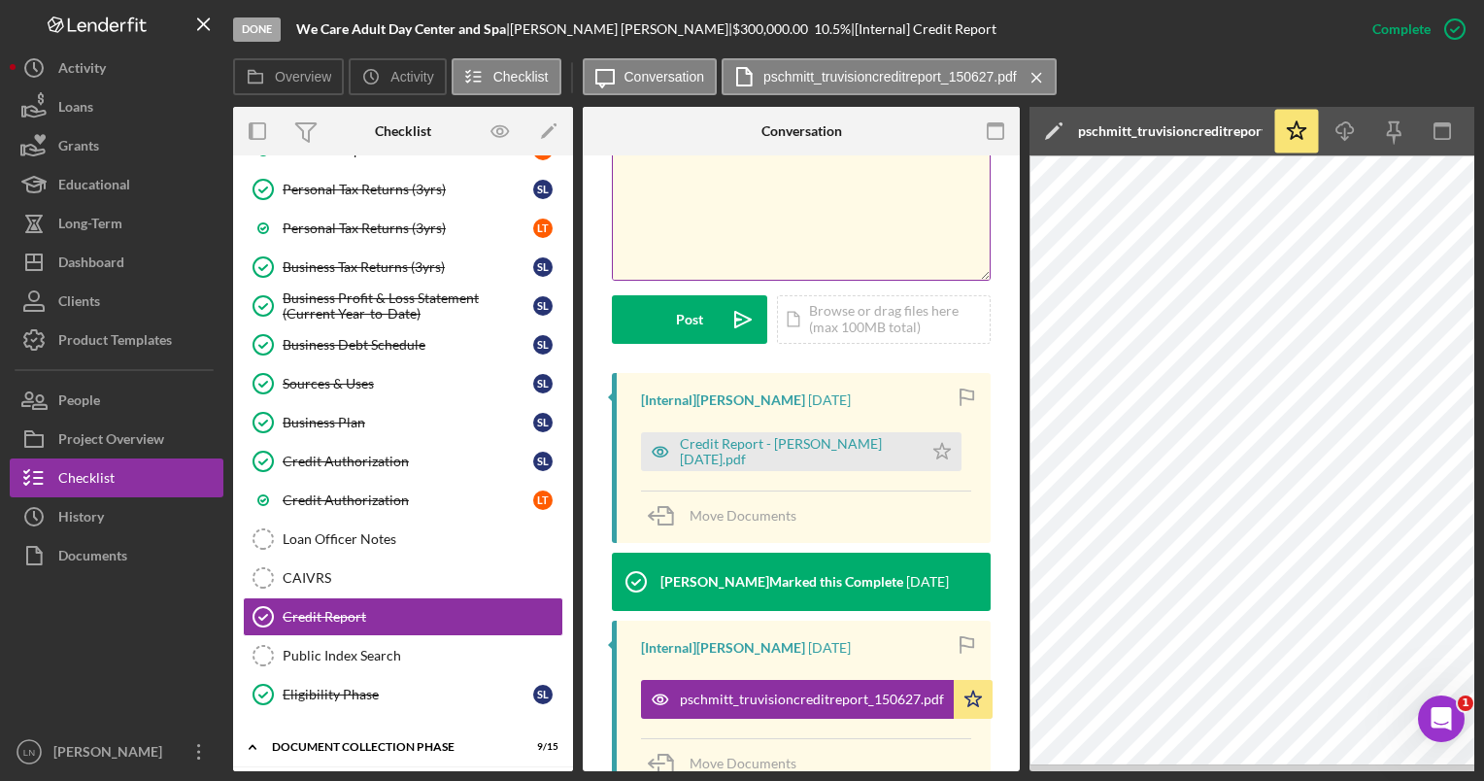
scroll to position [486, 0]
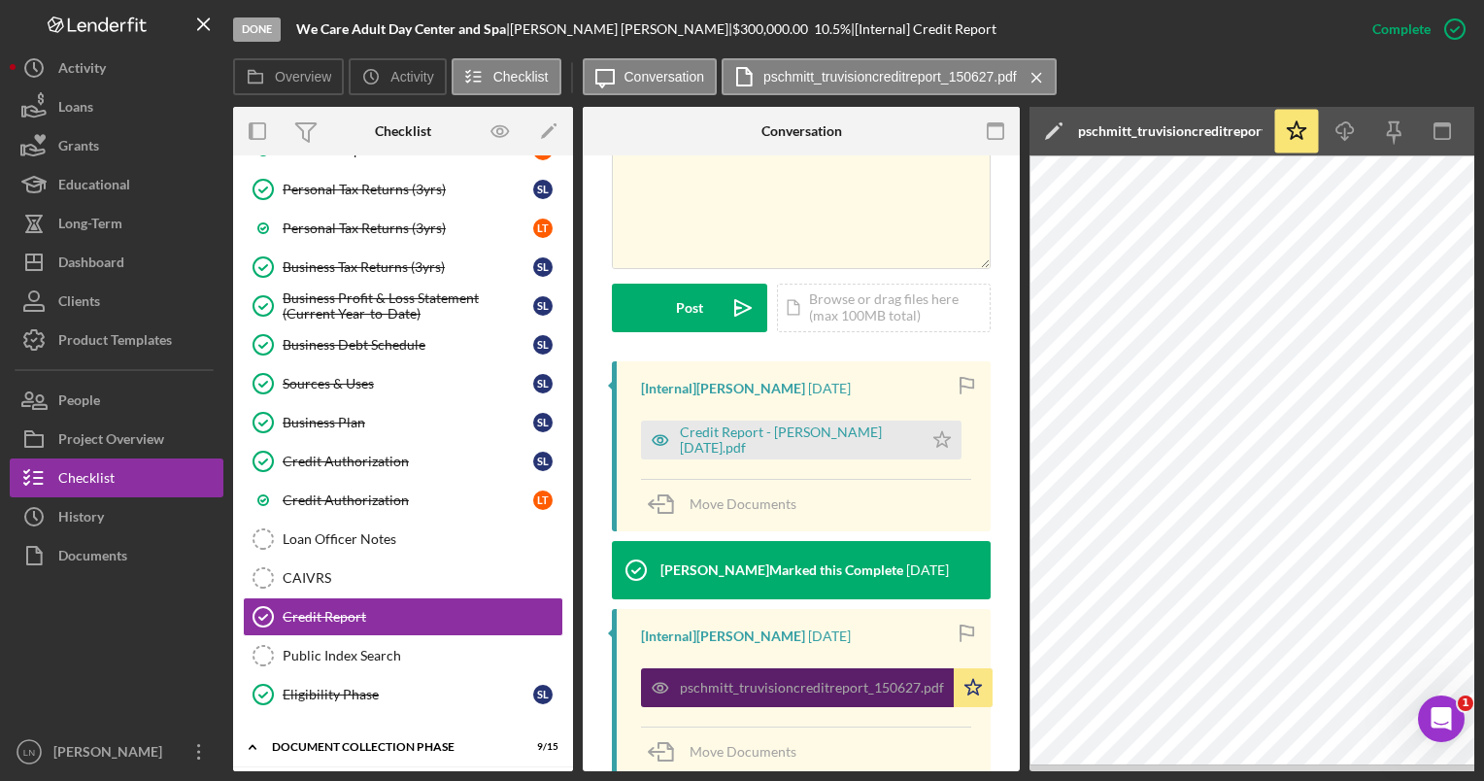
click at [882, 681] on div "pschmitt_truvisioncreditreport_150627.pdf" at bounding box center [797, 687] width 313 height 39
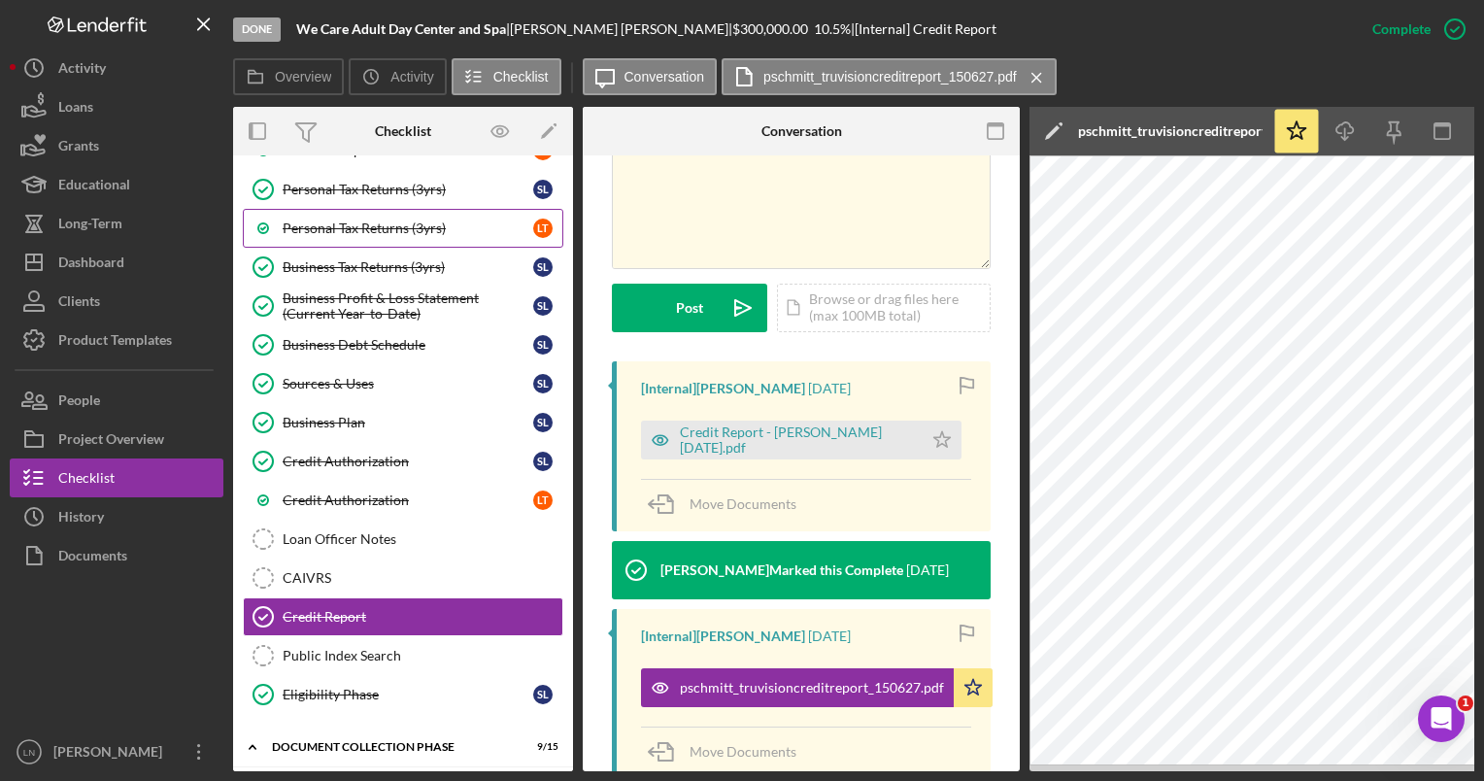
click at [327, 229] on div "Personal Tax Returns (3yrs)" at bounding box center [408, 228] width 251 height 16
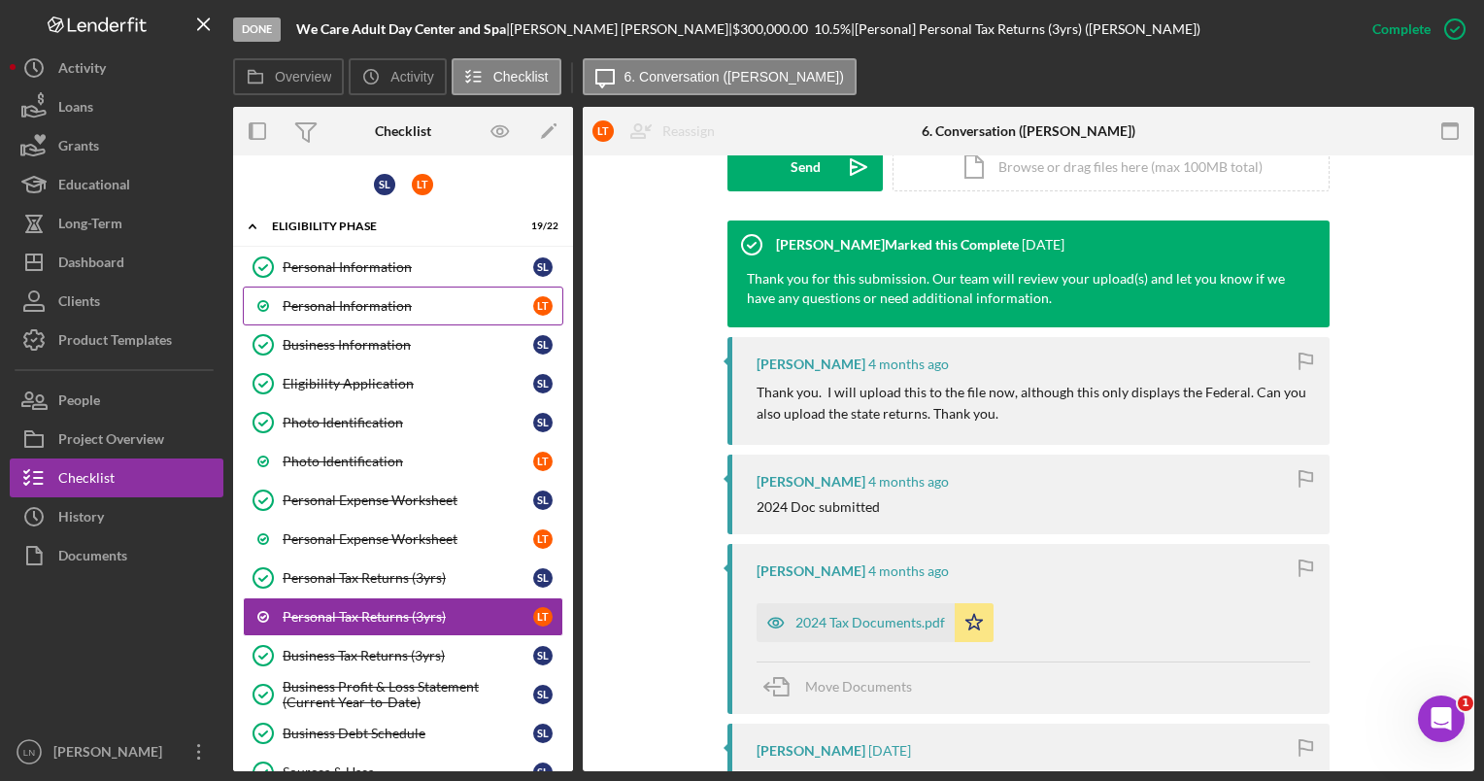
click at [339, 301] on div "Personal Information" at bounding box center [408, 306] width 251 height 16
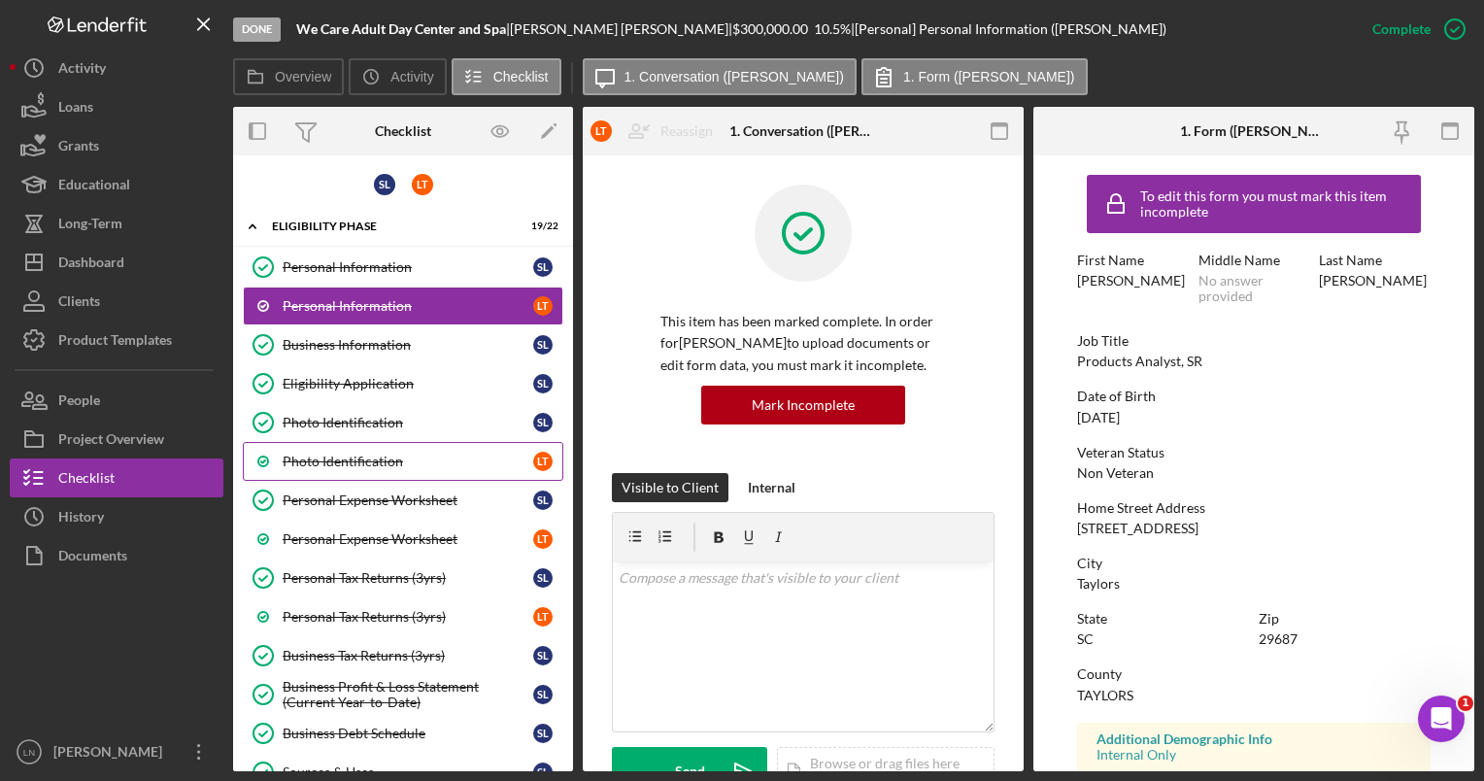
click at [395, 453] on div "Photo Identification" at bounding box center [408, 461] width 251 height 16
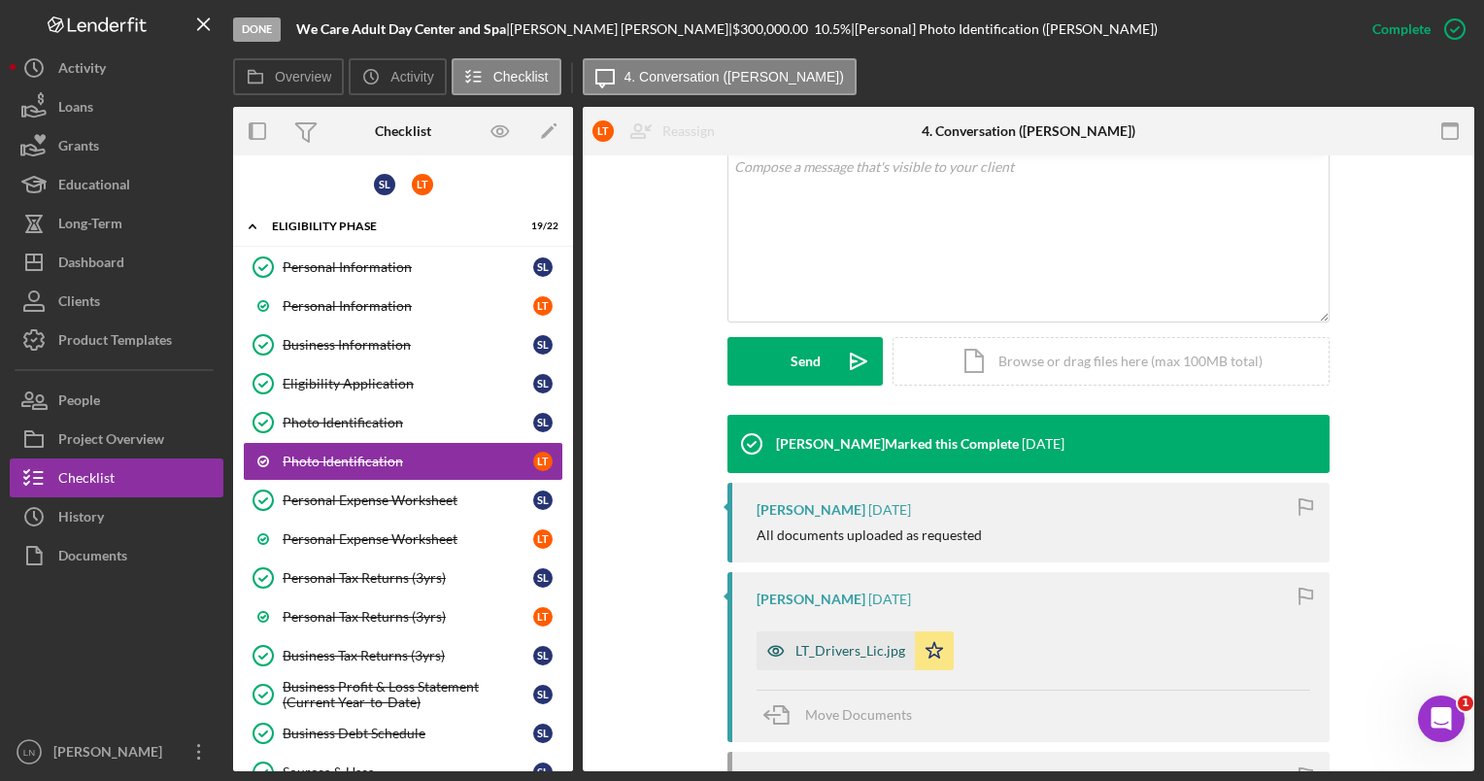
click at [828, 655] on div "LT_Drivers_Lic.jpg" at bounding box center [850, 651] width 110 height 16
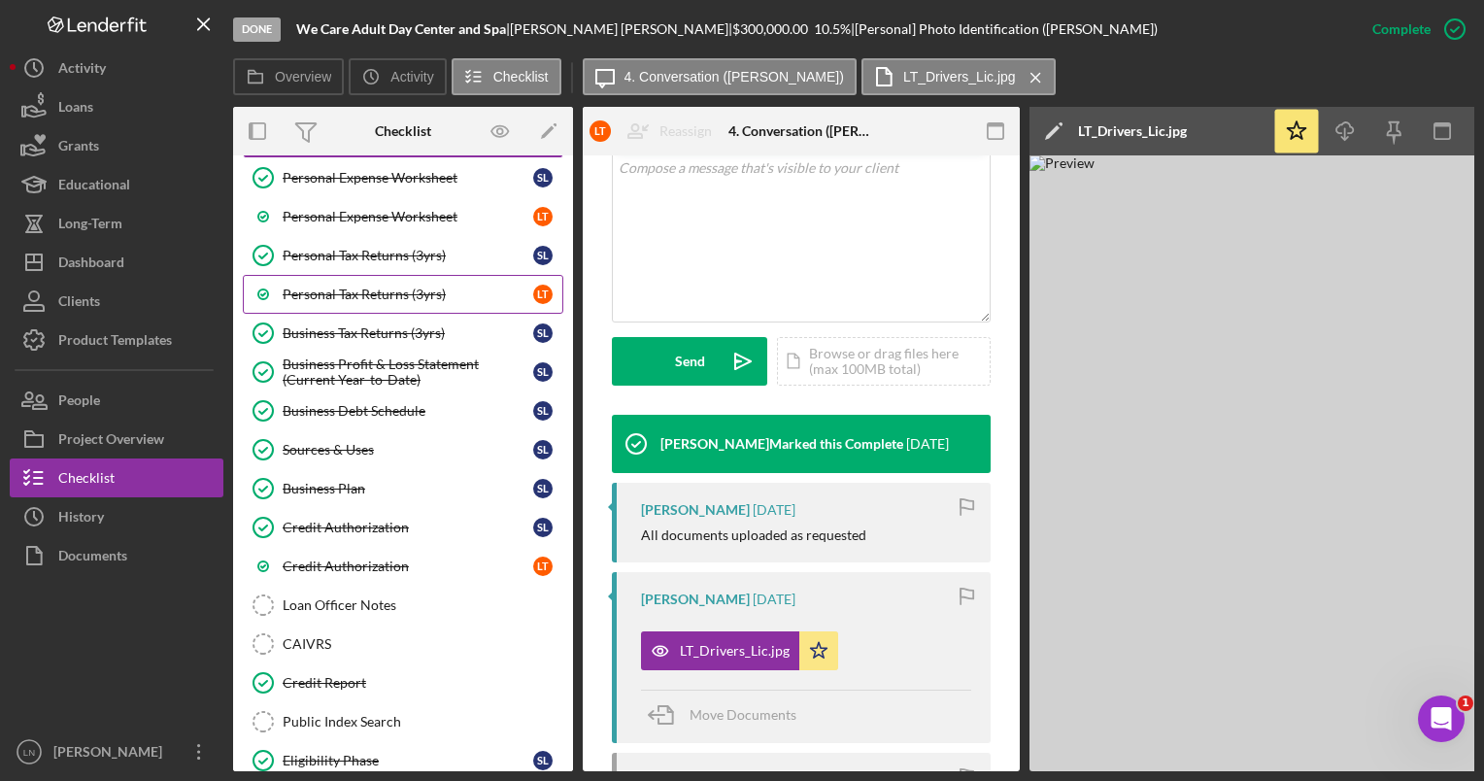
scroll to position [388, 0]
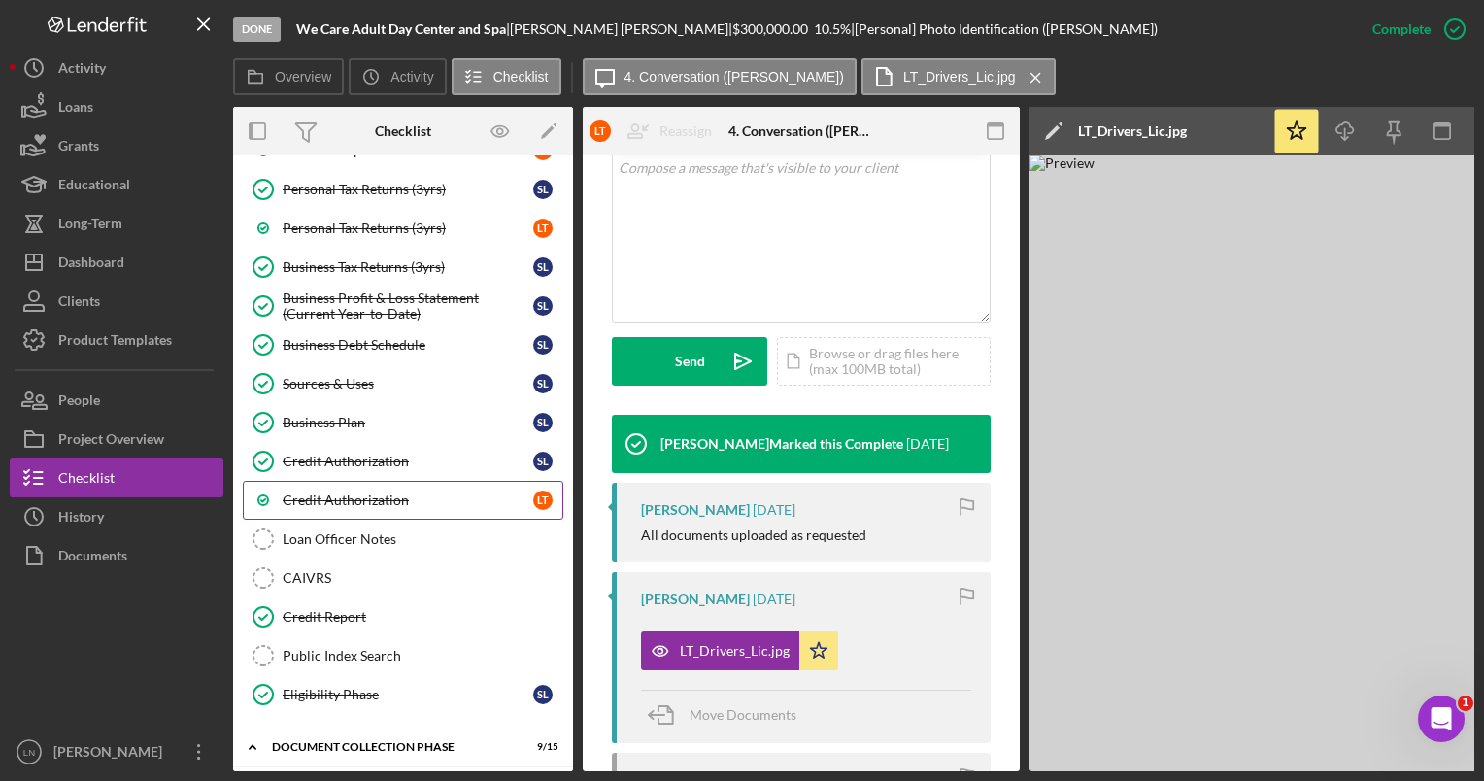
click at [375, 498] on div "Credit Authorization" at bounding box center [408, 500] width 251 height 16
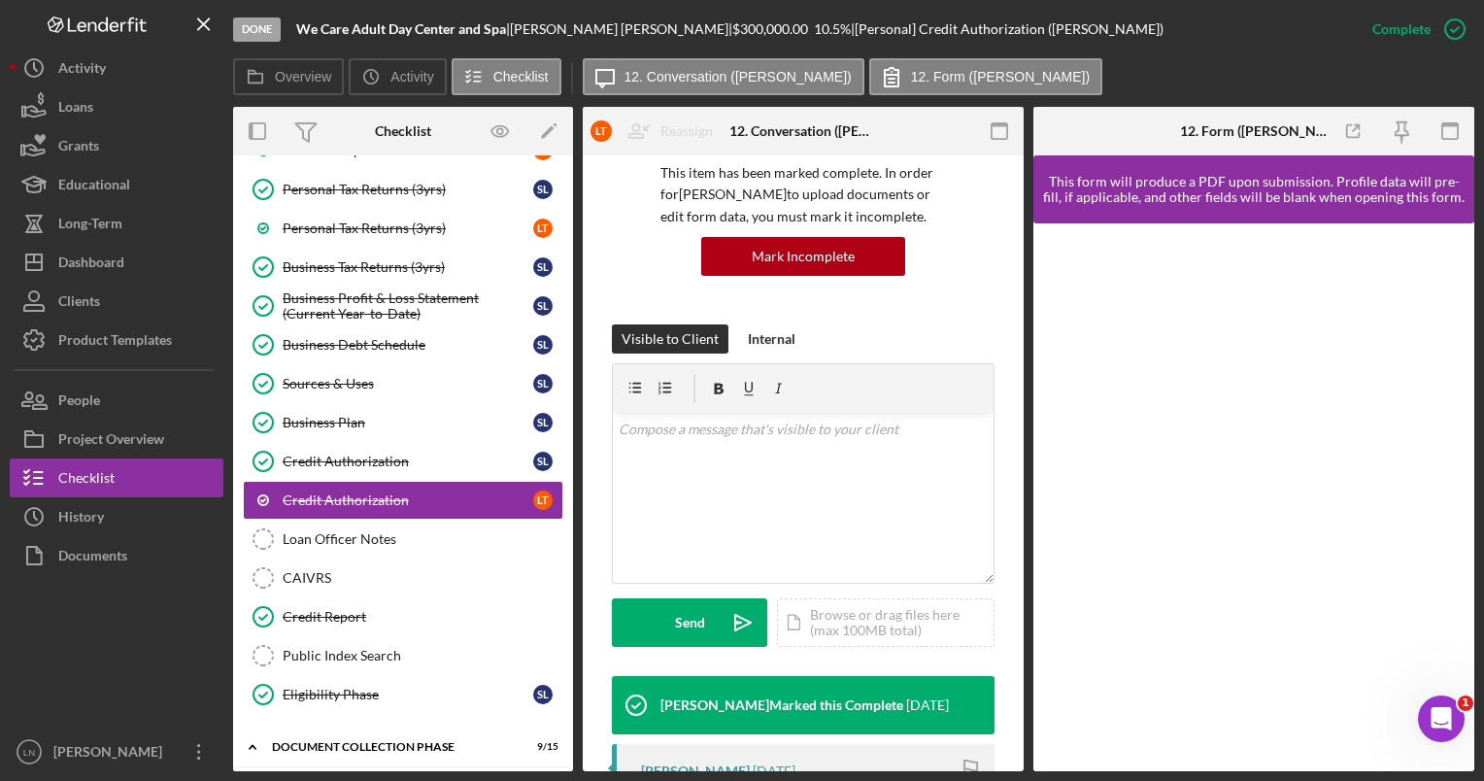
scroll to position [388, 0]
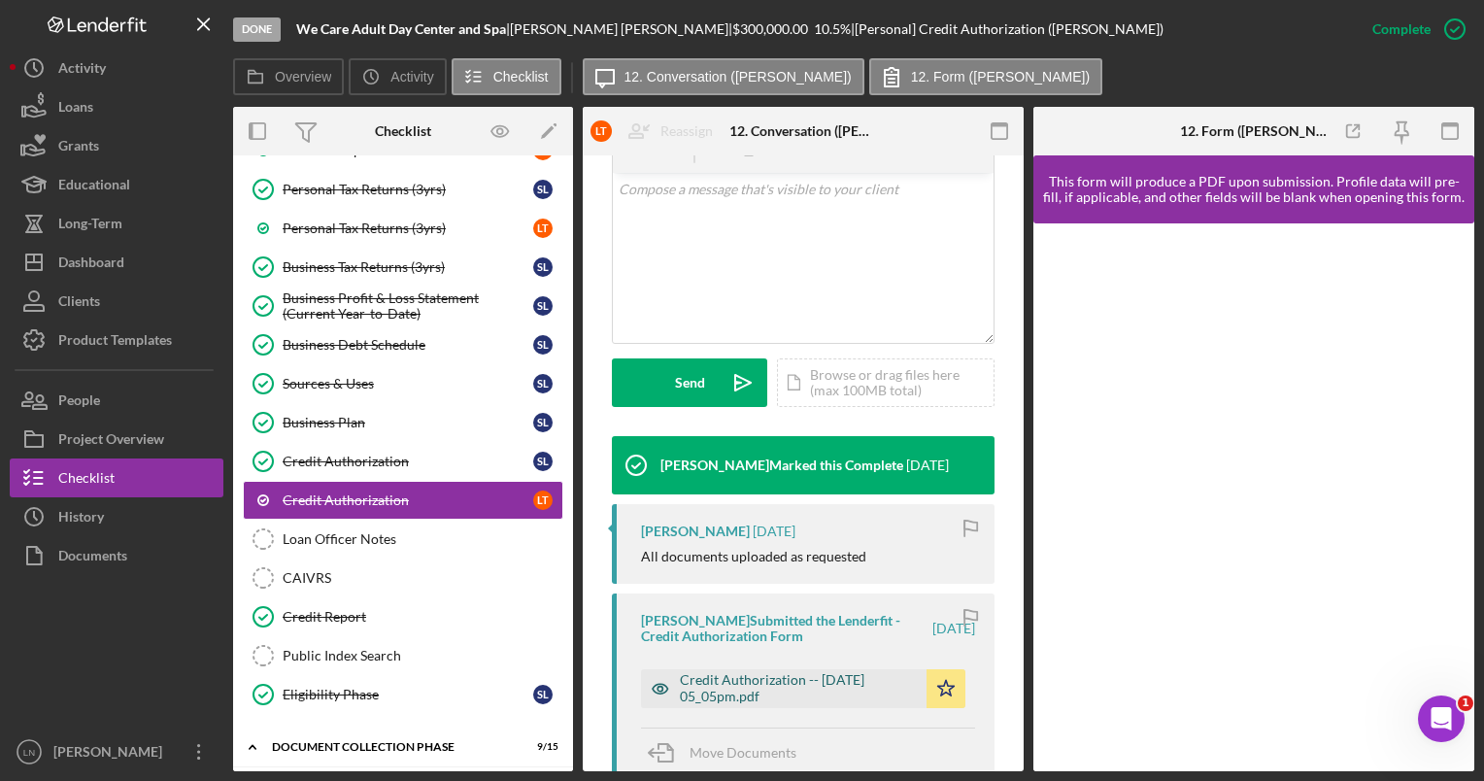
click at [765, 680] on div "Credit Authorization -- [DATE] 05_05pm.pdf" at bounding box center [798, 687] width 237 height 31
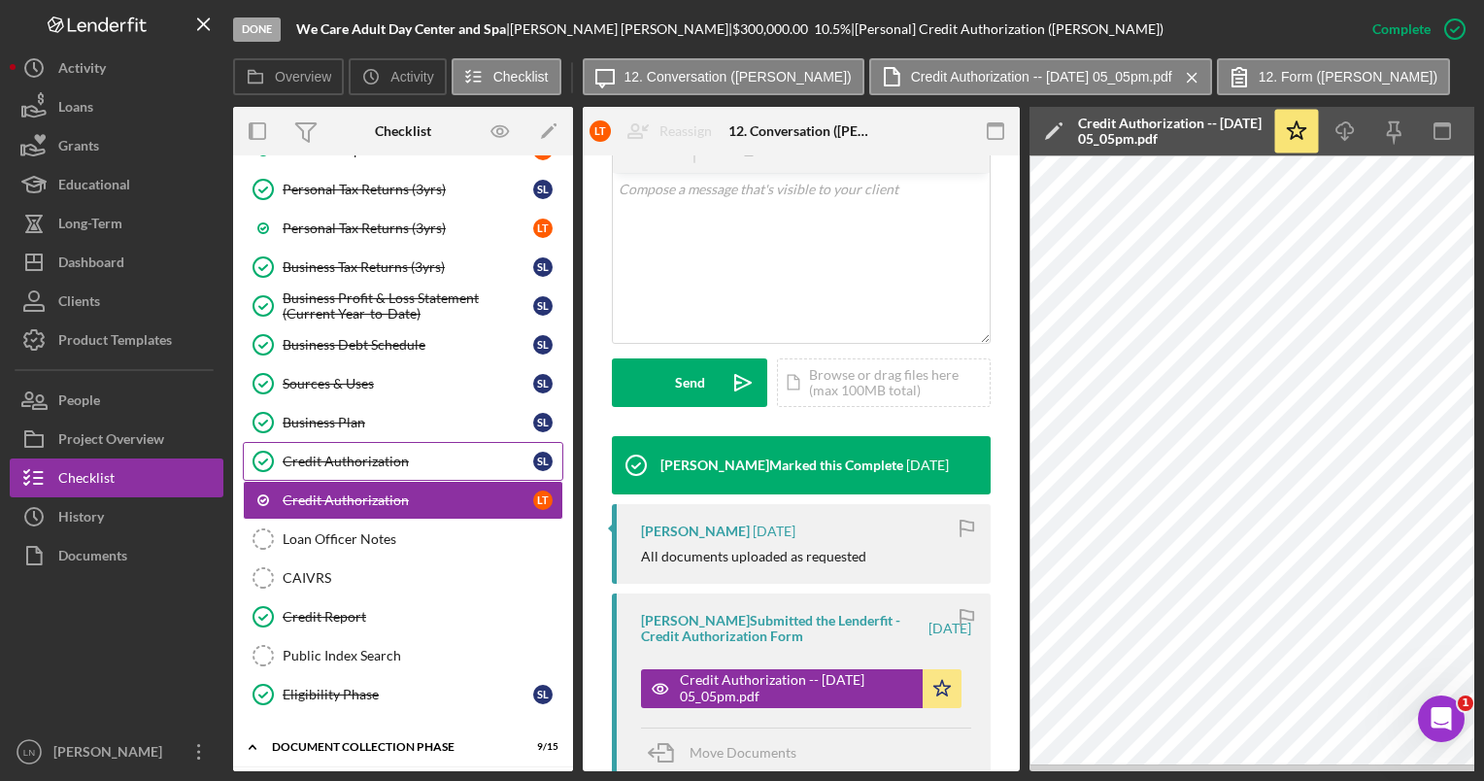
scroll to position [0, 0]
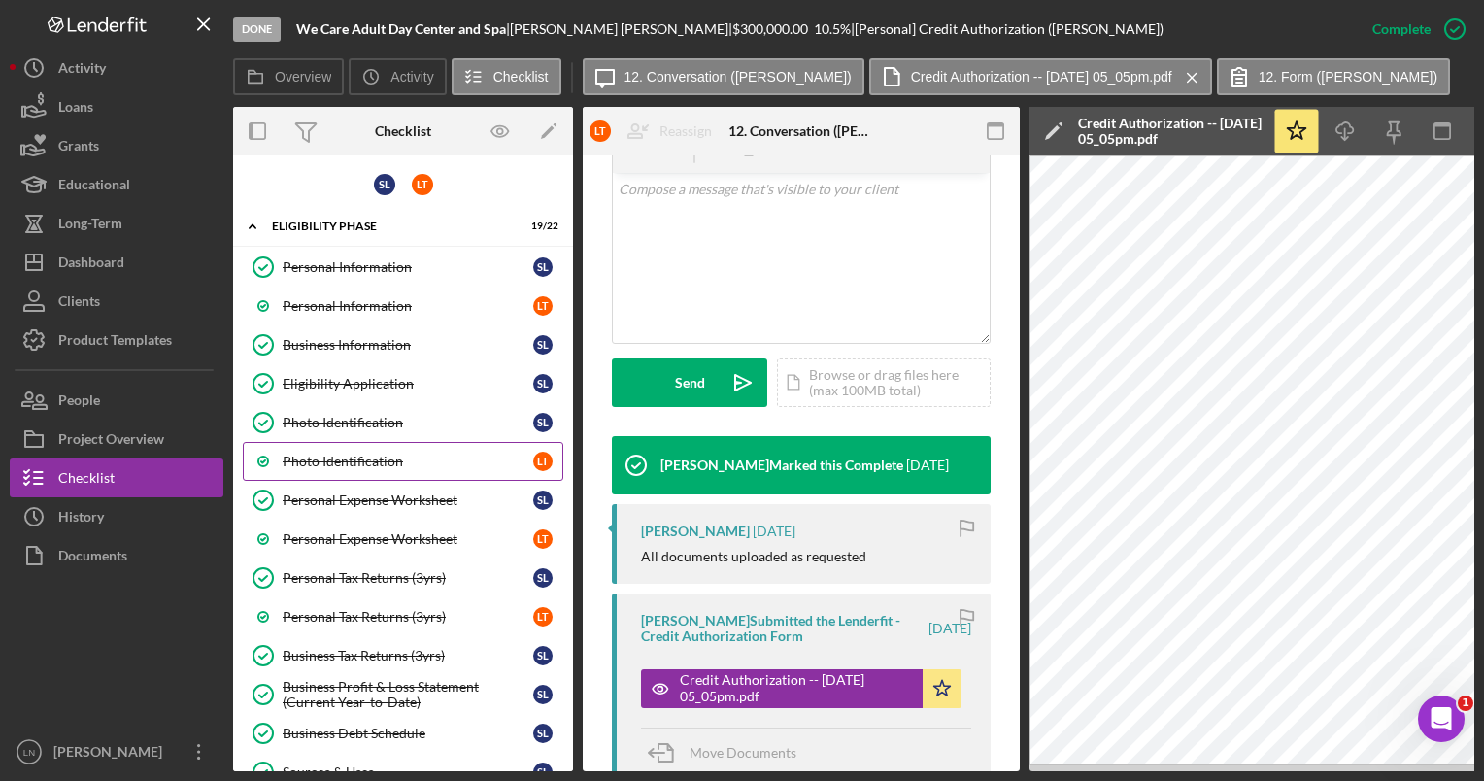
click at [342, 466] on link "Photo Identification L T" at bounding box center [403, 461] width 320 height 39
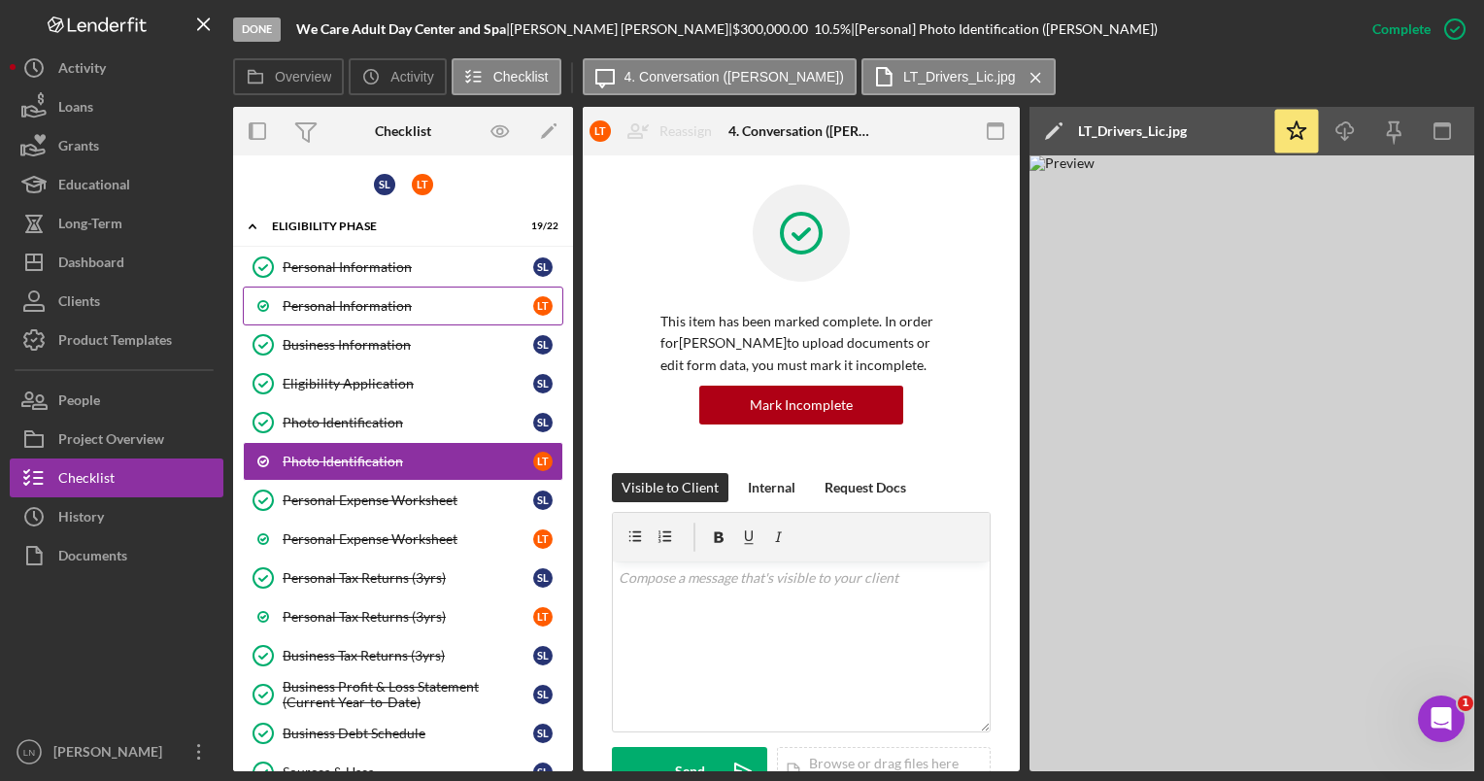
click at [320, 305] on div "Personal Information" at bounding box center [408, 306] width 251 height 16
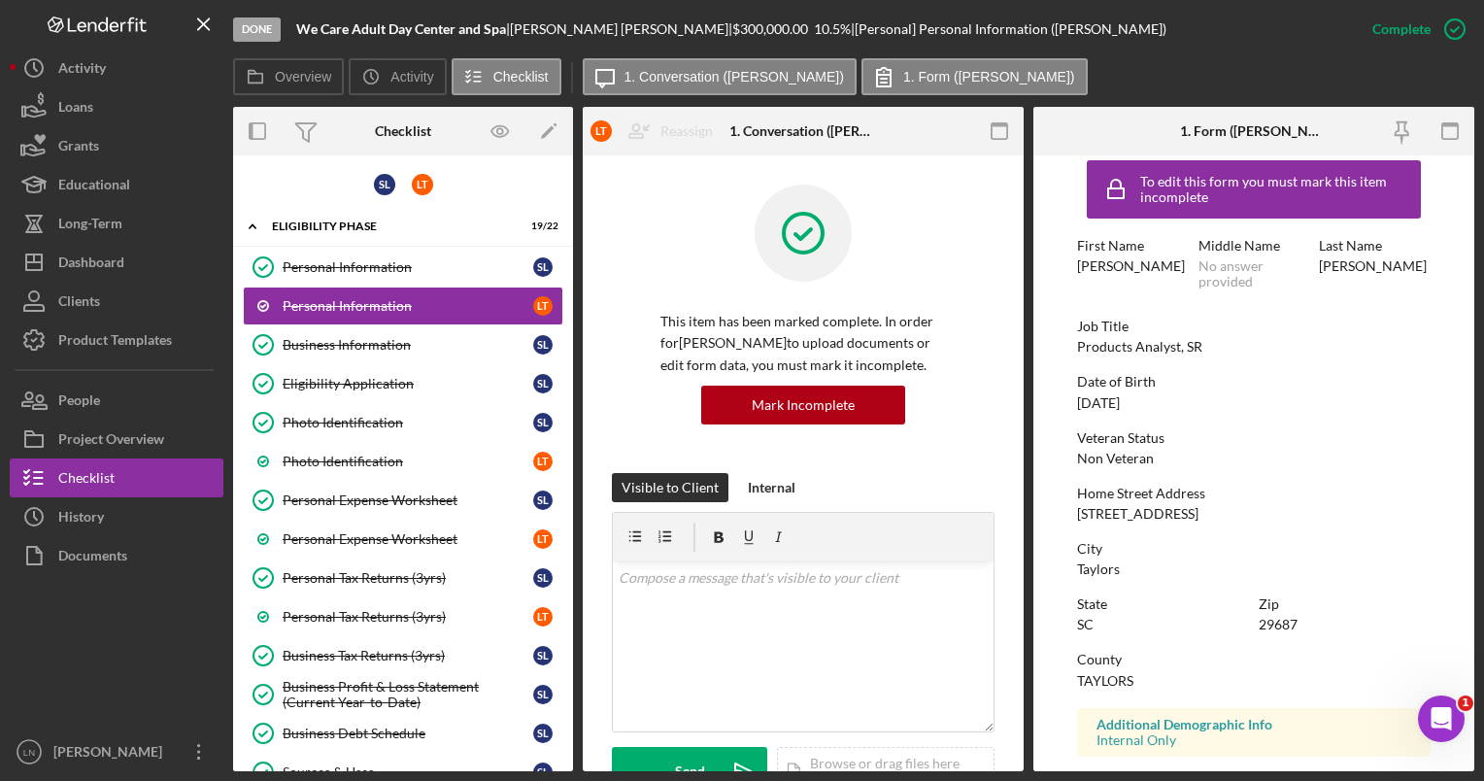
click at [1141, 520] on div "[STREET_ADDRESS]" at bounding box center [1137, 514] width 121 height 16
click at [1140, 520] on div "[STREET_ADDRESS]" at bounding box center [1137, 514] width 121 height 16
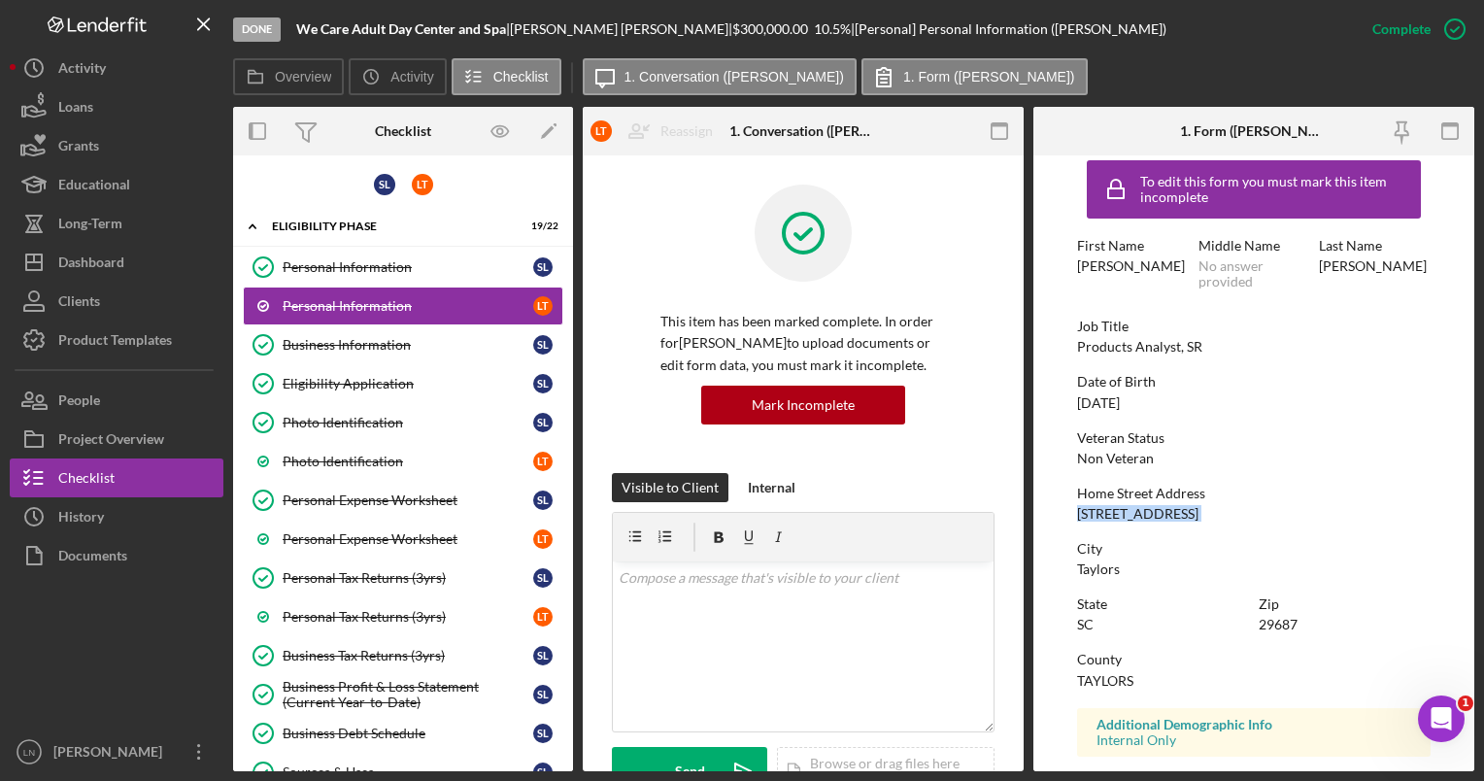
copy div "[STREET_ADDRESS]"
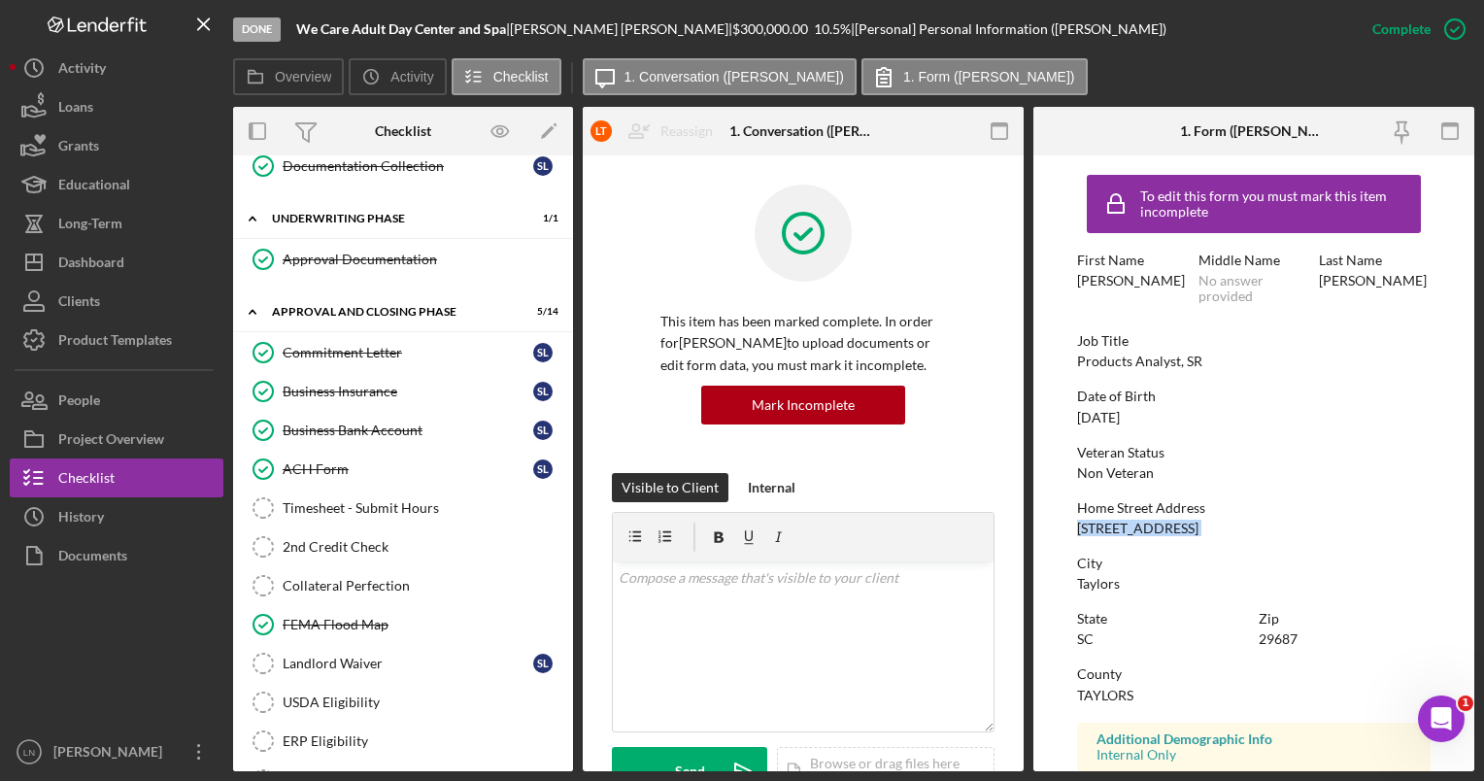
scroll to position [1651, 0]
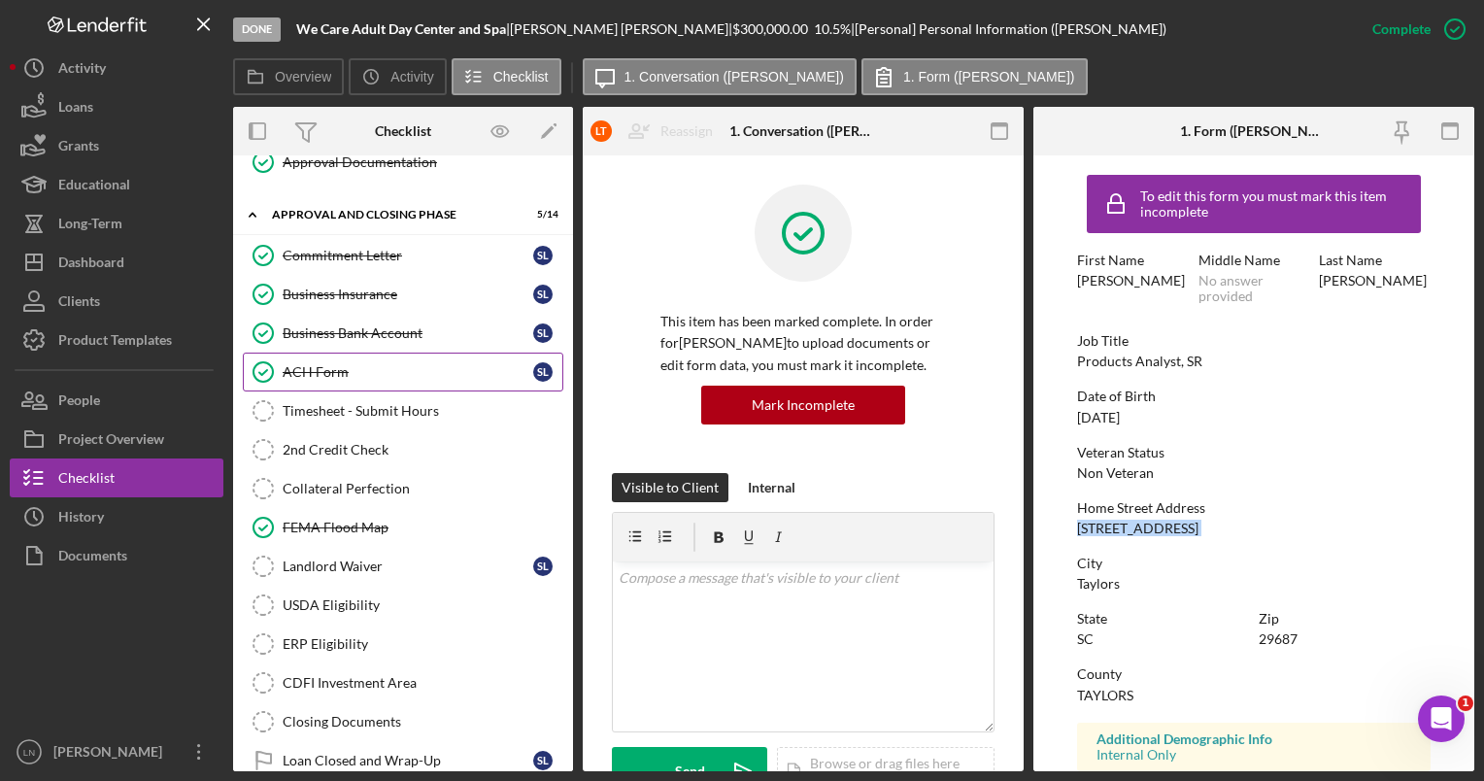
click at [353, 364] on div "ACH Form" at bounding box center [408, 372] width 251 height 16
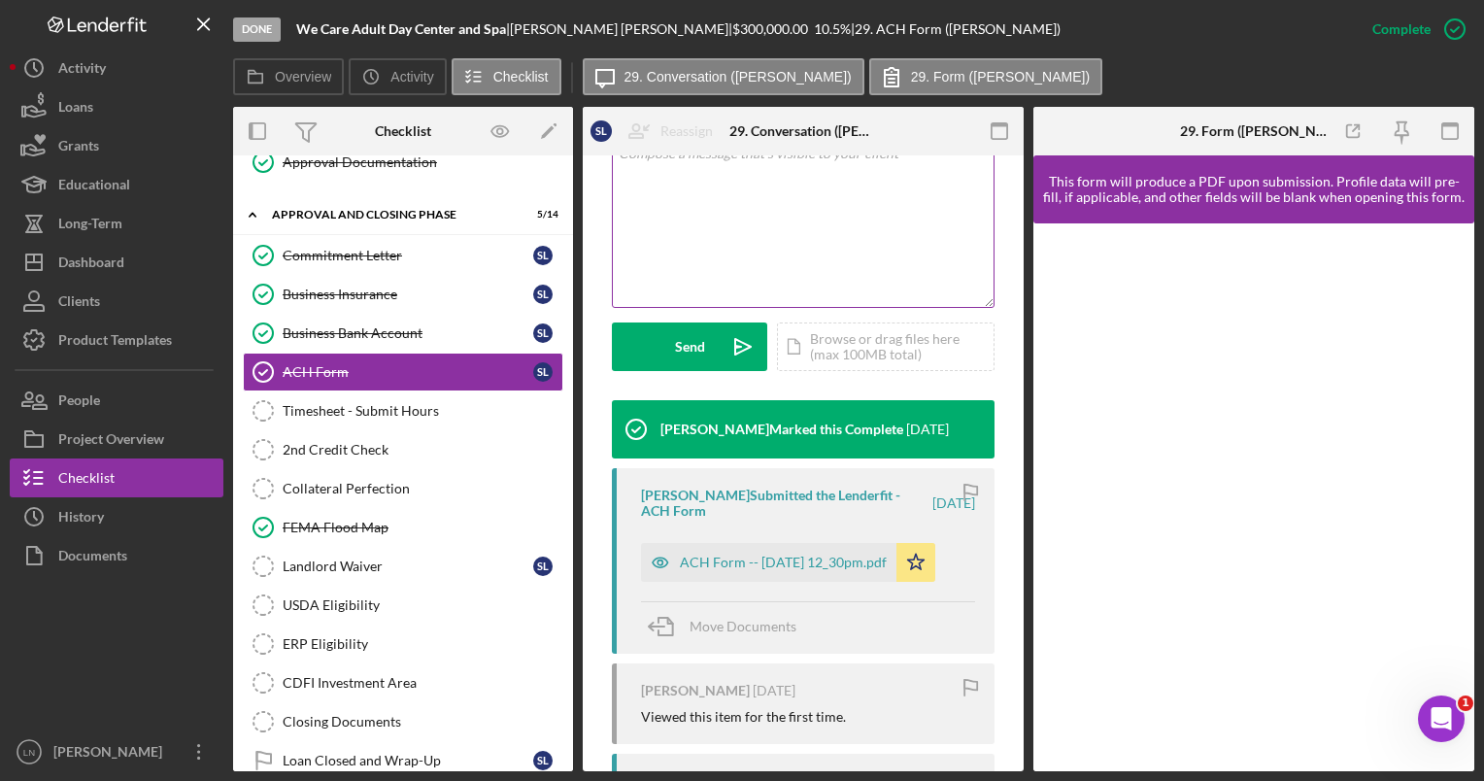
scroll to position [486, 0]
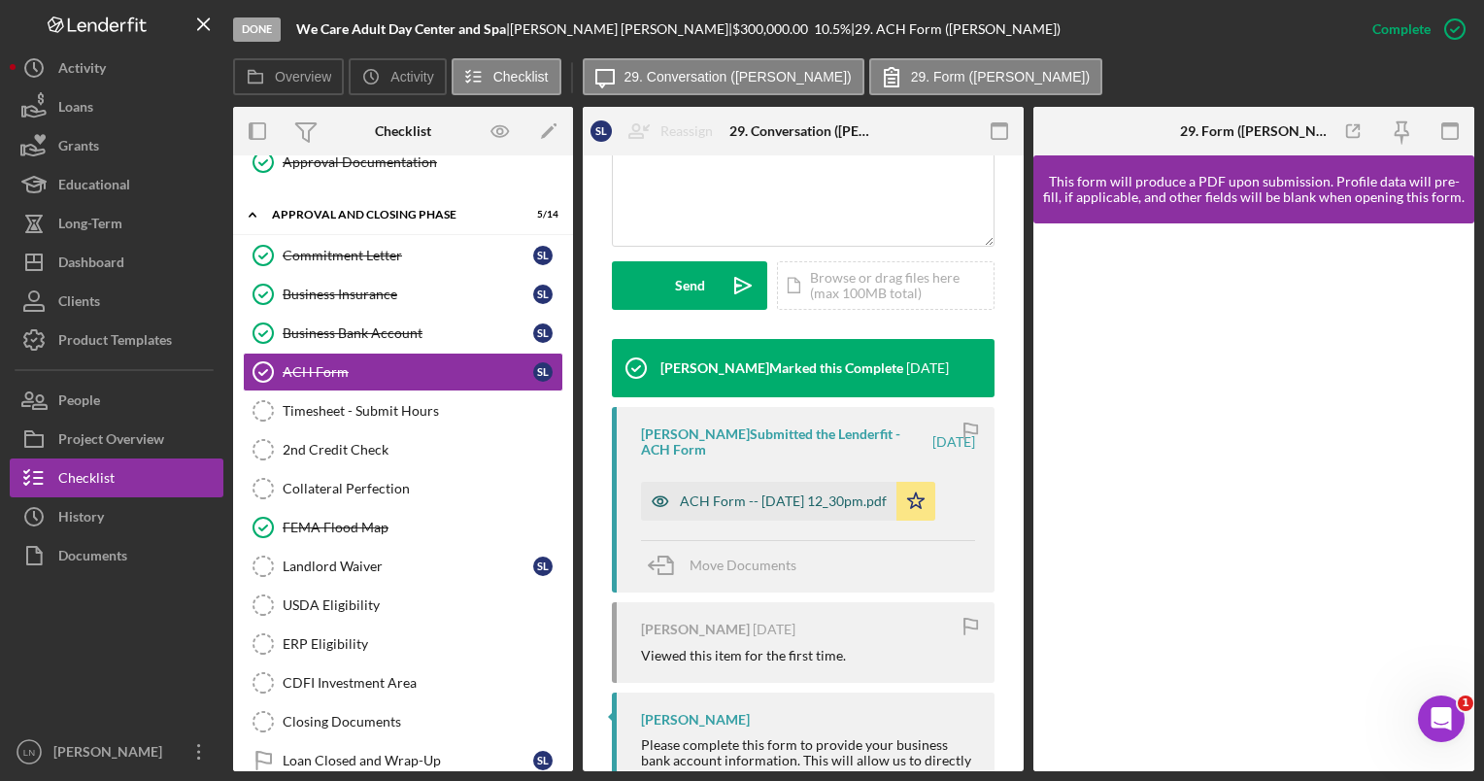
click at [834, 497] on div "ACH Form -- [DATE] 12_30pm.pdf" at bounding box center [783, 501] width 207 height 16
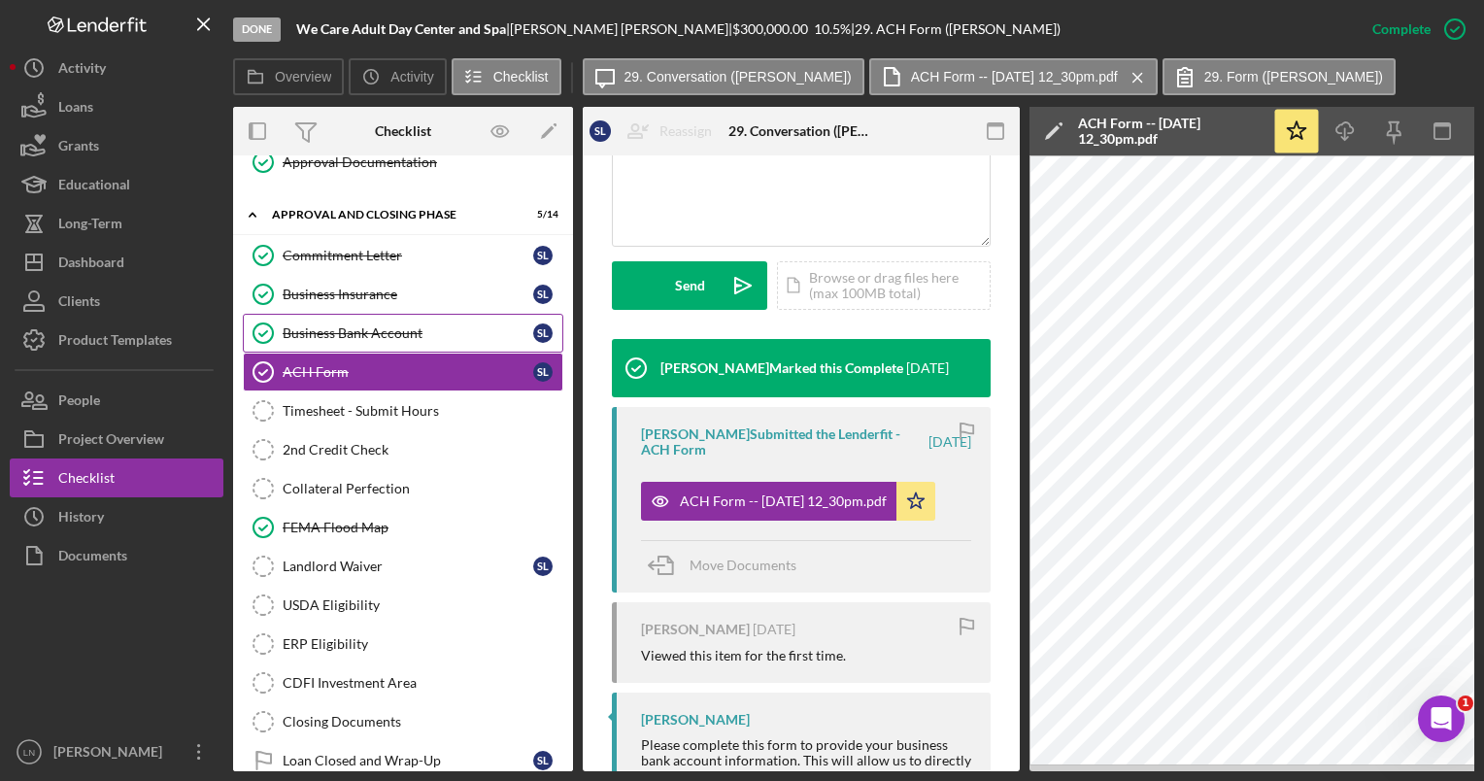
click at [352, 325] on div "Business Bank Account" at bounding box center [408, 333] width 251 height 16
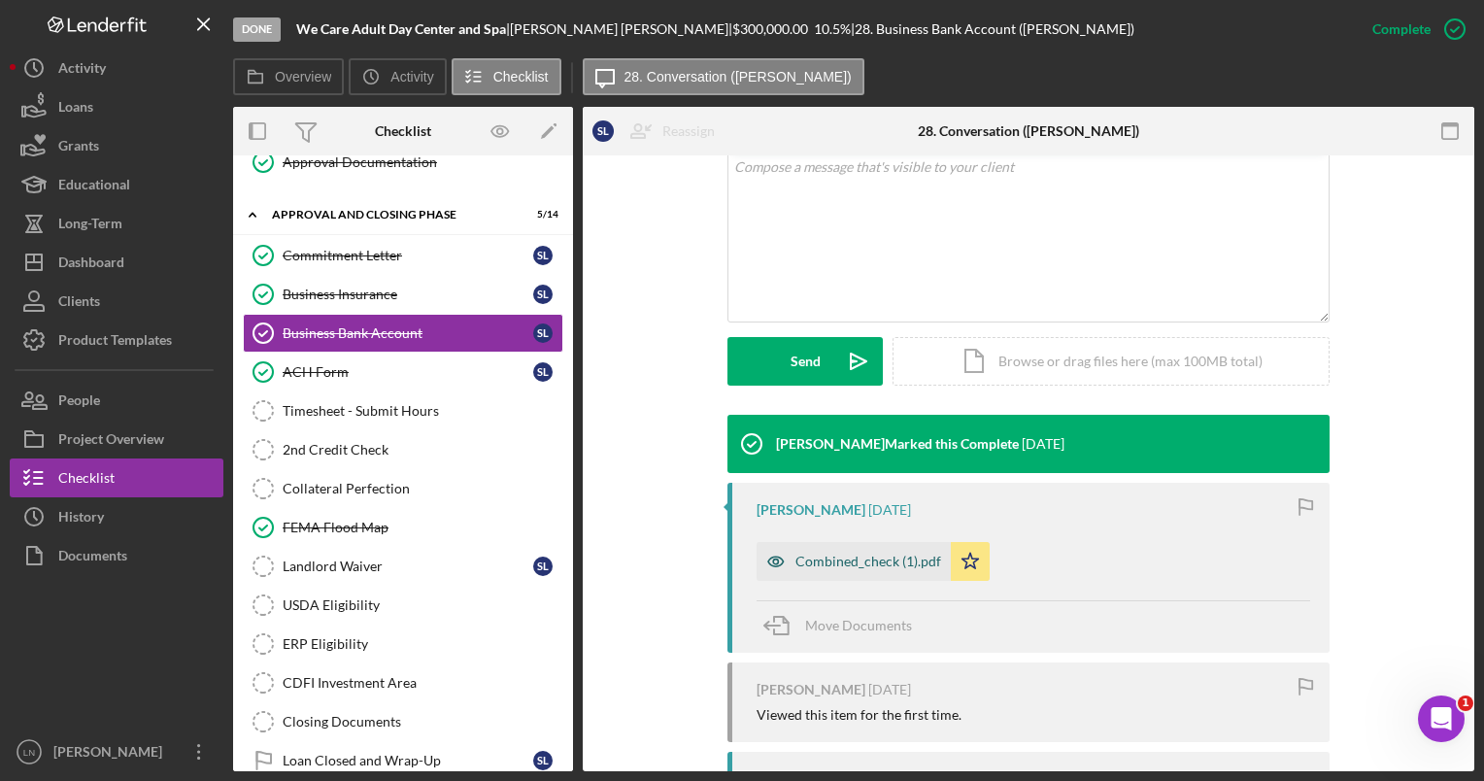
click at [869, 561] on div "Combined_check (1).pdf" at bounding box center [868, 561] width 146 height 16
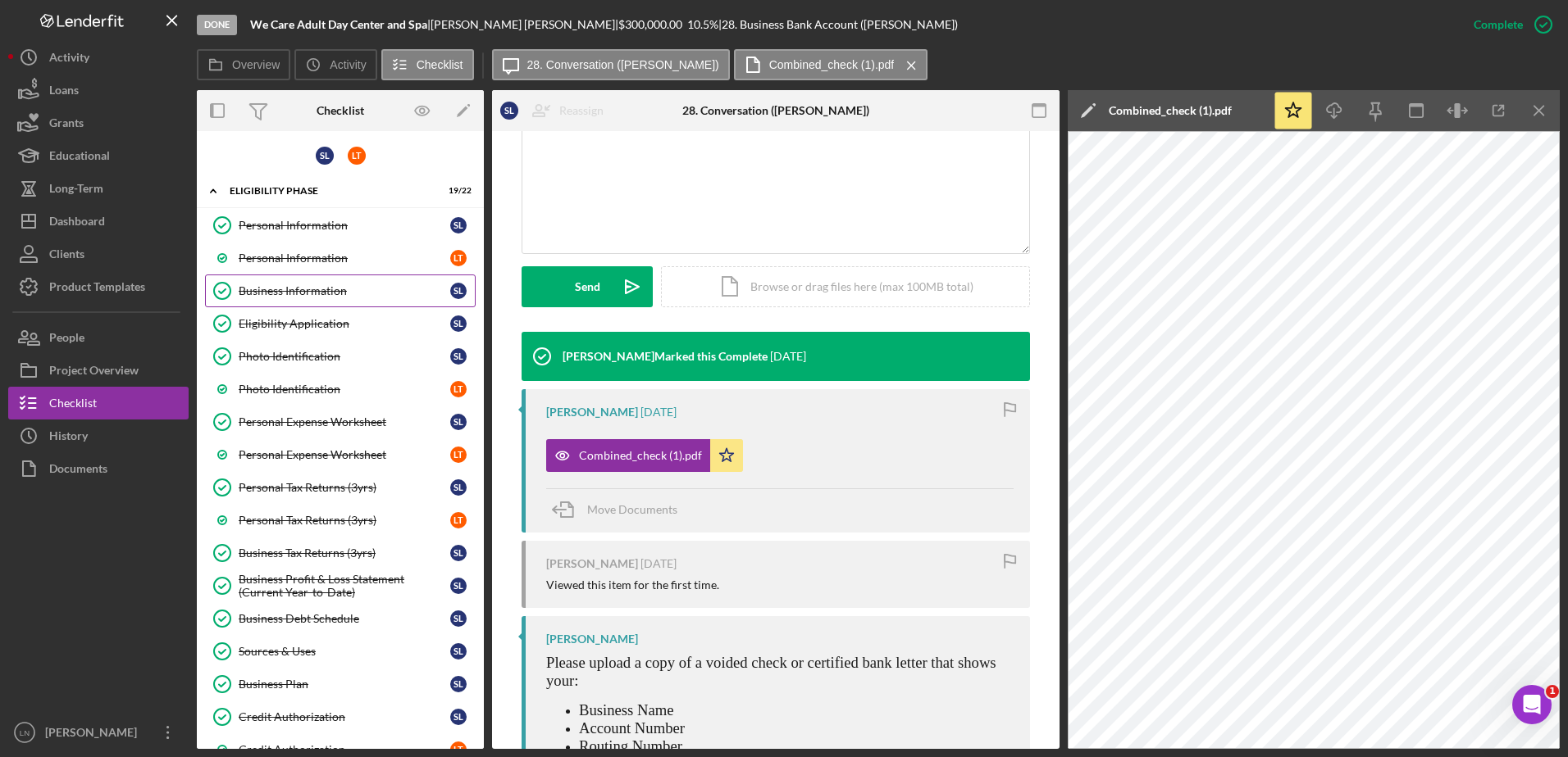
click at [322, 295] on div "Business Information" at bounding box center [345, 291] width 212 height 14
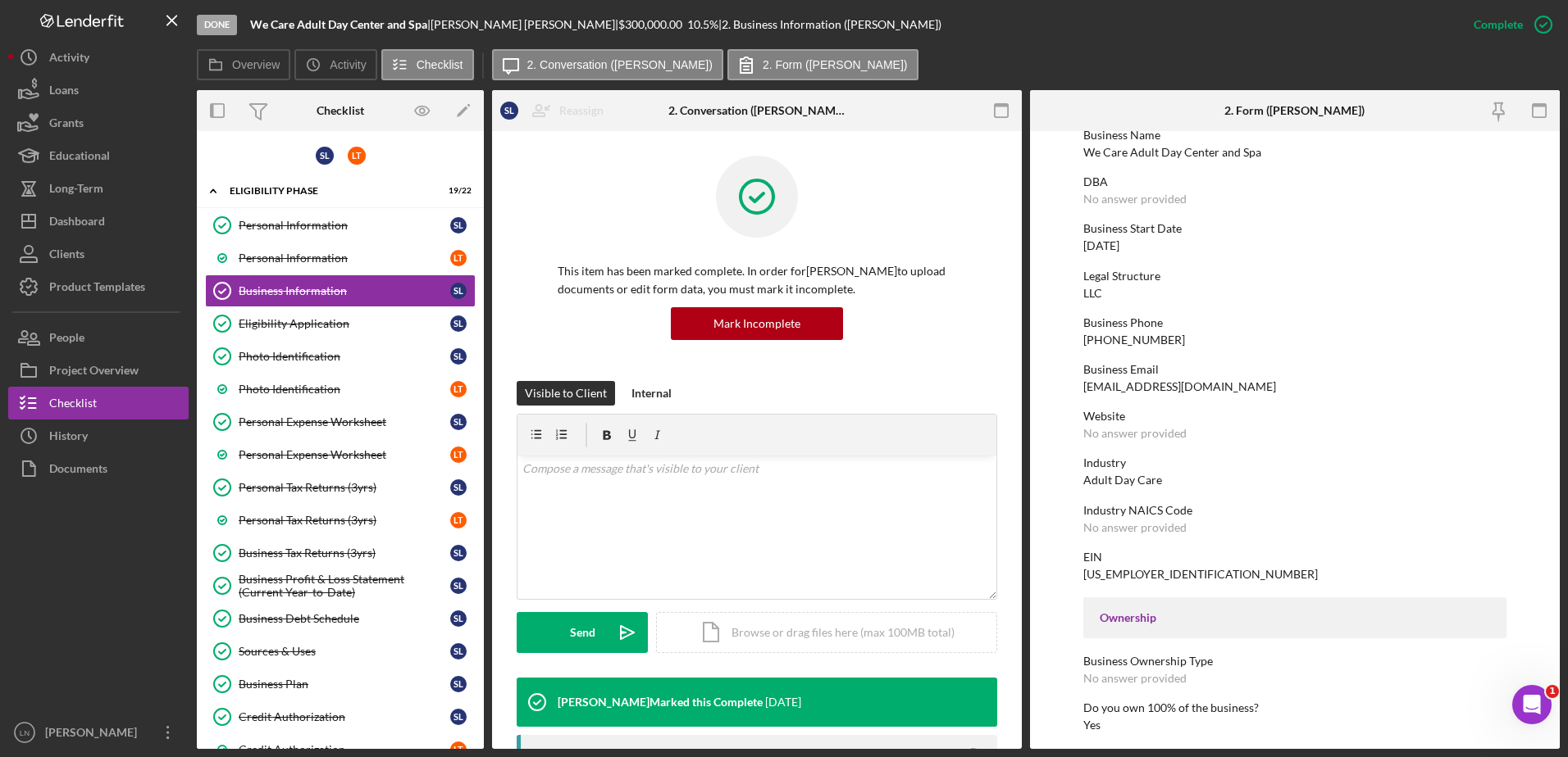
scroll to position [410, 0]
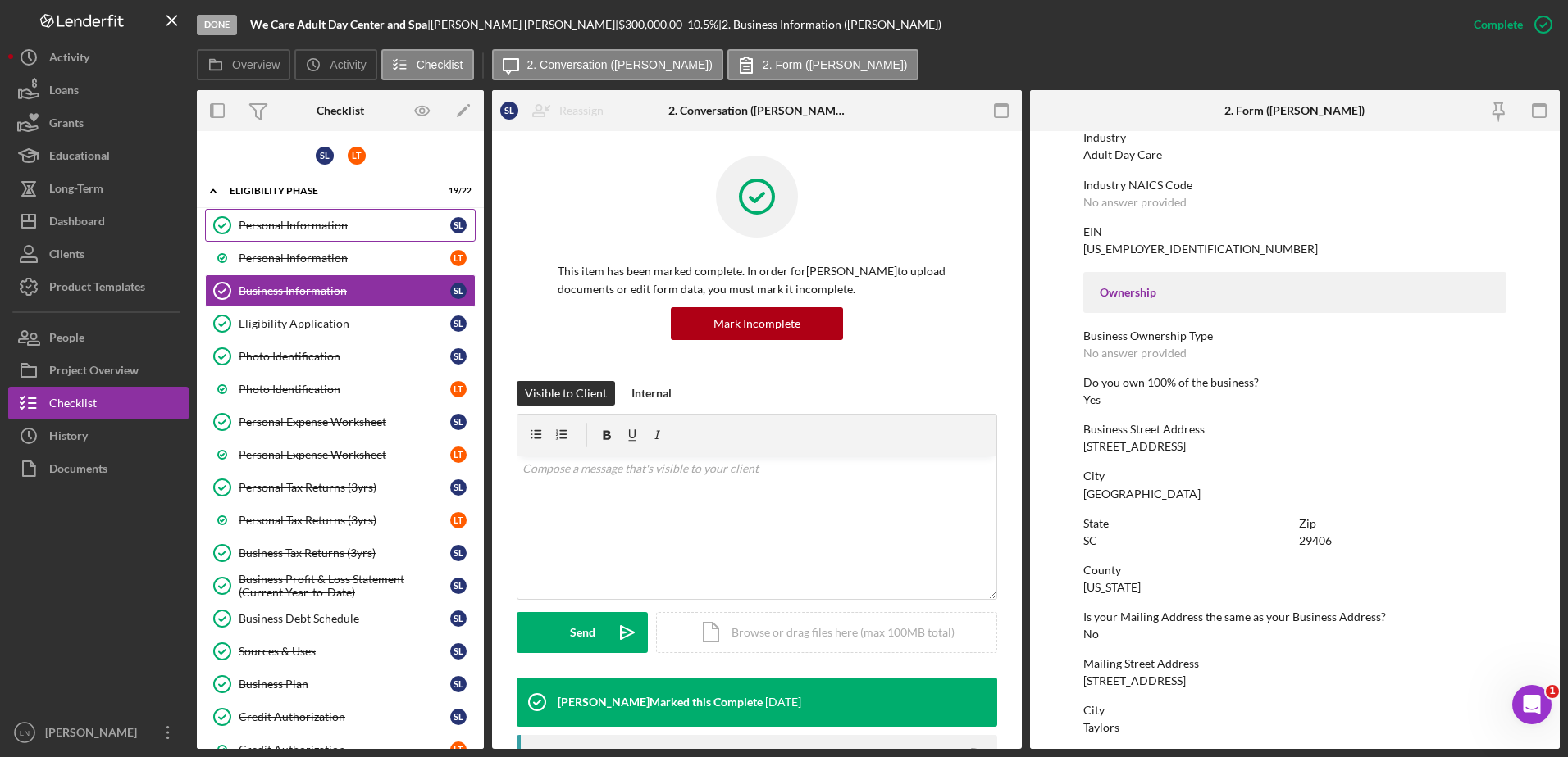
click at [326, 225] on div "Personal Information" at bounding box center [345, 225] width 212 height 14
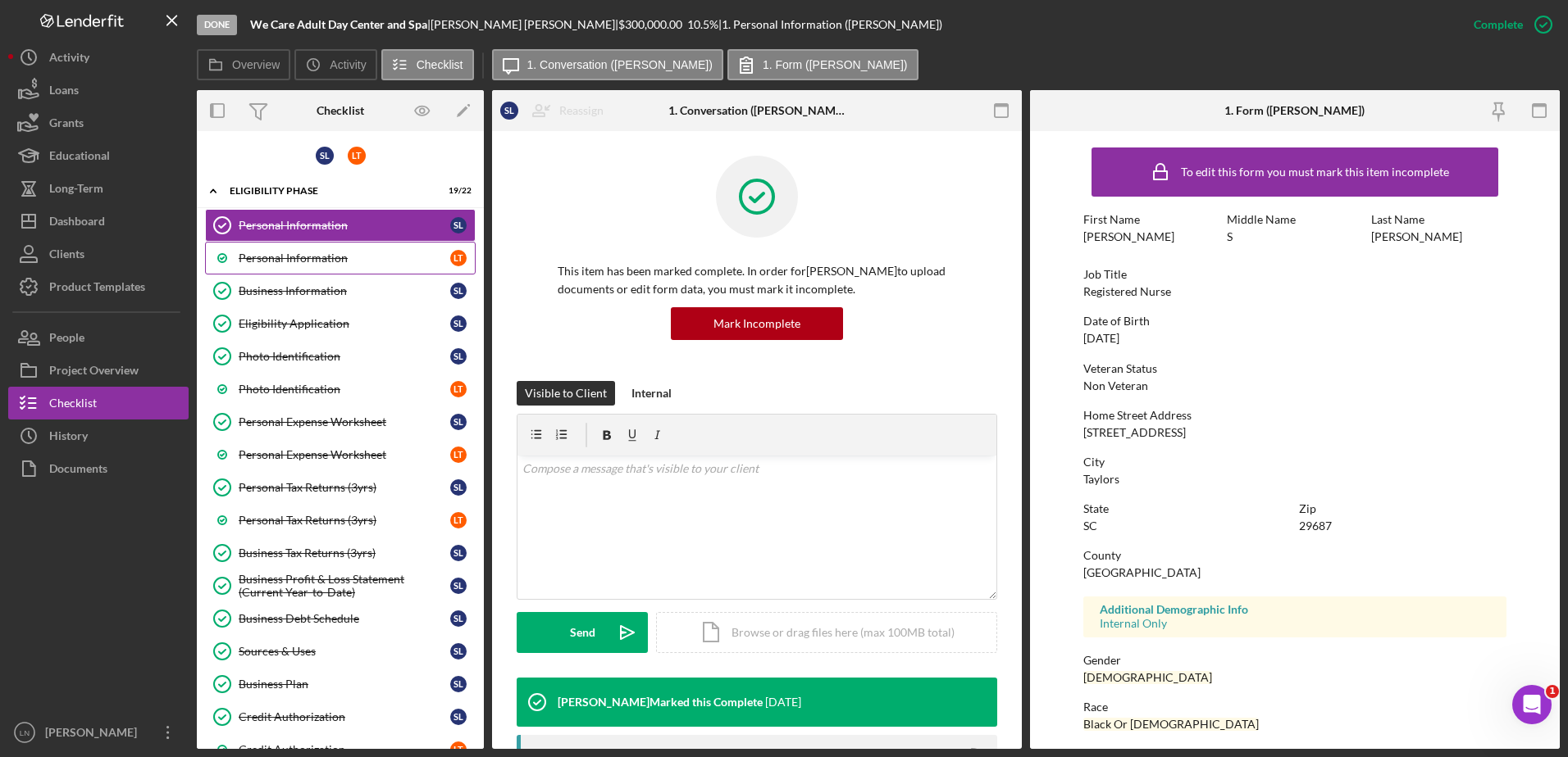
click at [316, 256] on div "Personal Information" at bounding box center [345, 258] width 212 height 14
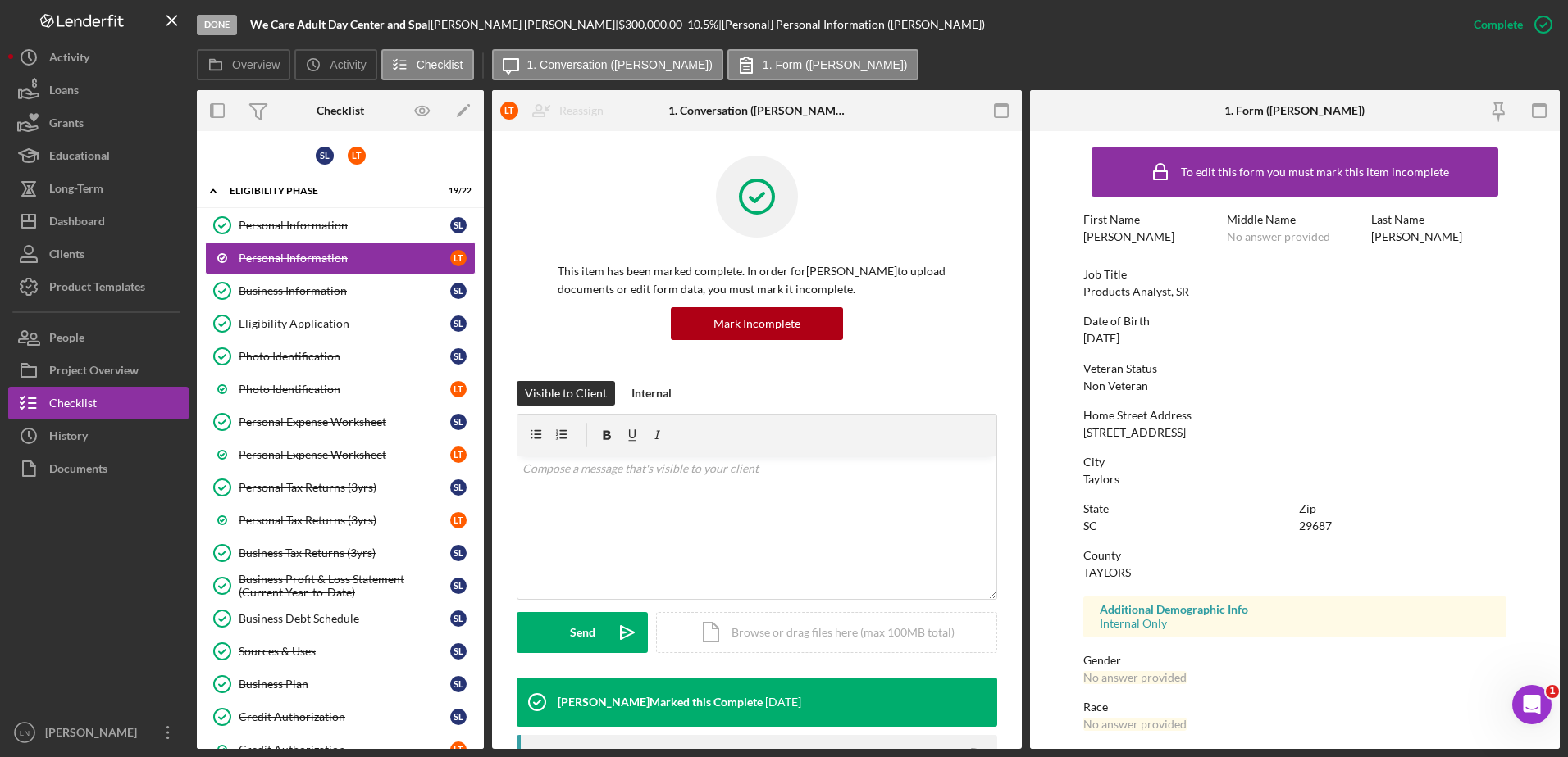
click at [1148, 435] on div "[STREET_ADDRESS]" at bounding box center [1134, 433] width 102 height 14
copy div "[STREET_ADDRESS]"
click at [317, 398] on link "Photo Identification L T" at bounding box center [340, 389] width 270 height 33
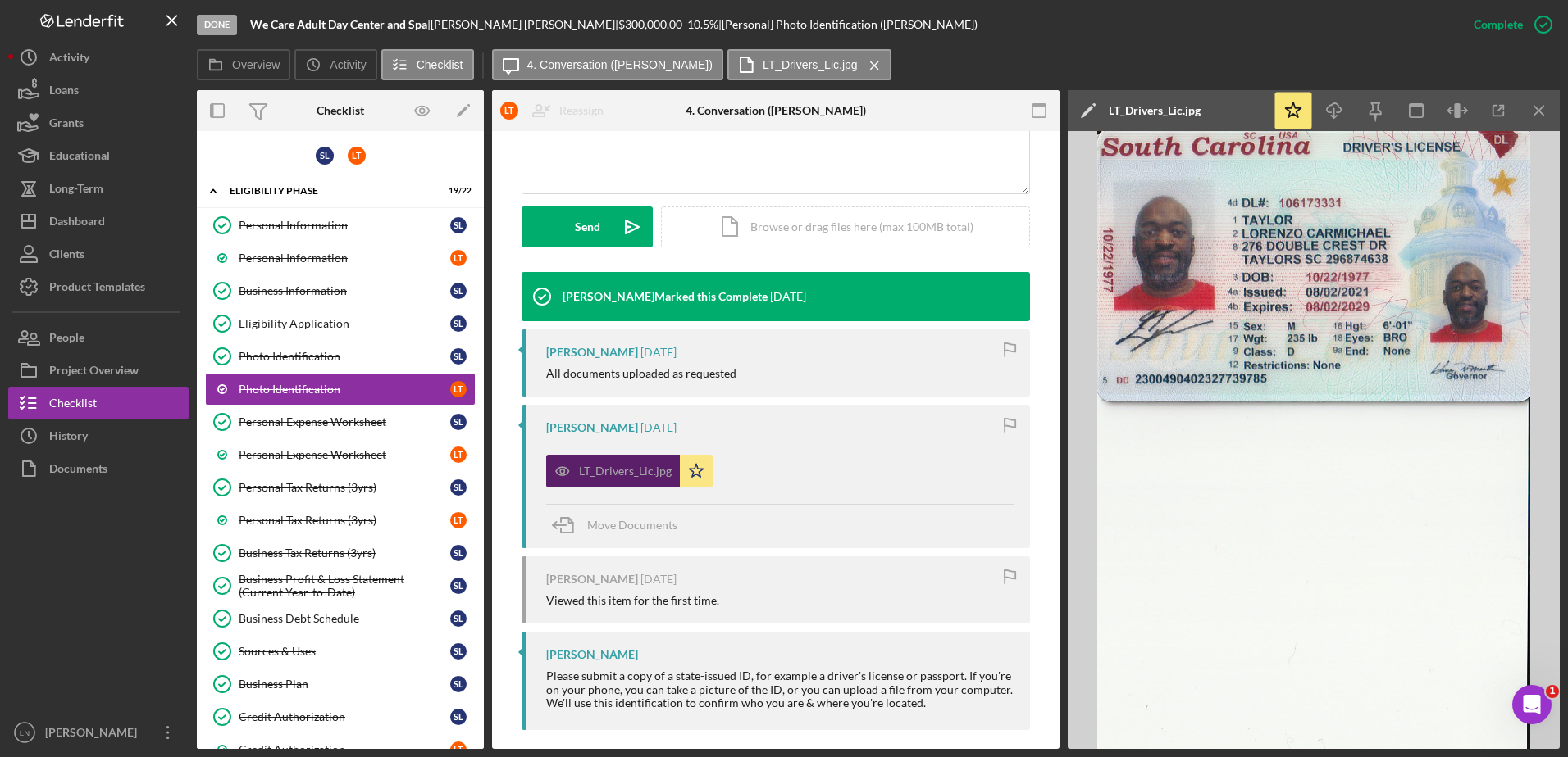
scroll to position [410, 0]
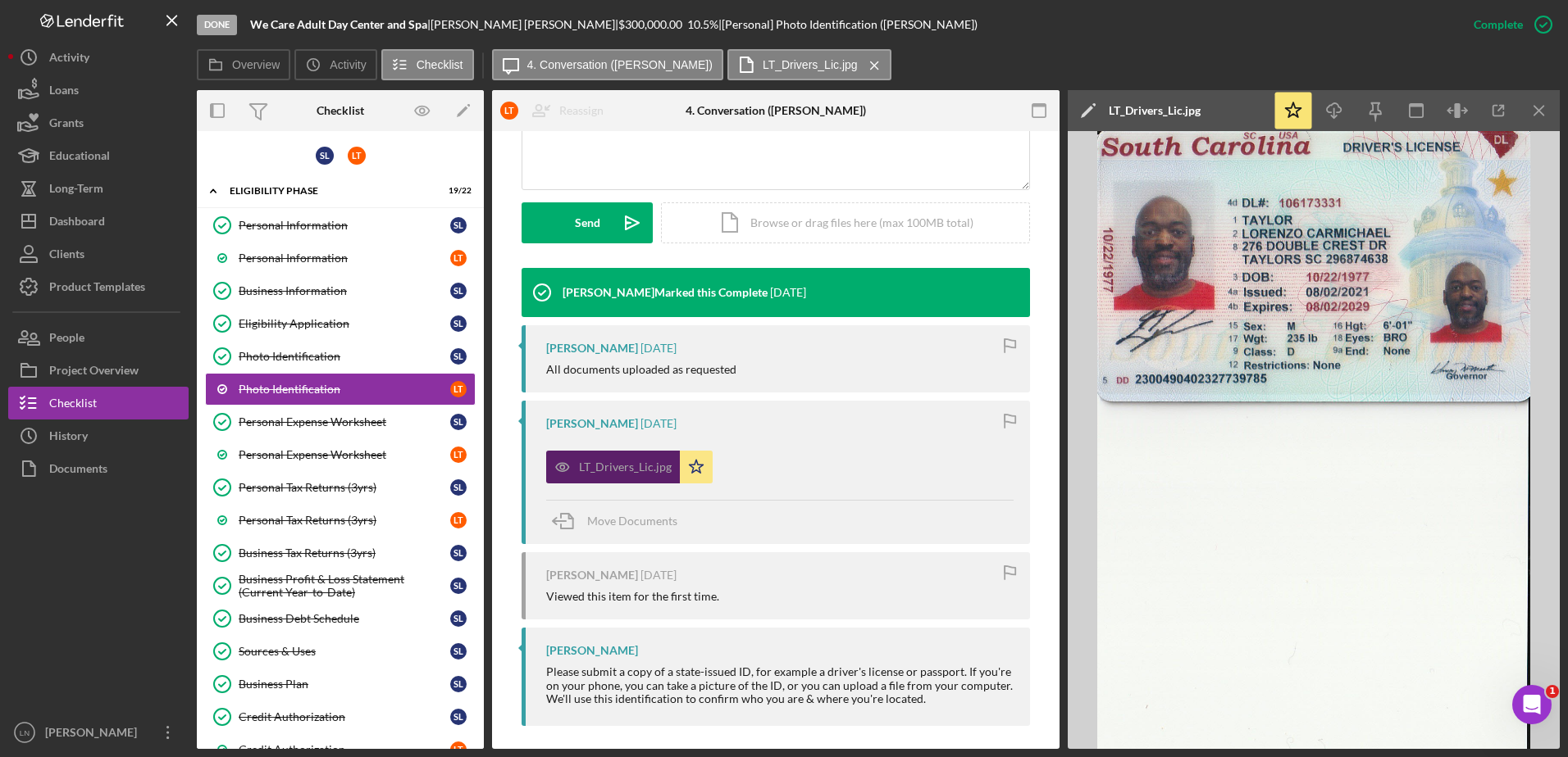
click at [624, 464] on div "LT_Drivers_Lic.jpg" at bounding box center [626, 468] width 93 height 14
